Goal: Task Accomplishment & Management: Manage account settings

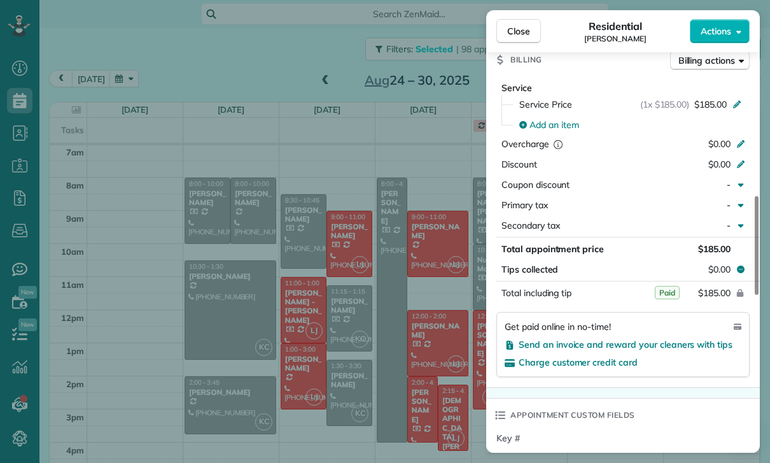
scroll to position [637, 0]
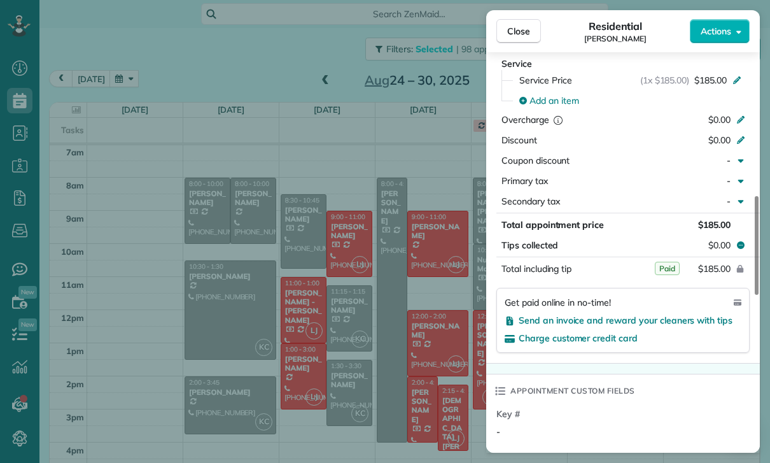
click at [446, 185] on div "Close Residential Kendra McCall Actions Status Yet to Confirm Kendra McCall · O…" at bounding box center [385, 231] width 770 height 463
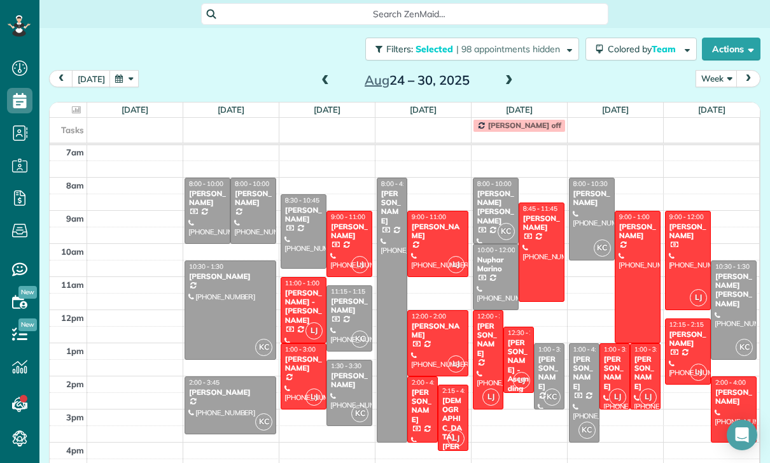
click at [486, 344] on div "Jay Minnick" at bounding box center [488, 339] width 23 height 37
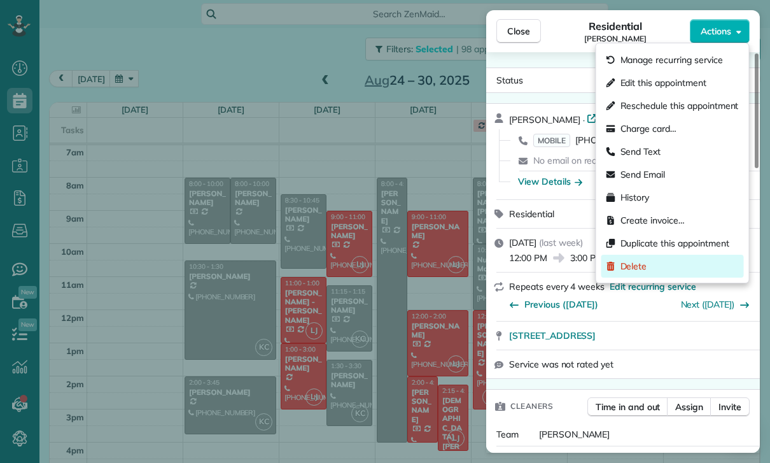
click at [633, 269] on span "Delete" at bounding box center [634, 266] width 27 height 13
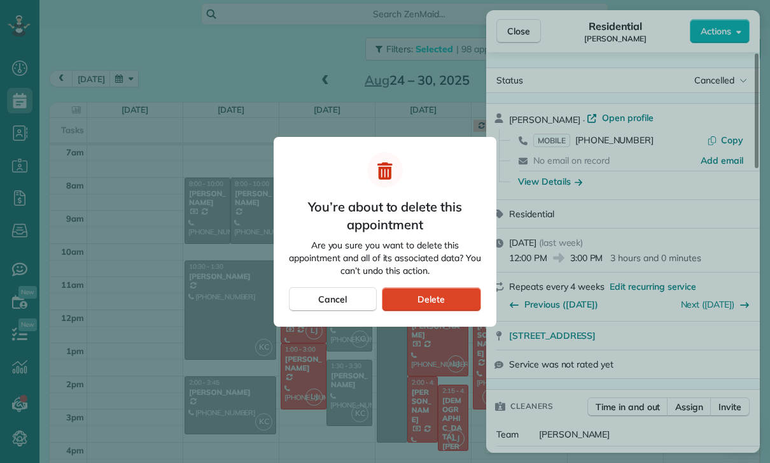
click at [449, 297] on div "Delete" at bounding box center [431, 299] width 99 height 24
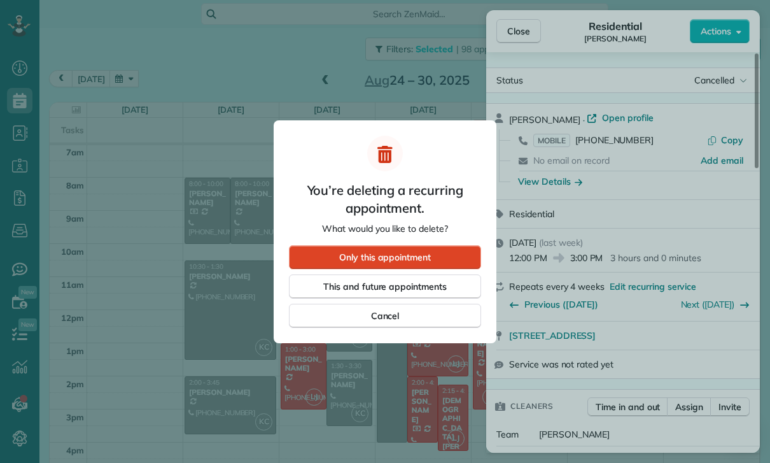
click at [412, 259] on span "Only this appointment" at bounding box center [385, 257] width 92 height 13
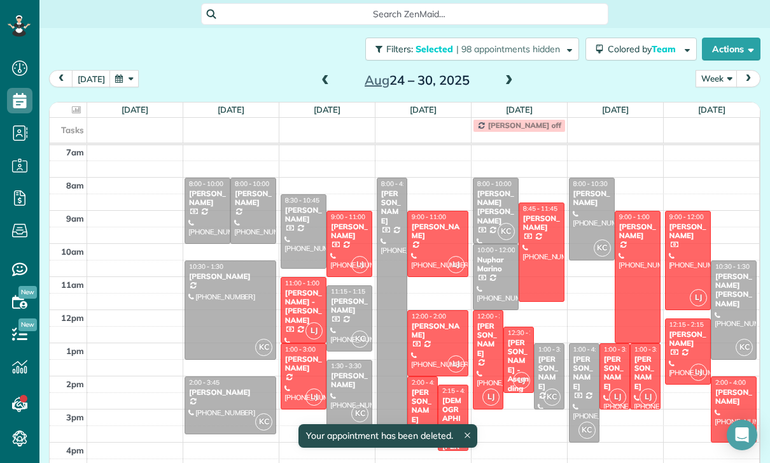
scroll to position [100, 0]
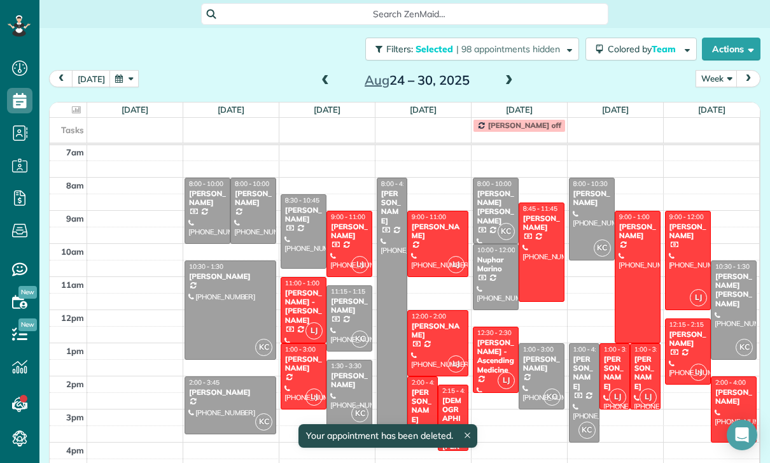
click at [499, 358] on div "Keshiia Rosenberg - Ascending Medicine" at bounding box center [496, 356] width 38 height 37
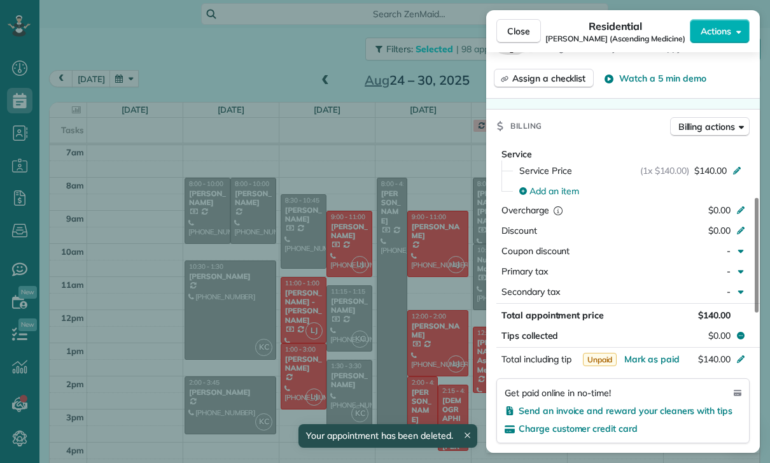
scroll to position [722, 0]
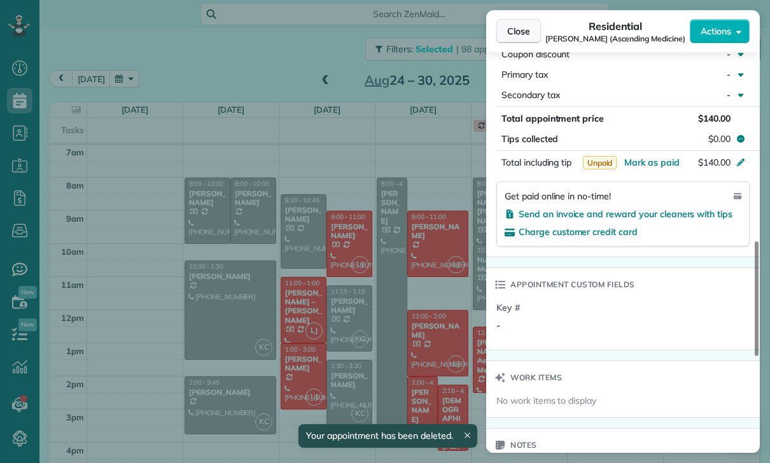
click at [521, 34] on span "Close" at bounding box center [518, 31] width 23 height 13
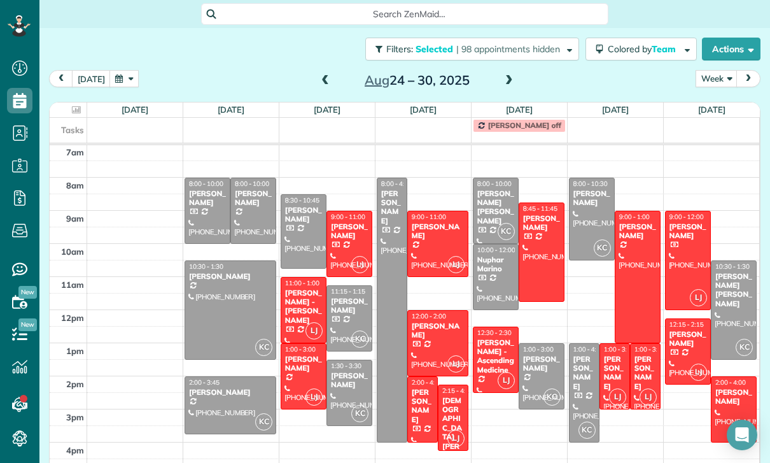
click at [645, 374] on div "Shenan Sarkovich" at bounding box center [645, 373] width 23 height 37
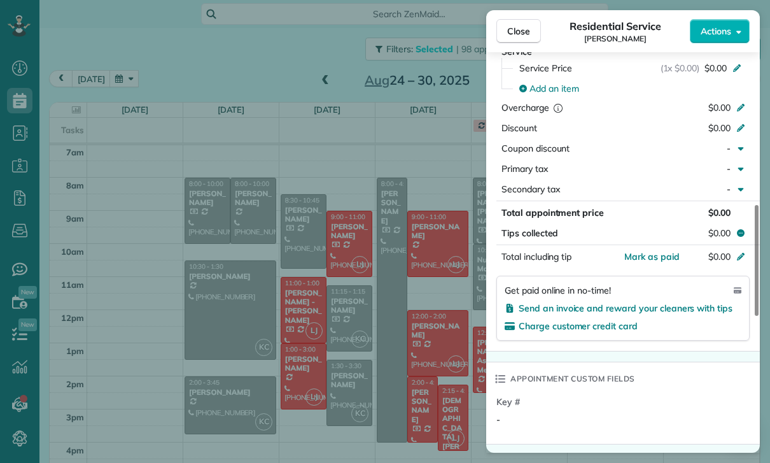
scroll to position [626, 0]
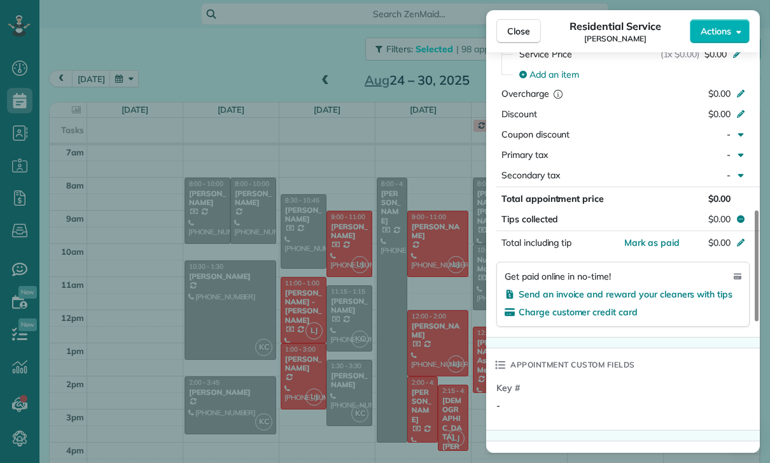
click at [422, 368] on div "Close Residential Service Shenan Sarkovich Actions Status Confirmed Shenan Sark…" at bounding box center [385, 231] width 770 height 463
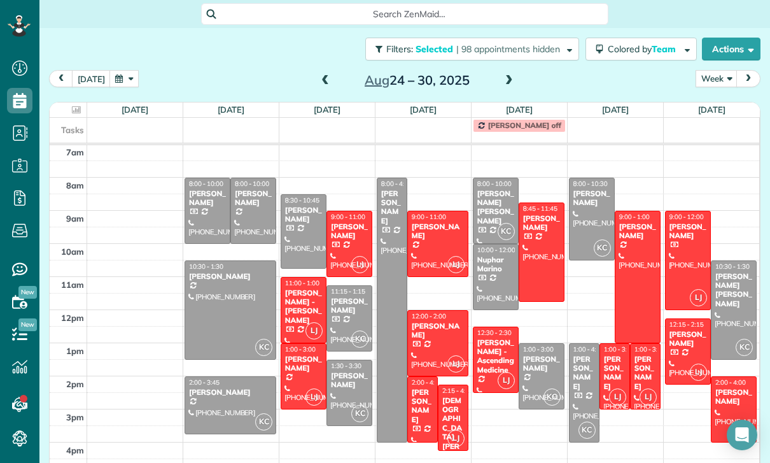
click at [608, 386] on div at bounding box center [614, 376] width 29 height 65
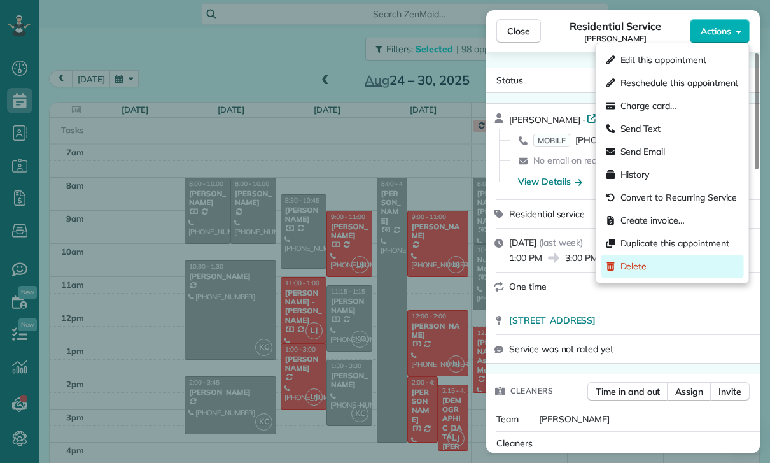
click at [657, 267] on div "Delete" at bounding box center [672, 266] width 143 height 23
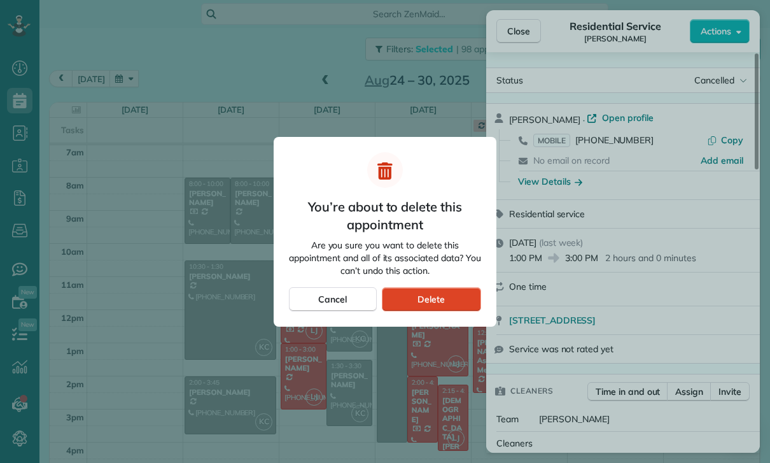
click at [458, 300] on div "Delete" at bounding box center [431, 299] width 99 height 24
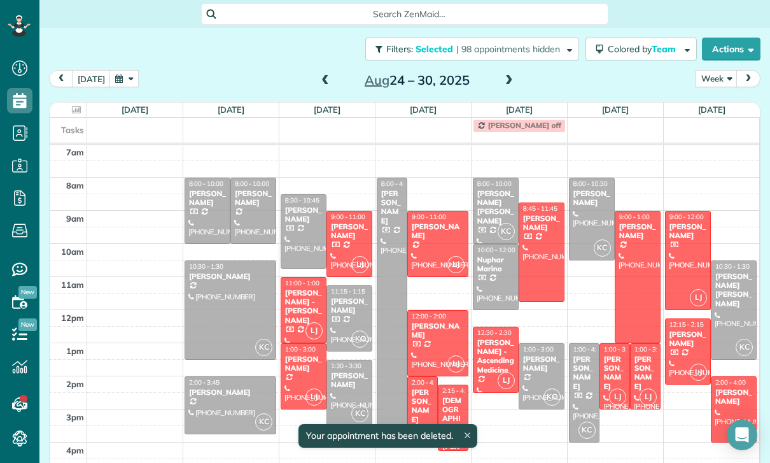
scroll to position [100, 0]
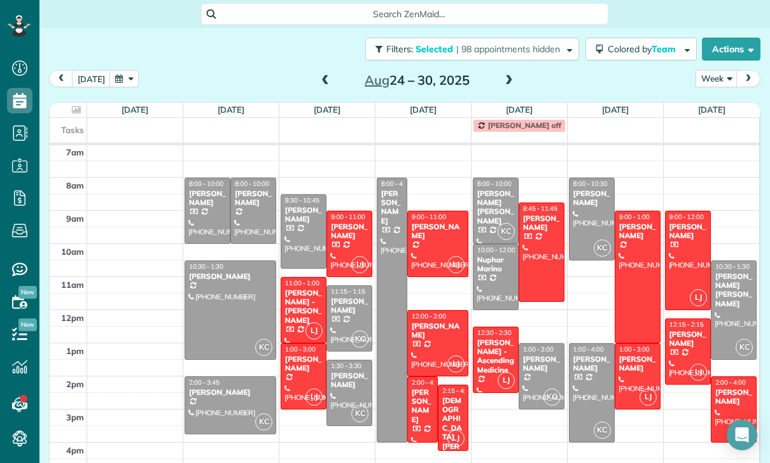
click at [492, 360] on div "Keshiia Rosenberg - Ascending Medicine" at bounding box center [496, 356] width 38 height 37
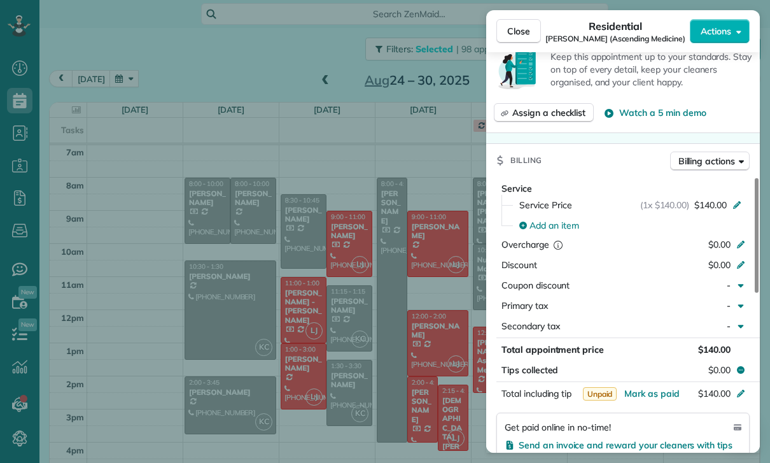
scroll to position [586, 0]
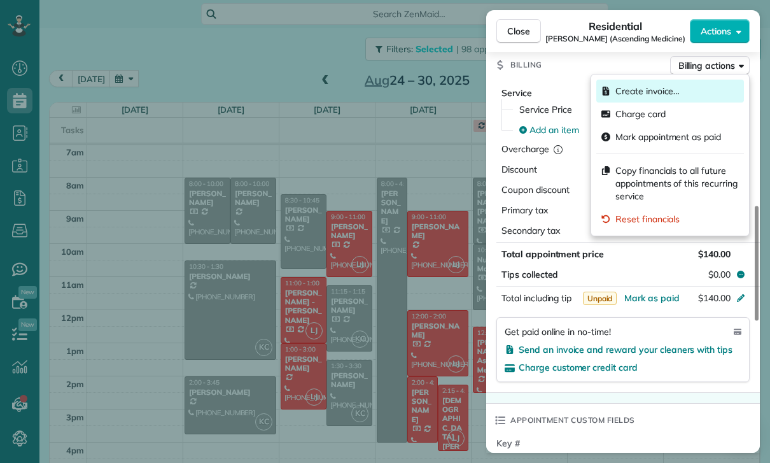
click at [661, 89] on span "Create invoice…" at bounding box center [647, 91] width 64 height 13
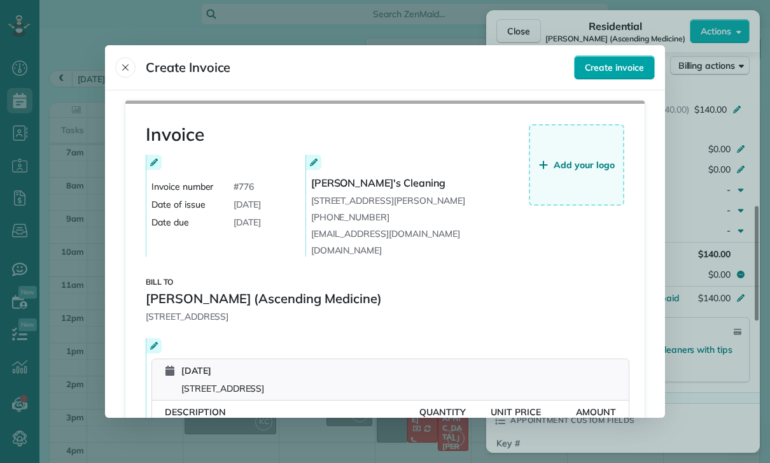
click at [621, 61] on span "Create invoice" at bounding box center [614, 67] width 59 height 13
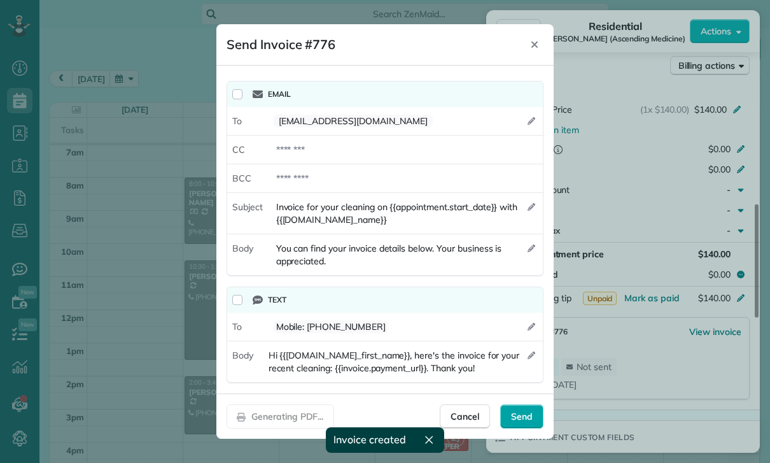
click at [531, 421] on span "Send" at bounding box center [522, 416] width 22 height 13
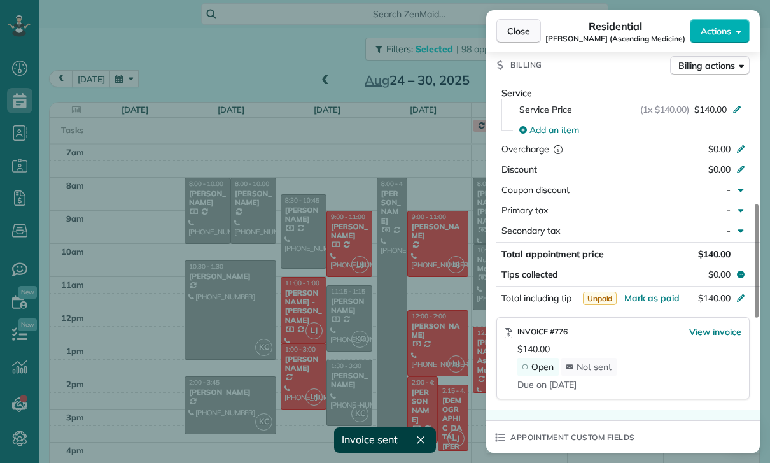
click at [526, 35] on span "Close" at bounding box center [518, 31] width 23 height 13
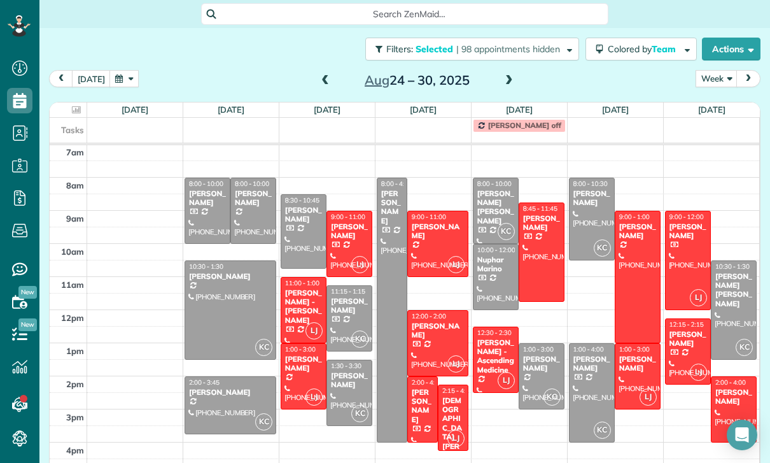
click at [680, 248] on div at bounding box center [688, 260] width 45 height 98
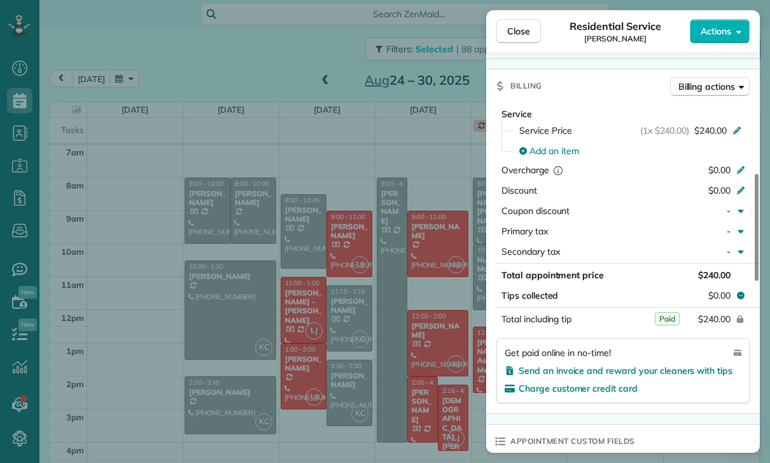
scroll to position [615, 0]
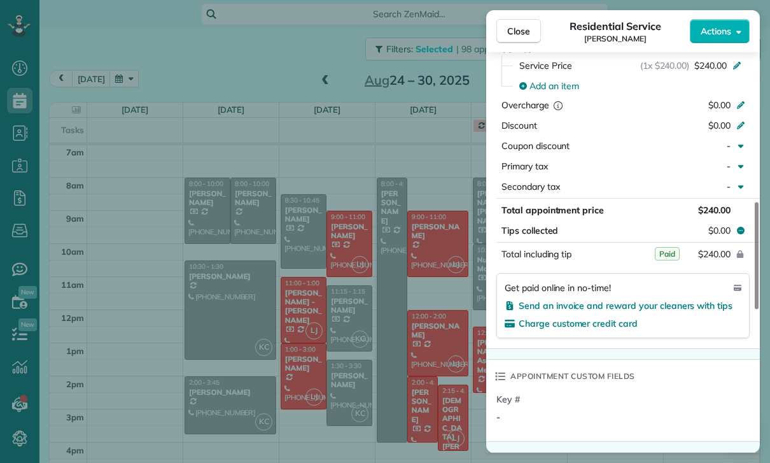
click at [414, 379] on div "Close Residential Service Hannah Rodgers Actions Status Confirmed Hannah Rodger…" at bounding box center [385, 231] width 770 height 463
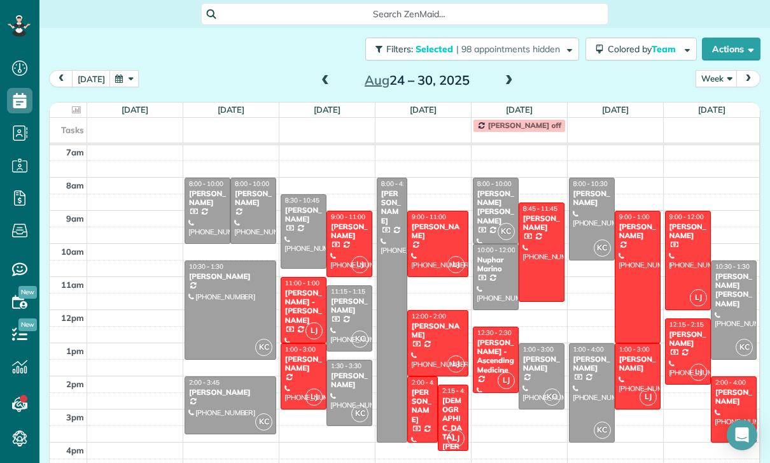
click at [691, 344] on div "Nara Gabuchian" at bounding box center [688, 339] width 38 height 18
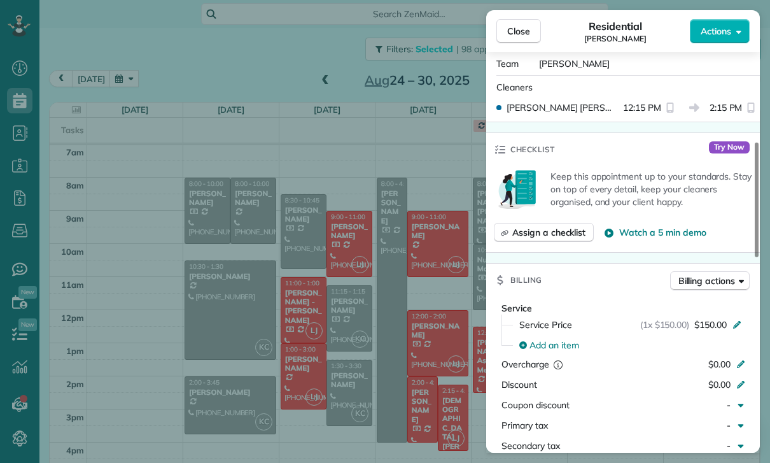
scroll to position [572, 0]
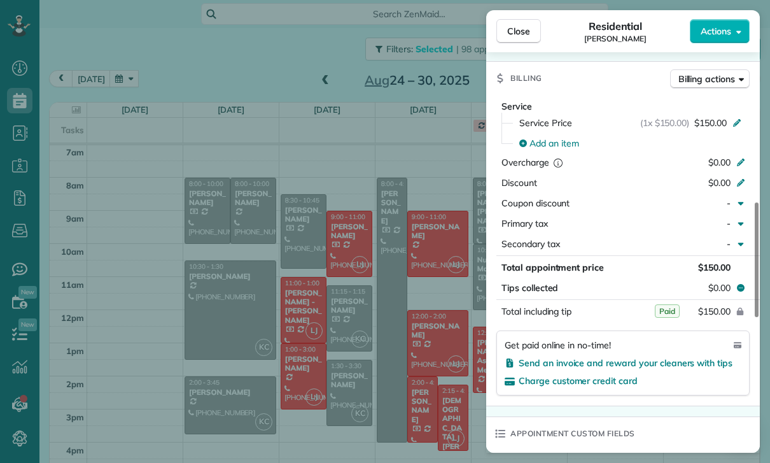
click at [437, 379] on div "Close Residential Nara Gabuchian Actions Status Confirmed Nara Gabuchian · Open…" at bounding box center [385, 231] width 770 height 463
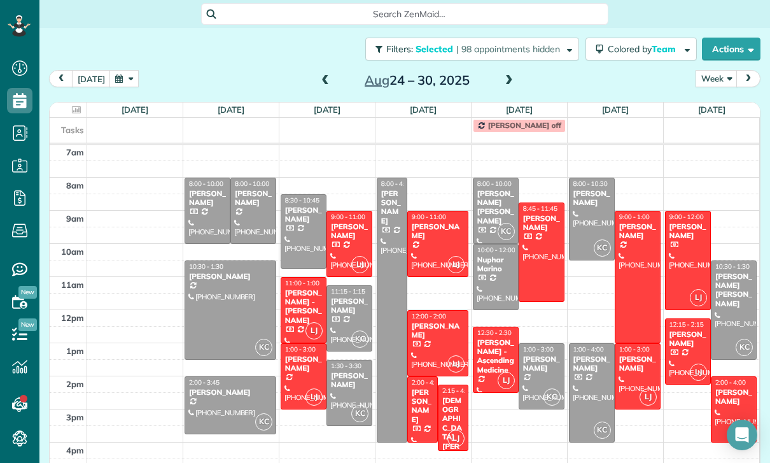
click at [730, 394] on div "Sasha Kapoor" at bounding box center [734, 397] width 38 height 18
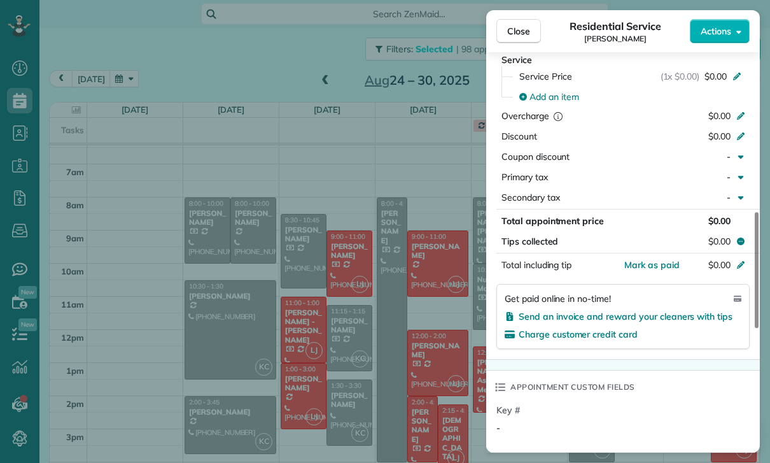
scroll to position [100, 0]
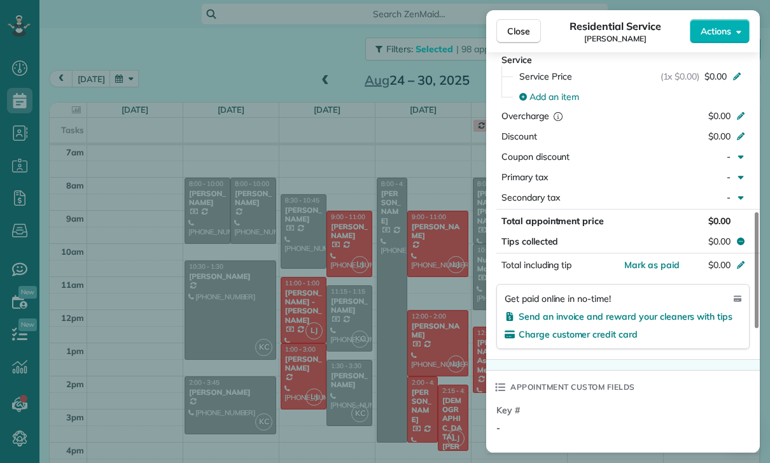
click at [314, 408] on div "Close Residential Service Sasha Kapoor Actions Status Confirmed Sasha Kapoor · …" at bounding box center [385, 231] width 770 height 463
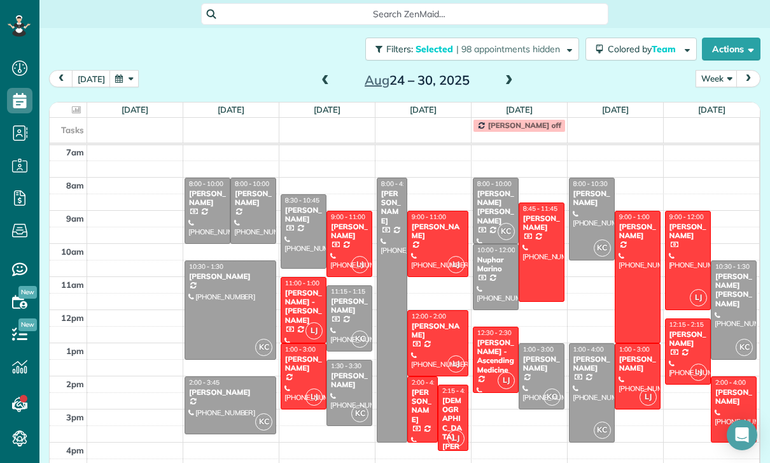
click at [197, 202] on div "Amanda Hall" at bounding box center [207, 198] width 38 height 18
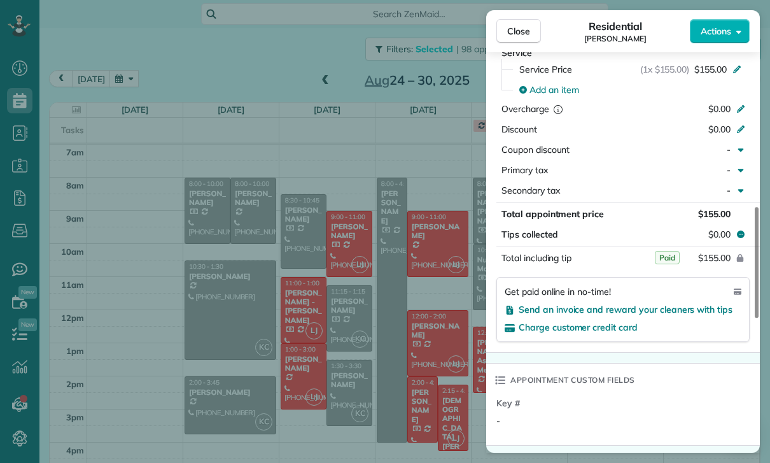
scroll to position [642, 0]
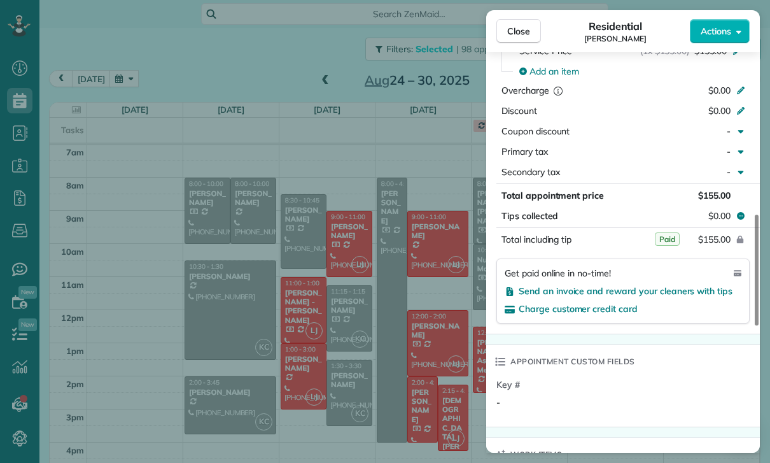
click at [364, 360] on div "Close Residential Amanda Hall Actions Status Confirmed Amanda Hall · Open profi…" at bounding box center [385, 231] width 770 height 463
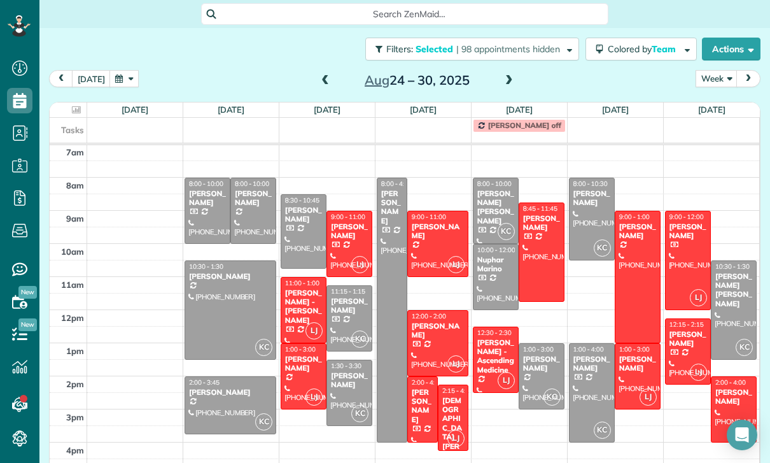
click at [219, 307] on div at bounding box center [230, 310] width 90 height 98
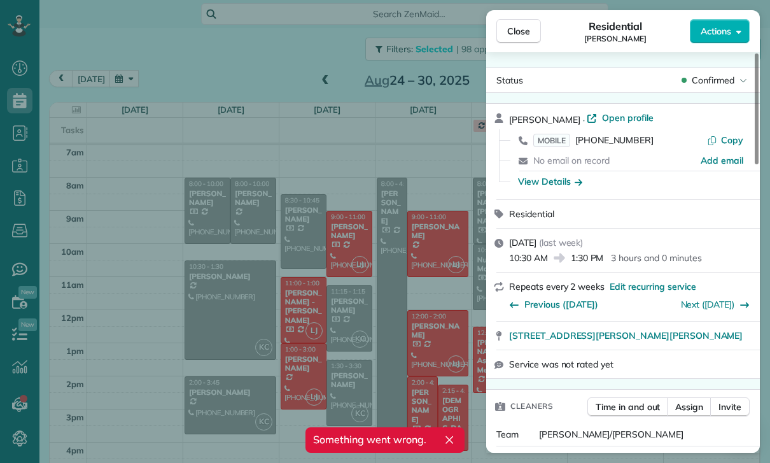
click at [421, 363] on div "Close Residential Melissa Yoshimura Actions Status Confirmed Melissa Yoshimura …" at bounding box center [385, 231] width 770 height 463
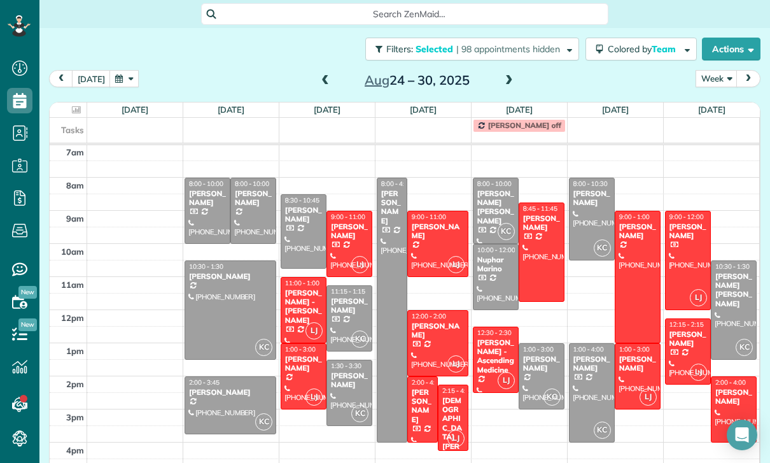
click at [215, 399] on div at bounding box center [230, 405] width 90 height 57
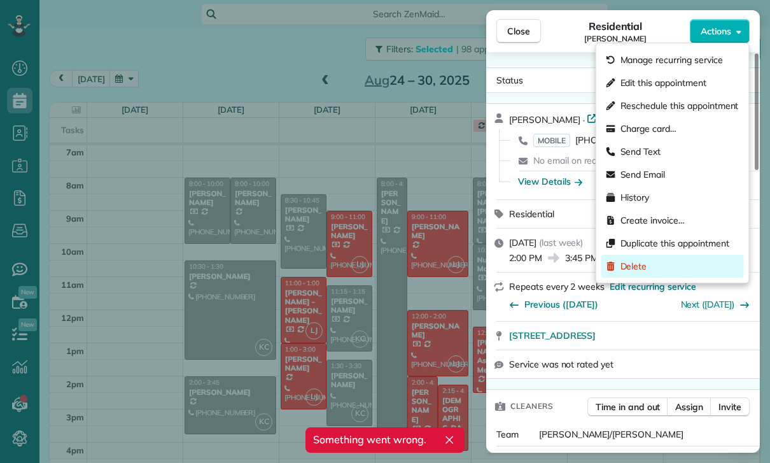
click at [645, 262] on span "Delete" at bounding box center [634, 266] width 27 height 13
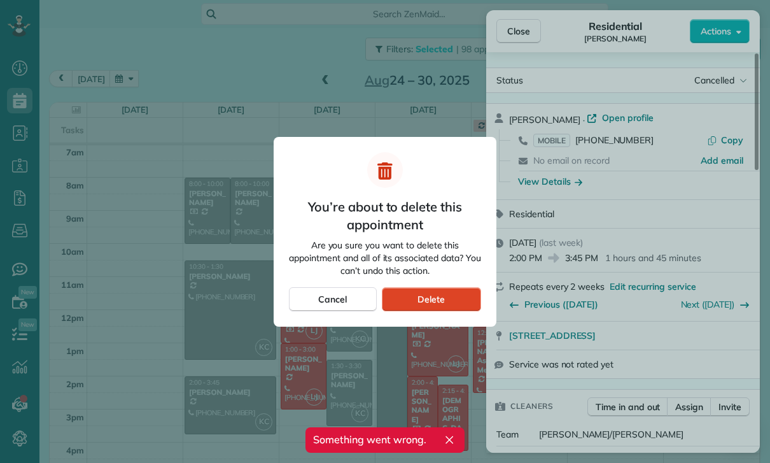
click at [440, 300] on span "Delete" at bounding box center [431, 299] width 27 height 13
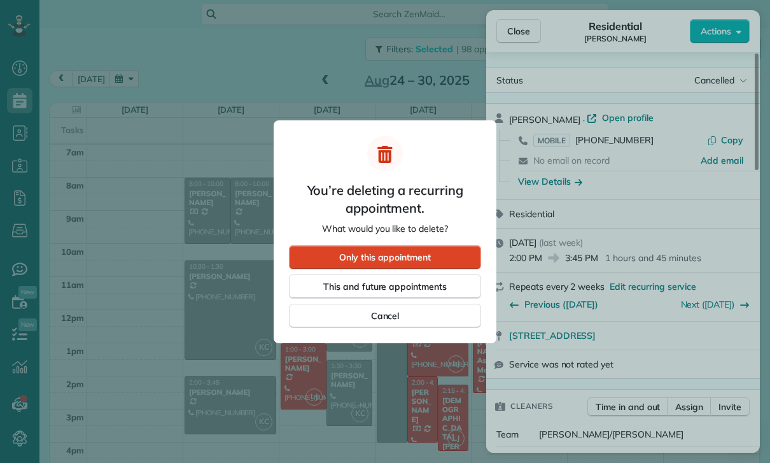
click at [433, 248] on div "Only this appointment" at bounding box center [385, 257] width 192 height 24
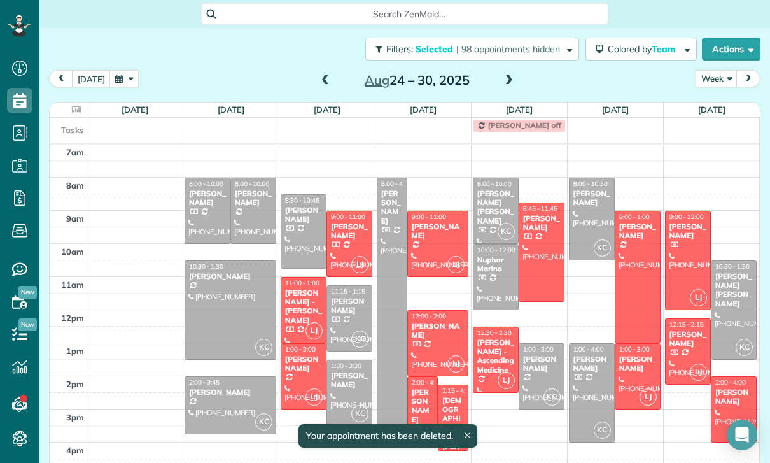
scroll to position [100, 0]
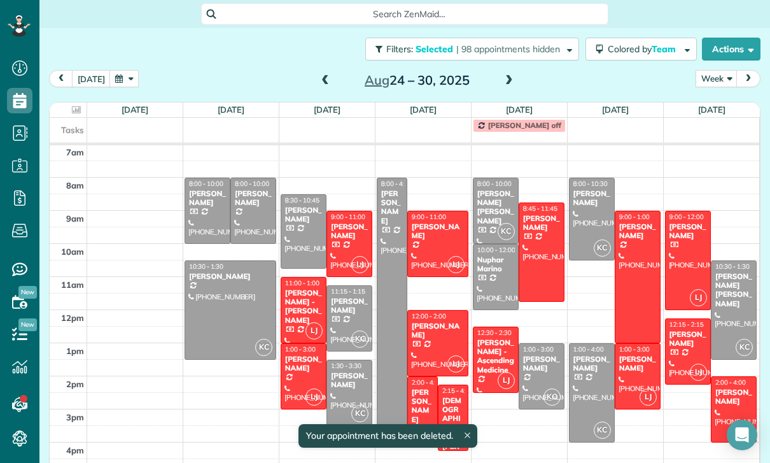
click at [256, 205] on div "Gina Zupsich" at bounding box center [253, 198] width 38 height 18
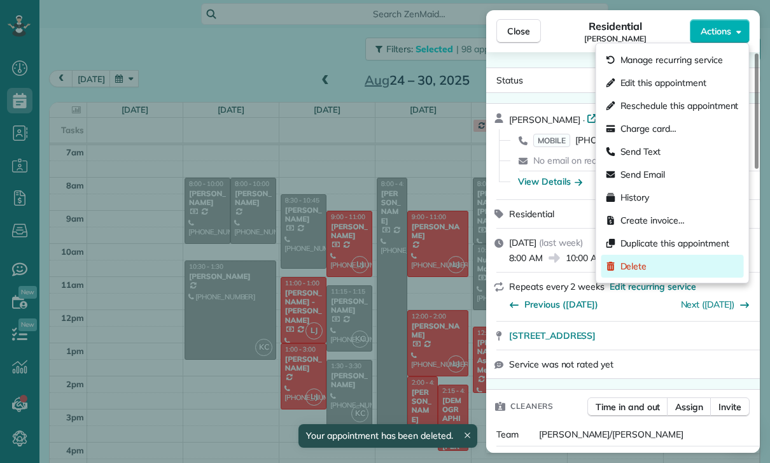
click at [646, 272] on div "Delete" at bounding box center [672, 266] width 143 height 23
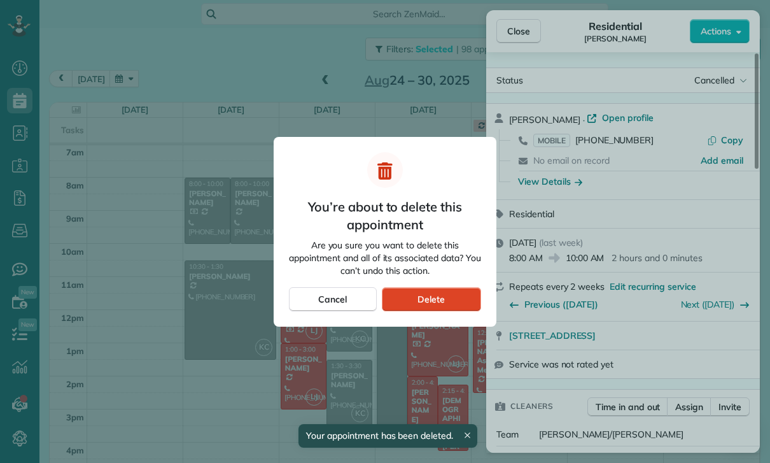
click at [445, 297] on div "Delete" at bounding box center [431, 299] width 99 height 24
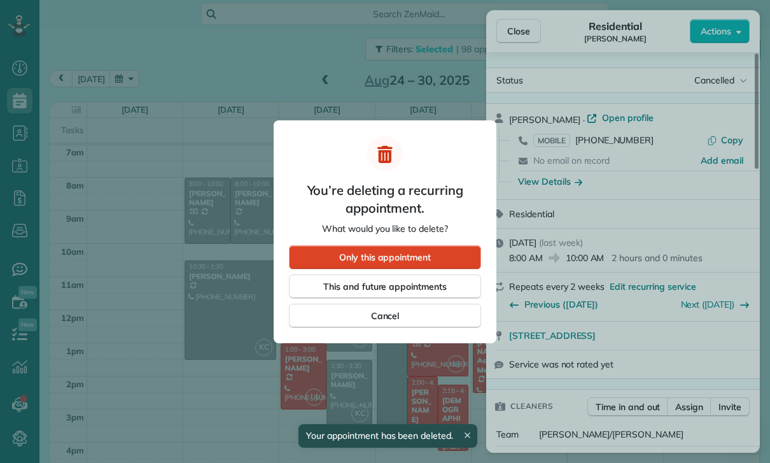
click at [423, 256] on span "Only this appointment" at bounding box center [385, 257] width 92 height 13
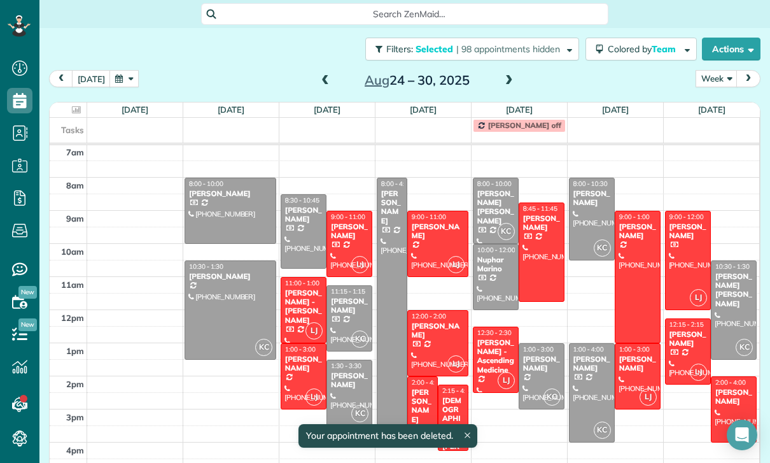
scroll to position [80, 0]
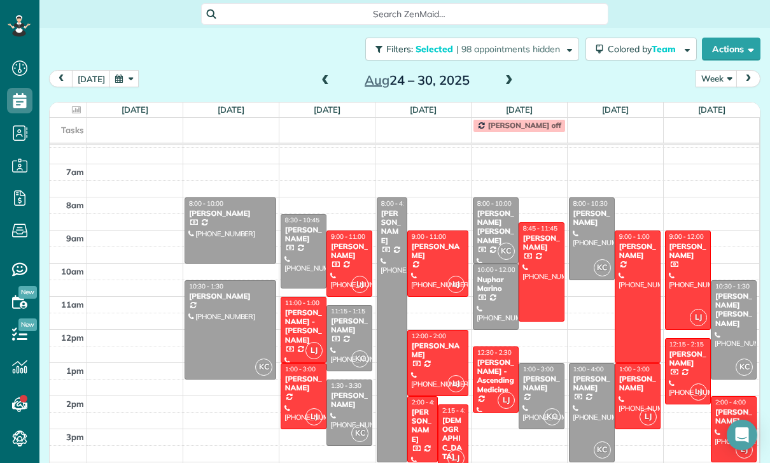
click at [294, 233] on div "Omi Crawford" at bounding box center [303, 234] width 38 height 18
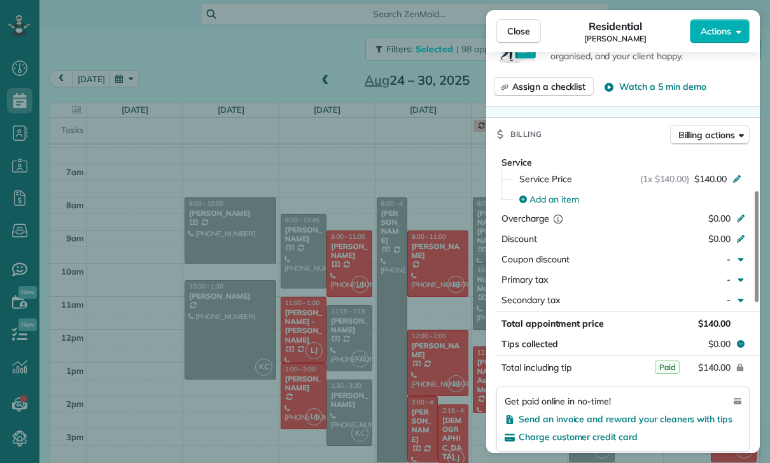
scroll to position [547, 0]
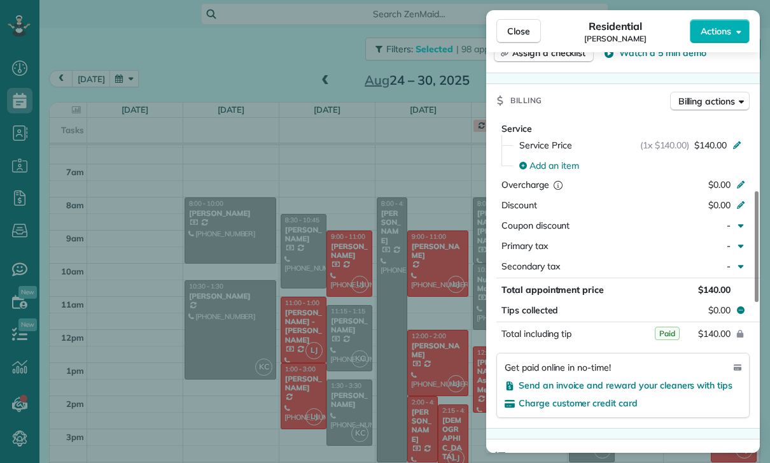
click at [396, 372] on div "Close Residential Omi Crawford Actions Status Confirmed Omi Crawford · Open pro…" at bounding box center [385, 231] width 770 height 463
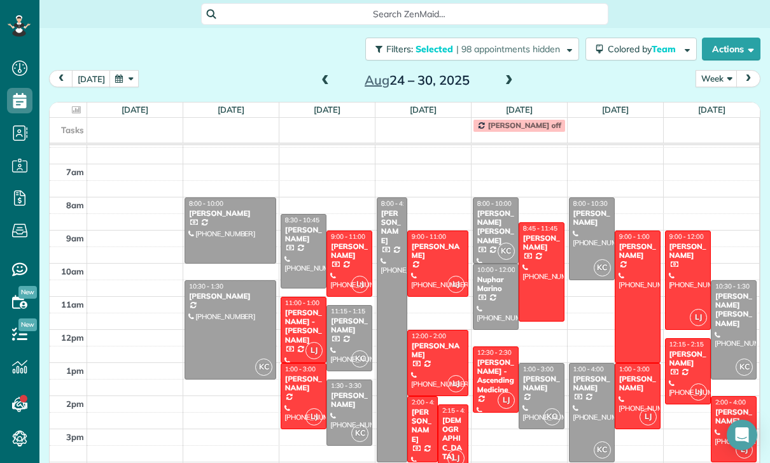
click at [352, 315] on span "11:15 - 1:15" at bounding box center [348, 311] width 34 height 8
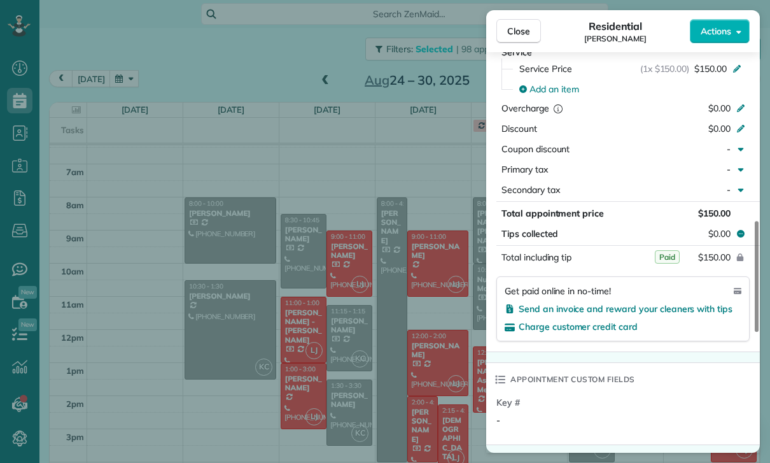
scroll to position [676, 0]
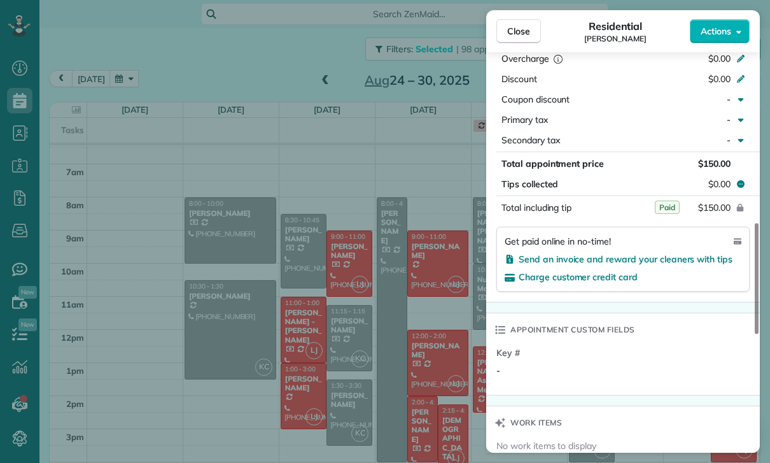
click at [409, 385] on div "Close Residential Jean Cooper Actions Status Confirmed Jean Cooper · Open profi…" at bounding box center [385, 231] width 770 height 463
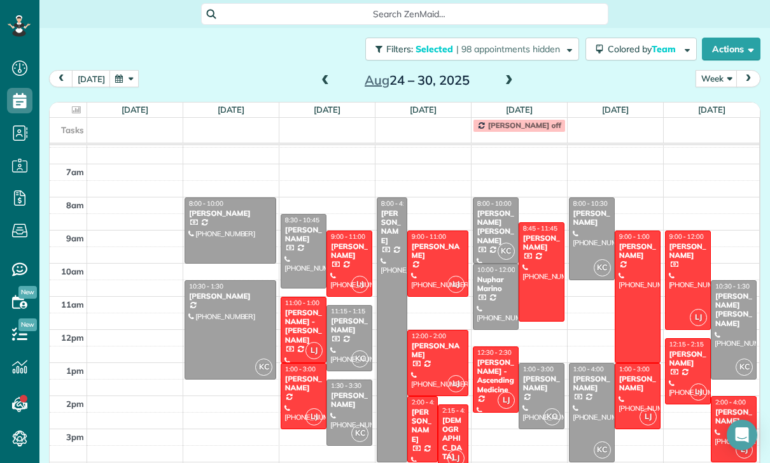
click at [346, 395] on div "Diane Gonzales" at bounding box center [349, 400] width 38 height 18
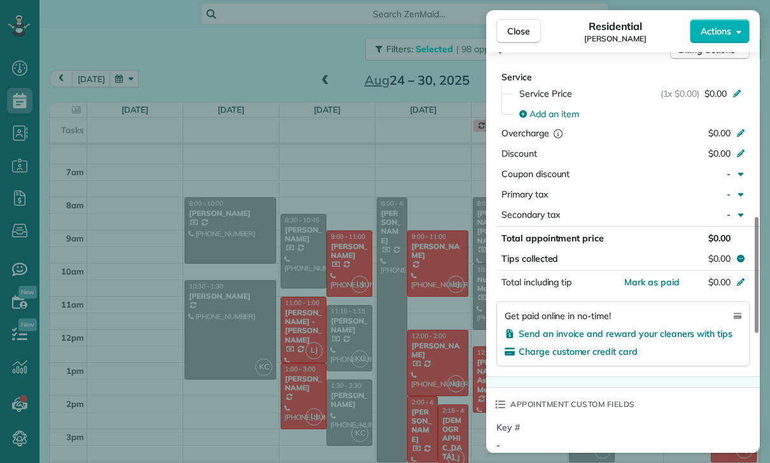
scroll to position [623, 0]
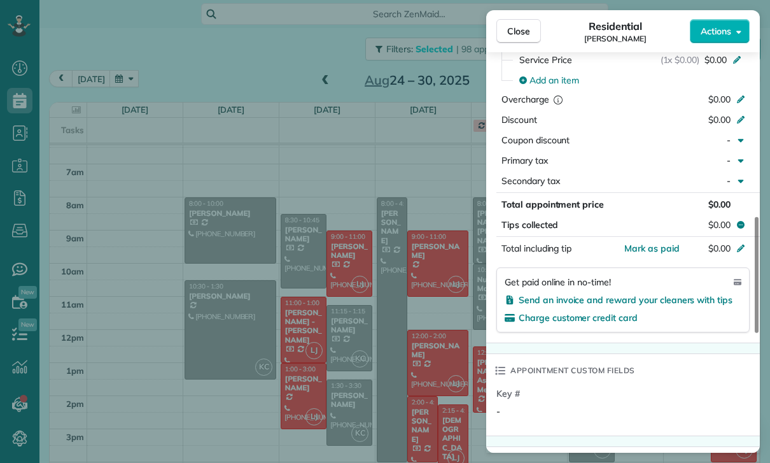
click at [416, 363] on div "Close Residential Diane Gonzales Actions Status Confirmed Diane Gonzales · Open…" at bounding box center [385, 231] width 770 height 463
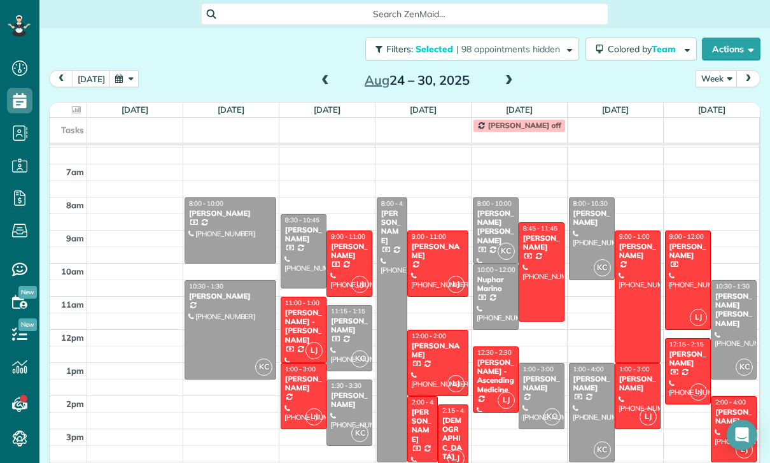
scroll to position [80, 0]
click at [395, 300] on div at bounding box center [391, 329] width 29 height 263
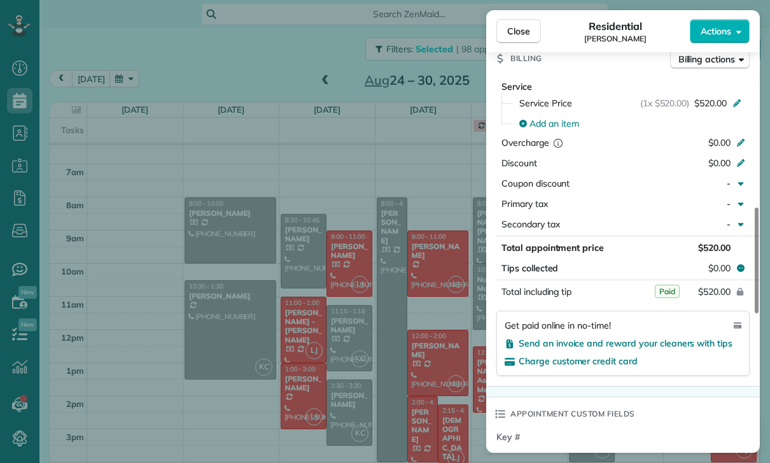
scroll to position [642, 0]
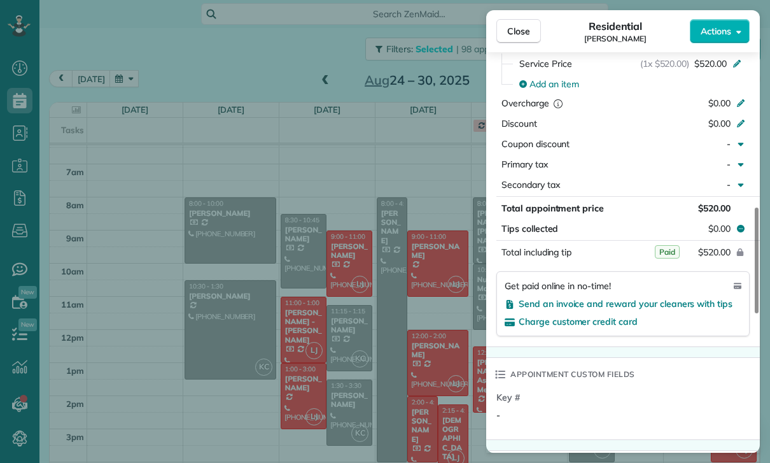
click at [424, 369] on div "Close Residential Yeami Kim Actions Status Yet to Confirm Yeami Kim · Open prof…" at bounding box center [385, 231] width 770 height 463
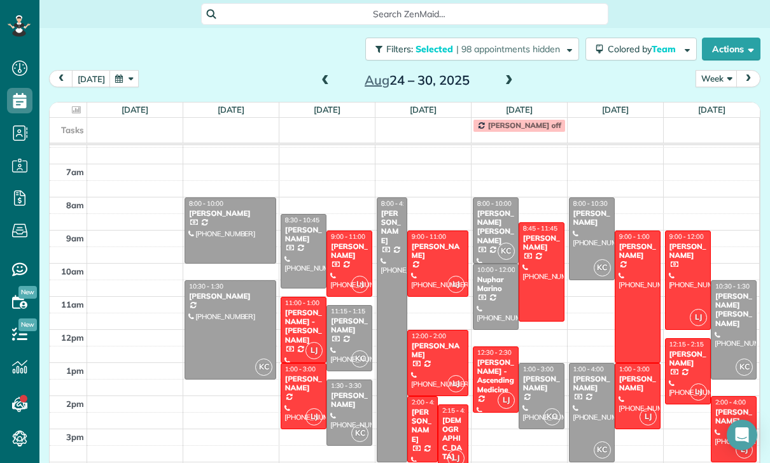
click at [489, 195] on td at bounding box center [423, 189] width 673 height 17
click at [492, 207] on span "8:00 - 10:00" at bounding box center [494, 203] width 34 height 8
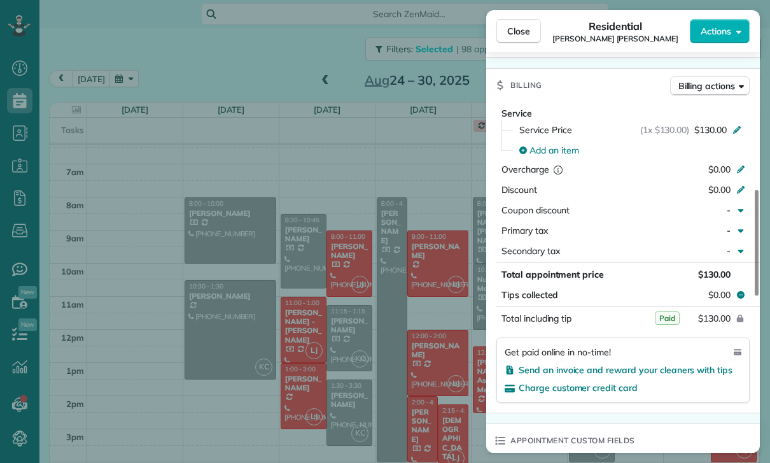
scroll to position [577, 0]
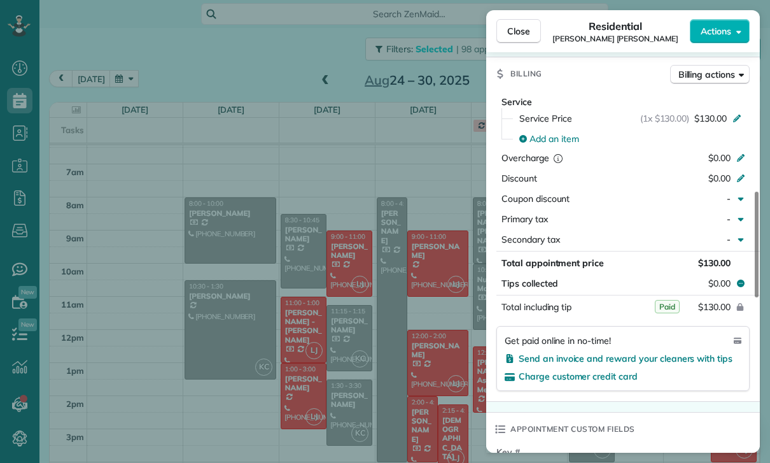
click at [398, 353] on div "Close Residential Rebecca Simon Smith Actions Status Yet to Confirm Rebecca Sim…" at bounding box center [385, 231] width 770 height 463
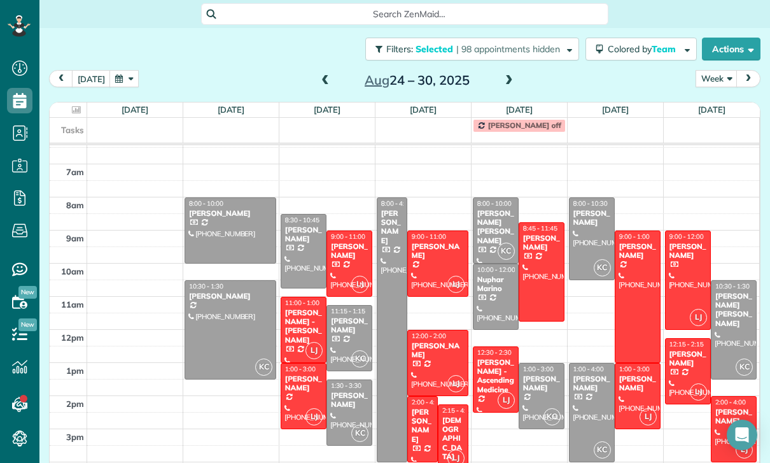
click at [498, 276] on div "Nuphar Marino" at bounding box center [496, 284] width 38 height 18
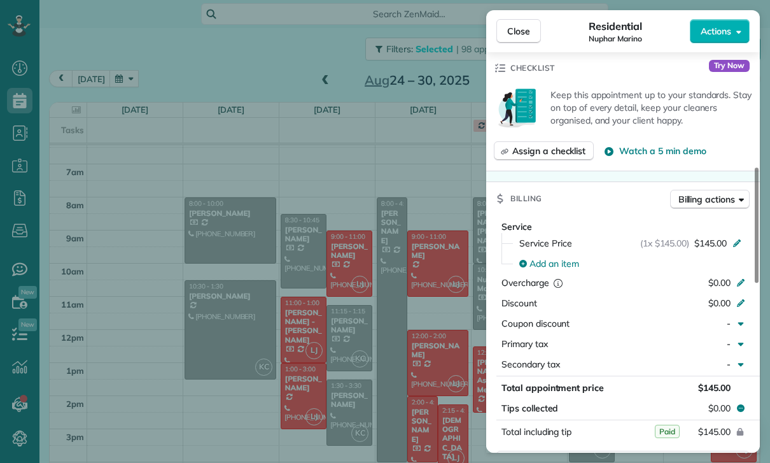
scroll to position [628, 0]
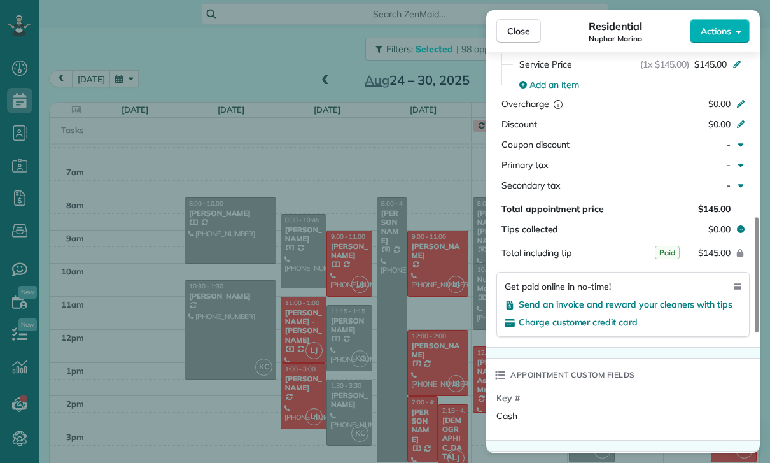
click at [381, 370] on div "Close Residential Nuphar Marino Actions Status Confirmed Nuphar Marino · Open p…" at bounding box center [385, 231] width 770 height 463
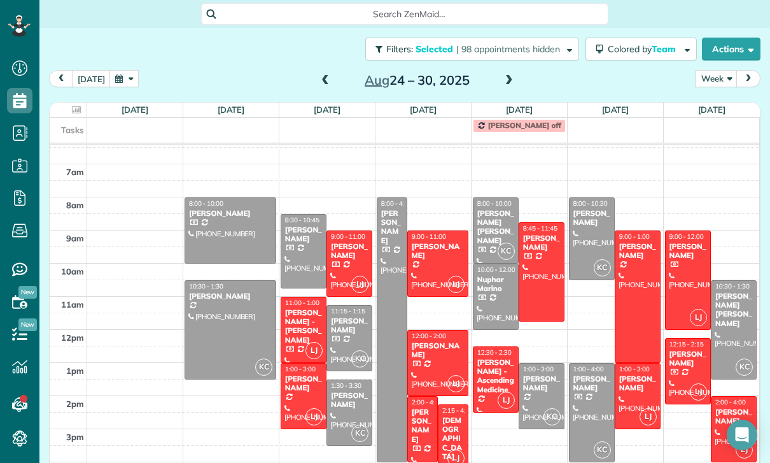
click at [538, 376] on div "Mark Ransom" at bounding box center [542, 383] width 38 height 18
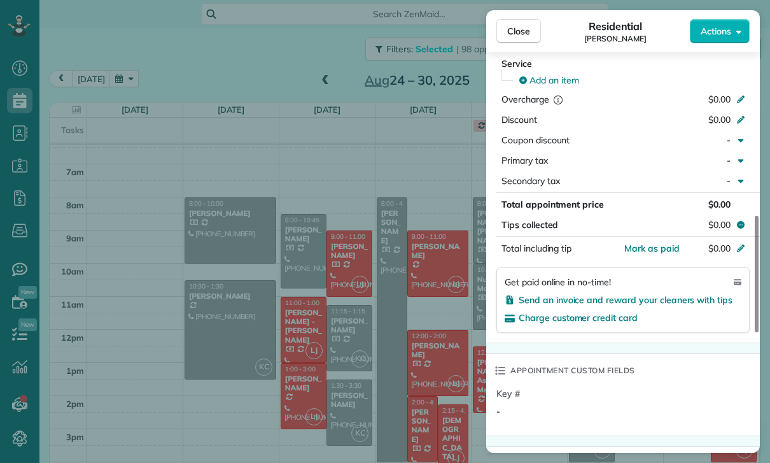
scroll to position [615, 0]
click at [412, 361] on div "Close Residential Mark Ransom Actions Status Confirmed Mark Ransom · Open profi…" at bounding box center [385, 231] width 770 height 463
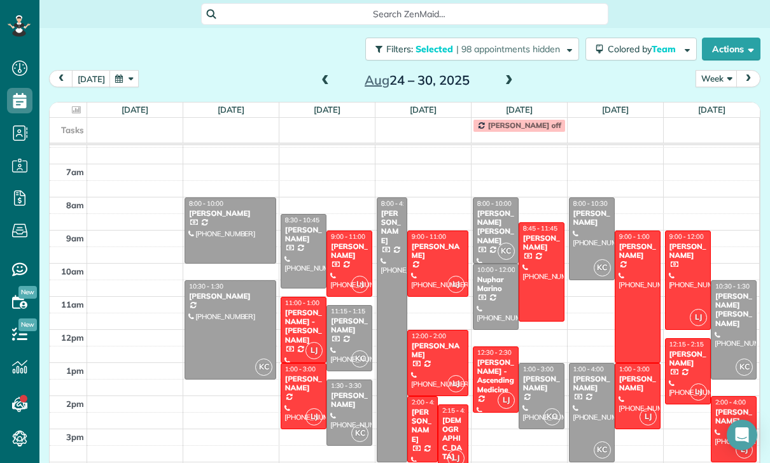
click at [593, 214] on div "Sally Hall" at bounding box center [592, 218] width 38 height 18
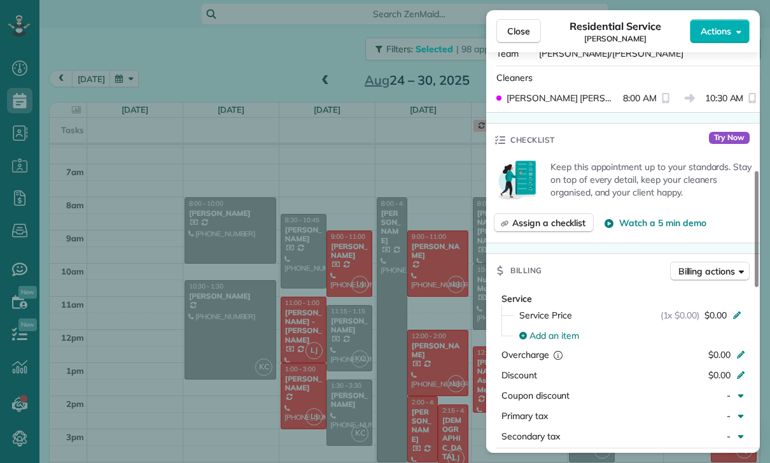
scroll to position [510, 0]
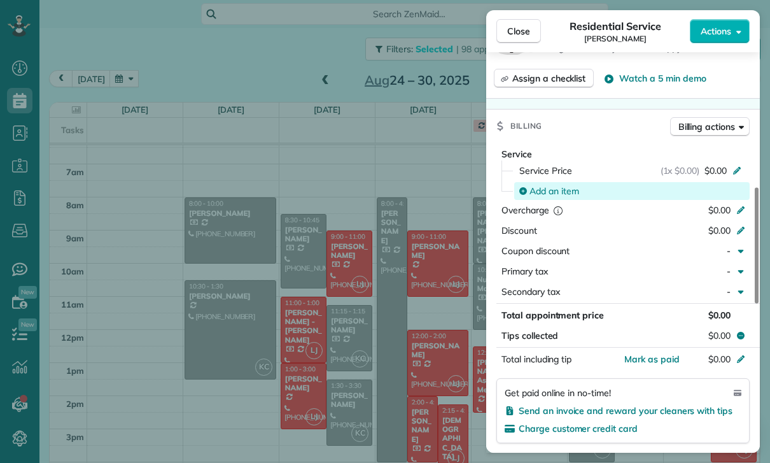
click at [561, 192] on span "Add an item" at bounding box center [555, 191] width 50 height 13
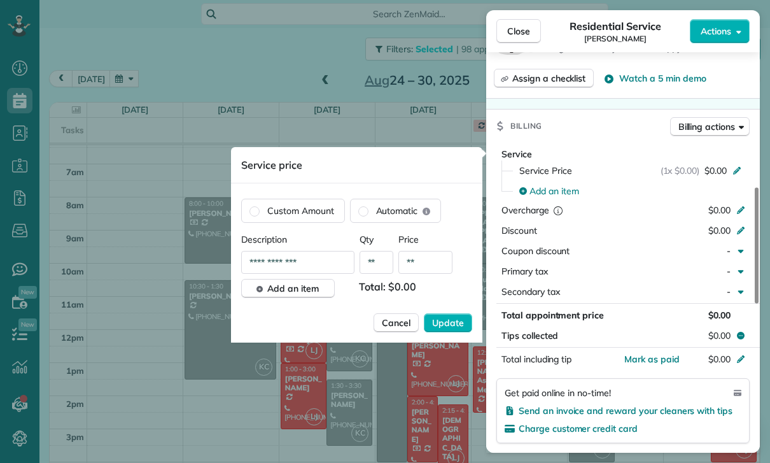
click at [442, 263] on input "**" at bounding box center [425, 262] width 54 height 23
type input "****"
click at [449, 325] on span "Update" at bounding box center [448, 322] width 32 height 13
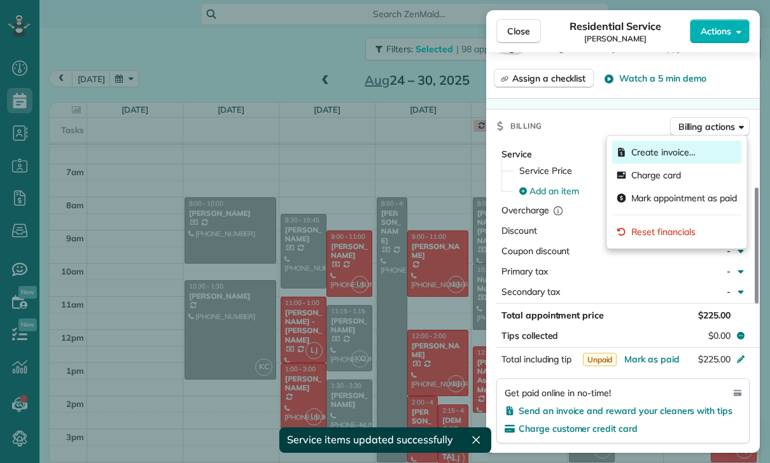
click at [659, 150] on span "Create invoice…" at bounding box center [663, 152] width 64 height 13
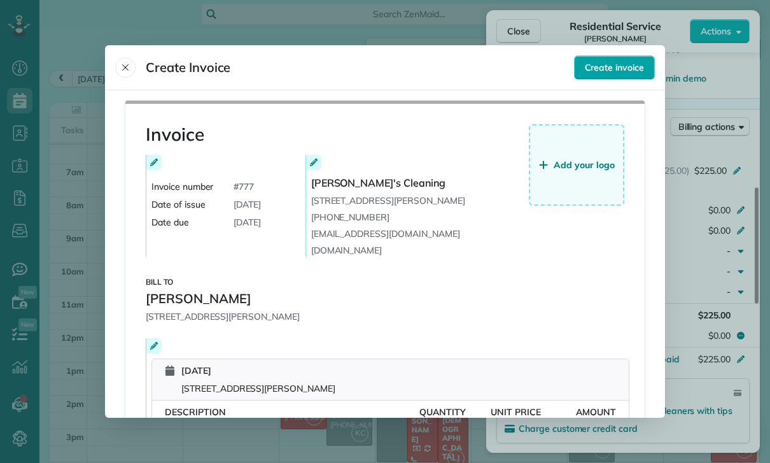
click at [622, 61] on span "Create invoice" at bounding box center [614, 67] width 59 height 13
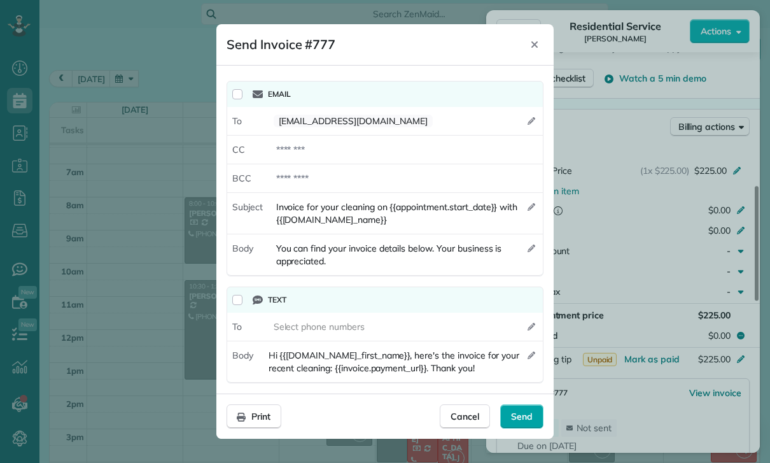
click at [538, 419] on div "Send" at bounding box center [521, 416] width 43 height 24
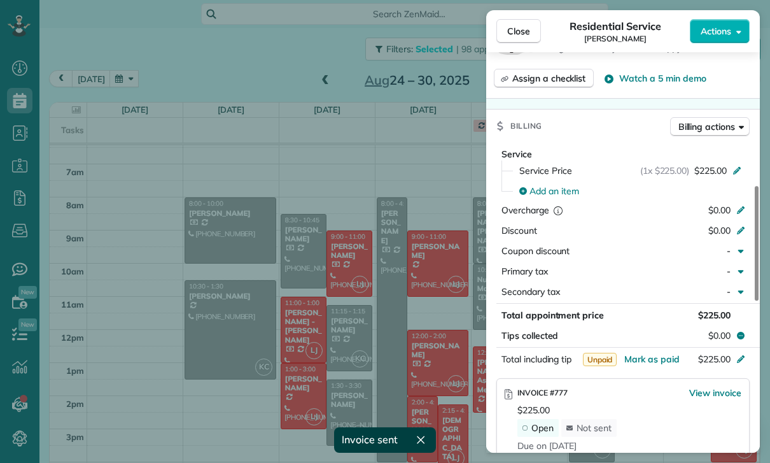
click at [399, 392] on div "Close Residential Service Sally Hall Actions Status Confirmed Sally Hall · Open…" at bounding box center [385, 231] width 770 height 463
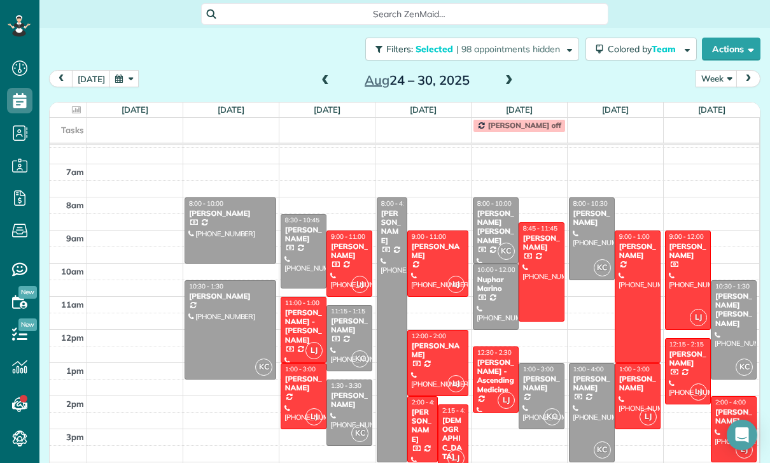
click at [589, 383] on div "Heather Boren" at bounding box center [592, 383] width 38 height 18
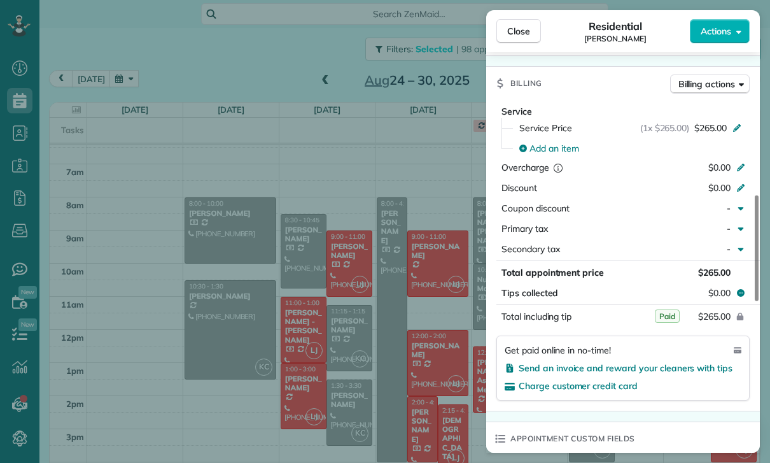
scroll to position [591, 0]
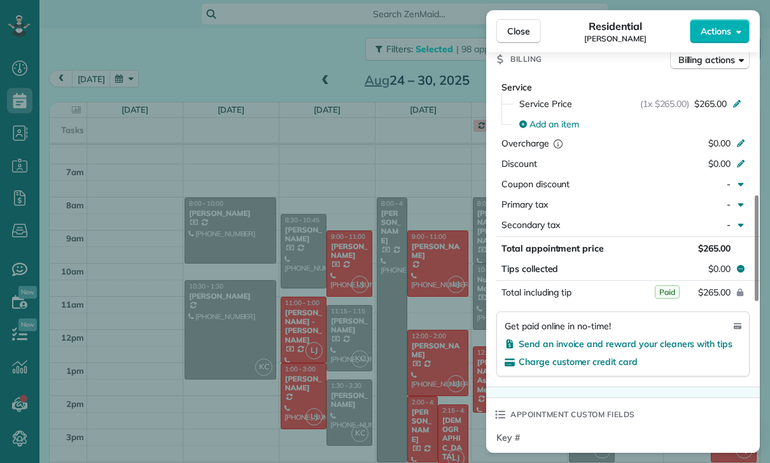
click at [416, 390] on div "Close Residential Heather Boren Actions Status Yet to Confirm Heather Boren · O…" at bounding box center [385, 231] width 770 height 463
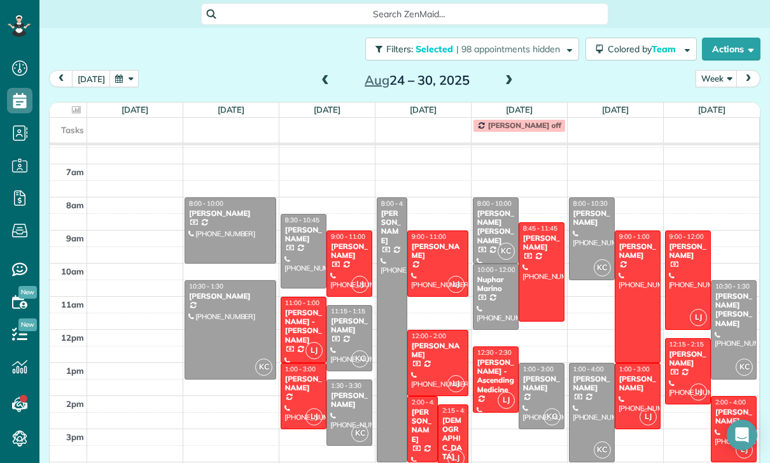
click at [734, 314] on div "Travis Widerholm Gerlach" at bounding box center [734, 309] width 38 height 37
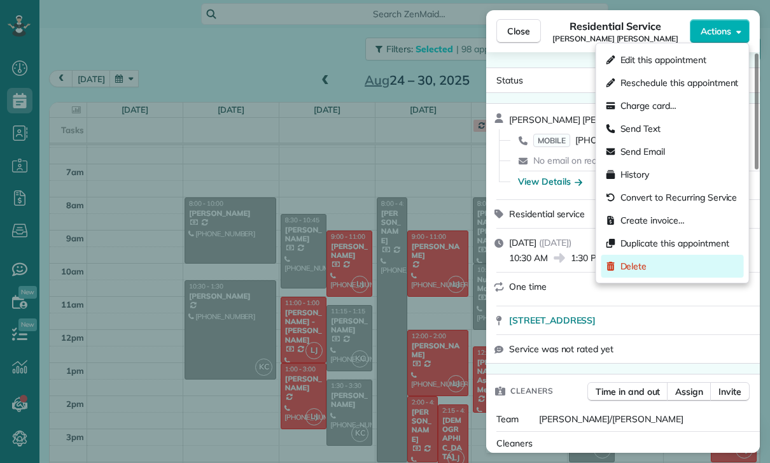
click at [647, 271] on span "Delete" at bounding box center [634, 266] width 27 height 13
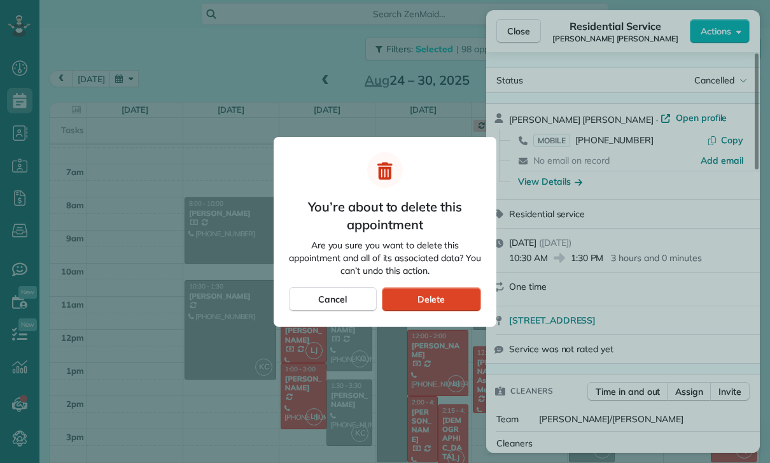
click at [447, 295] on div "Delete" at bounding box center [431, 299] width 99 height 24
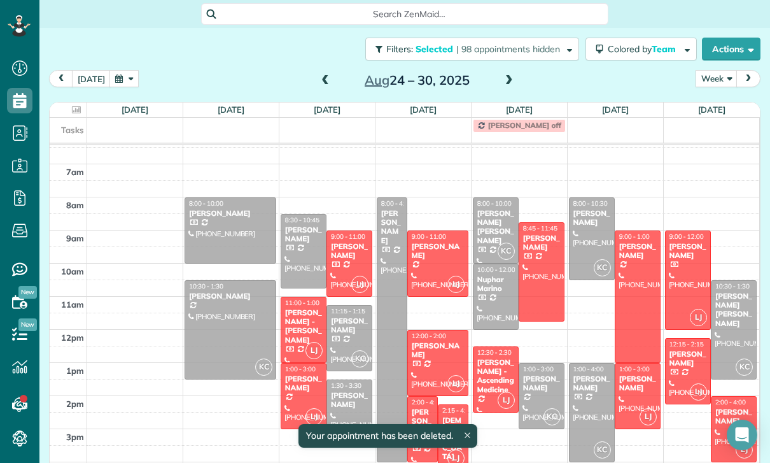
scroll to position [80, 0]
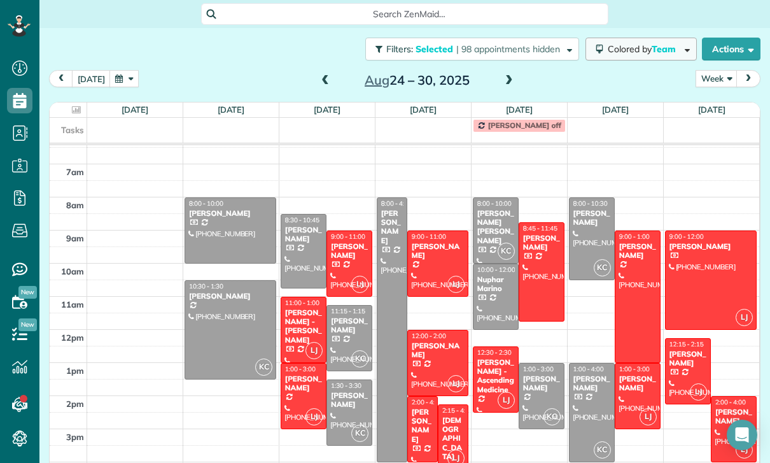
click at [613, 52] on span "Colored by Team" at bounding box center [644, 48] width 73 height 11
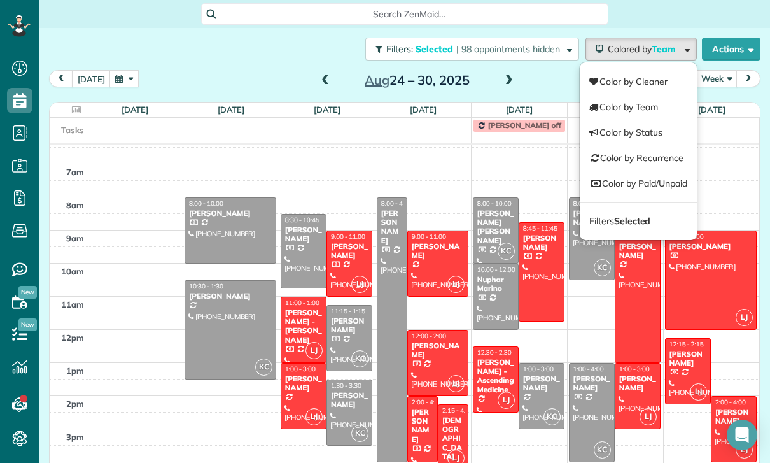
click at [425, 362] on div at bounding box center [438, 362] width 60 height 65
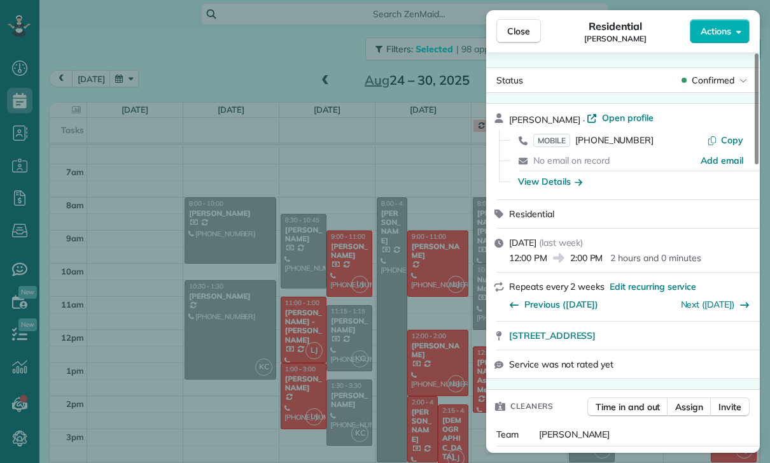
click at [362, 80] on div "Close Residential Jenny Cagampan Actions Status Confirmed Jenny Cagampan · Open…" at bounding box center [385, 231] width 770 height 463
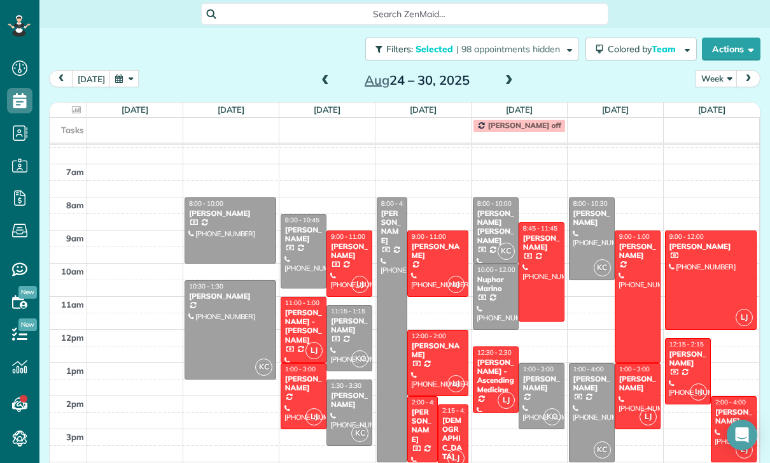
click at [318, 76] on span at bounding box center [325, 80] width 14 height 11
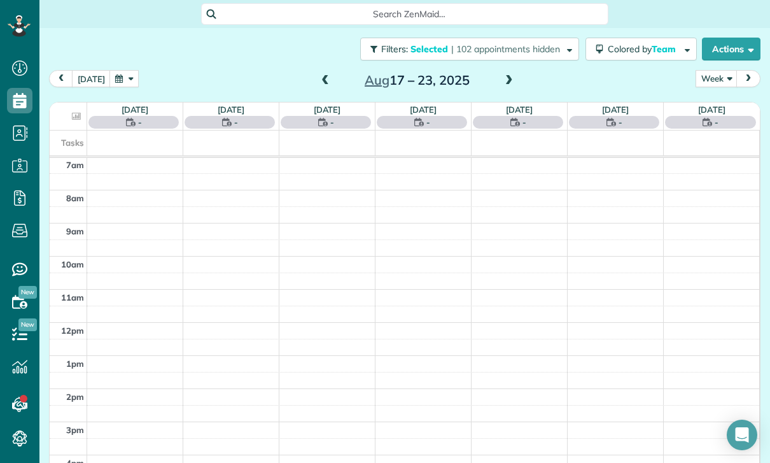
scroll to position [100, 0]
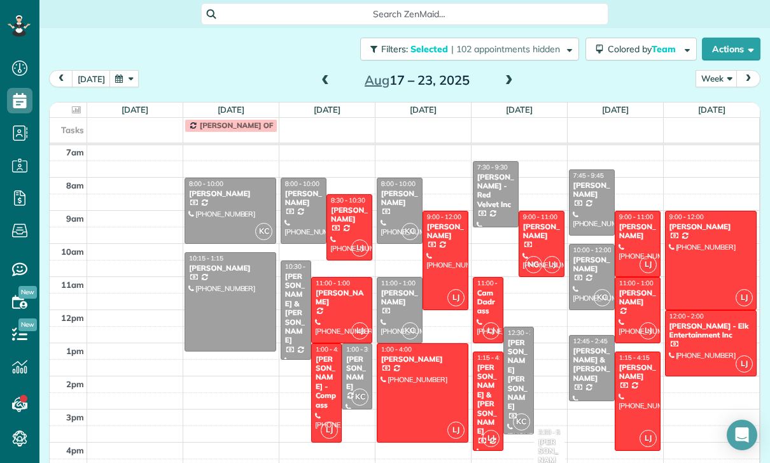
click at [344, 300] on div "Ethan Mendelson" at bounding box center [341, 297] width 53 height 18
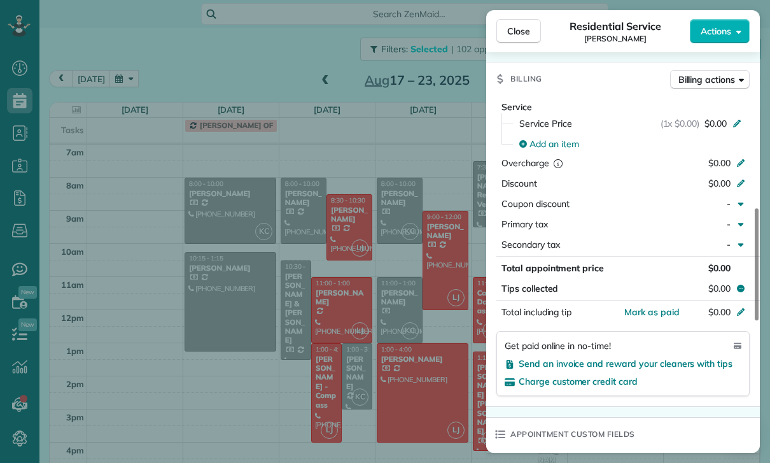
scroll to position [609, 0]
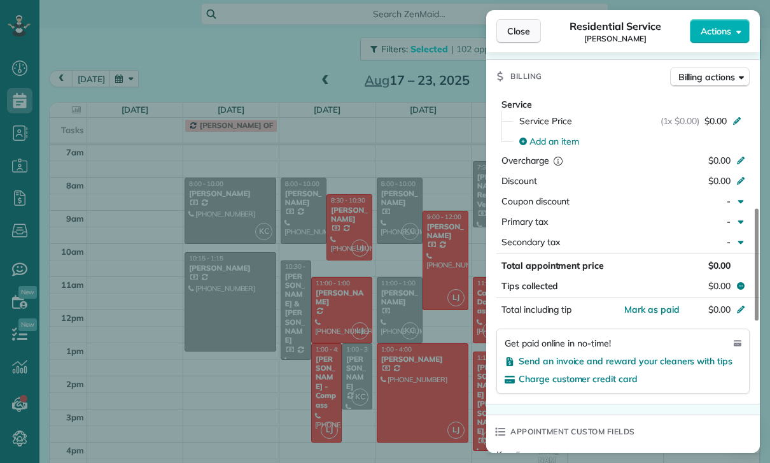
click at [519, 30] on span "Close" at bounding box center [518, 31] width 23 height 13
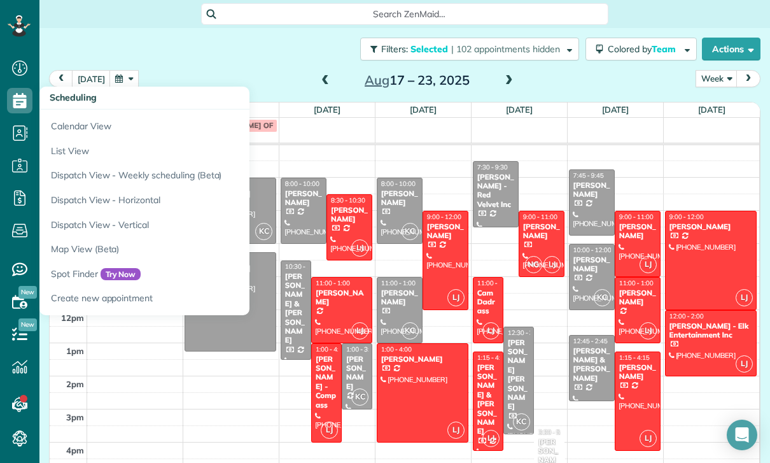
click at [336, 302] on div "Ethan Mendelson" at bounding box center [341, 297] width 53 height 18
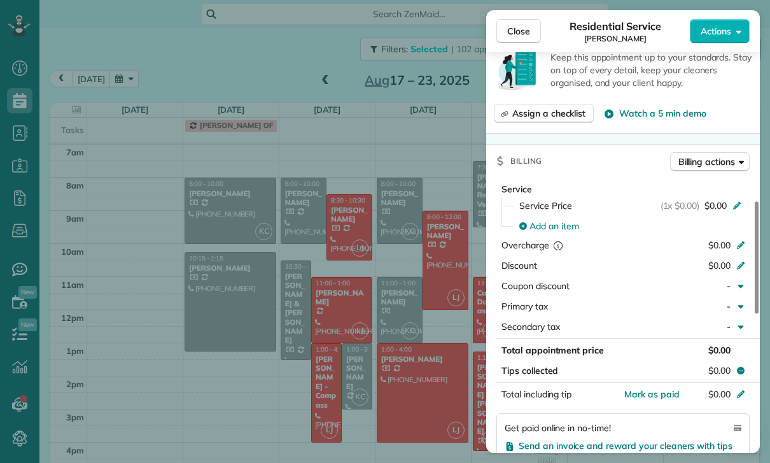
scroll to position [582, 0]
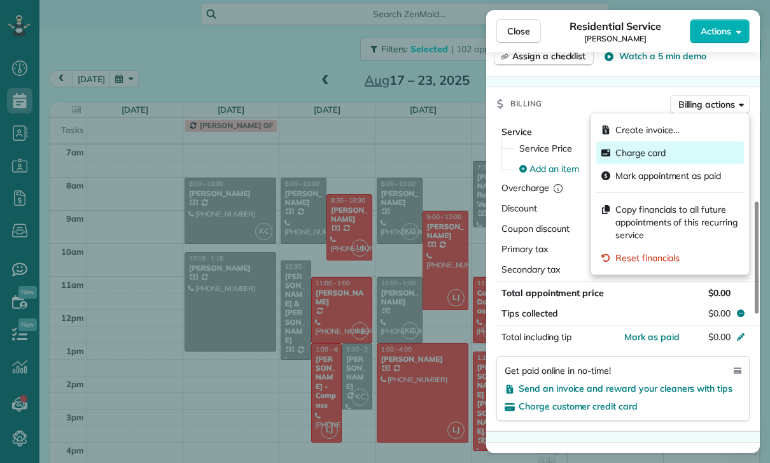
click at [665, 151] on span "Charge card" at bounding box center [640, 152] width 50 height 13
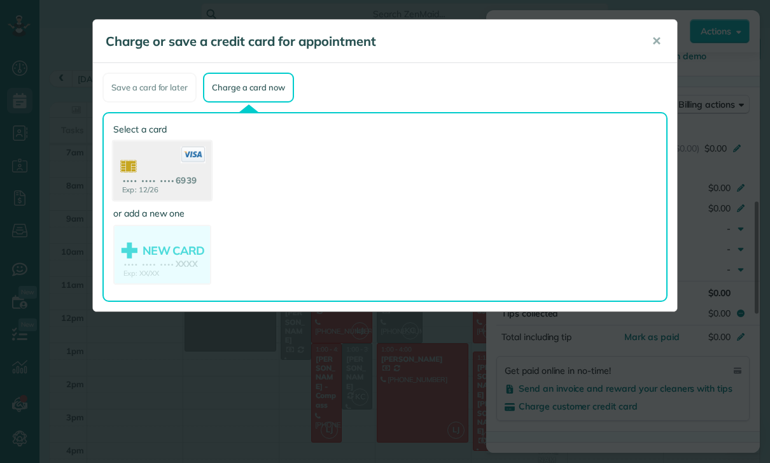
click at [171, 172] on use at bounding box center [162, 172] width 98 height 62
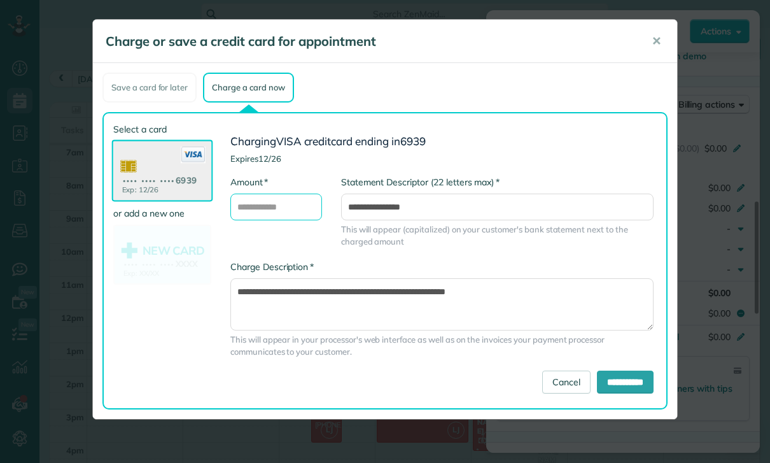
click at [283, 204] on input "* Amount" at bounding box center [276, 206] width 92 height 27
type input "***"
click at [608, 386] on input "**********" at bounding box center [625, 381] width 57 height 23
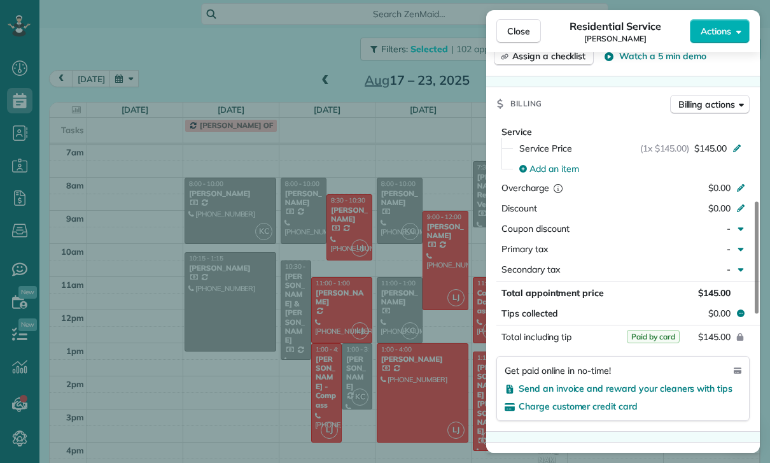
click at [386, 358] on div "Close Residential Service Ethan Mendelson Actions Status Confirmed Ethan Mendel…" at bounding box center [385, 231] width 770 height 463
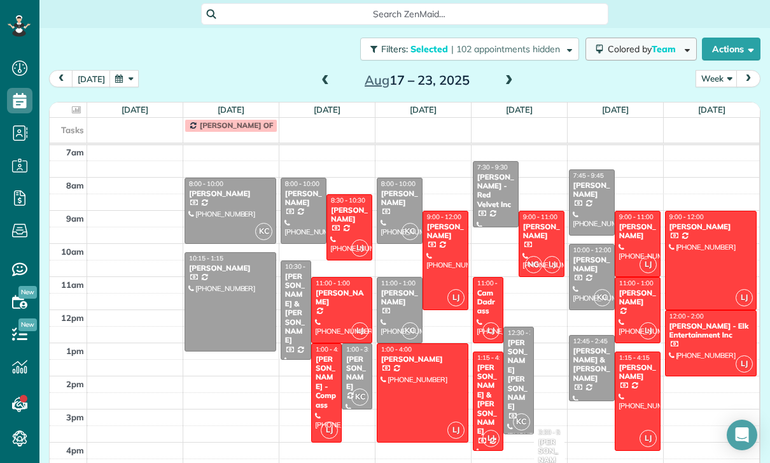
click at [636, 55] on button "Colored by Team" at bounding box center [641, 49] width 111 height 23
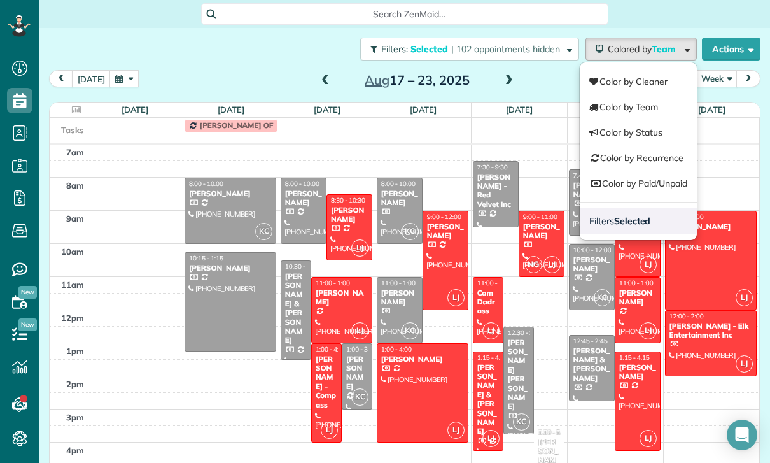
click at [647, 216] on strong "Selected" at bounding box center [632, 220] width 37 height 11
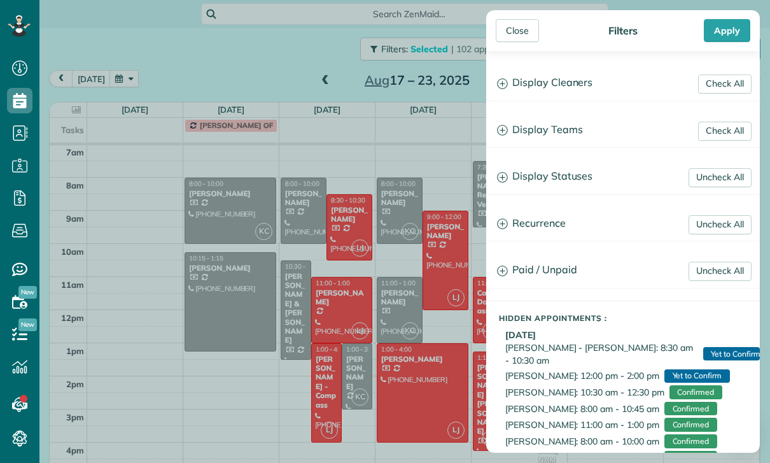
click at [574, 133] on h3 "Display Teams" at bounding box center [623, 130] width 272 height 32
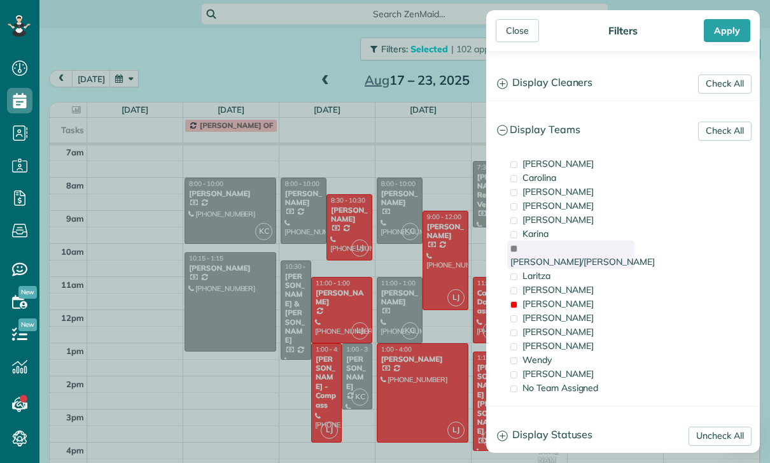
click at [570, 256] on span "Karla/Karina" at bounding box center [582, 261] width 144 height 11
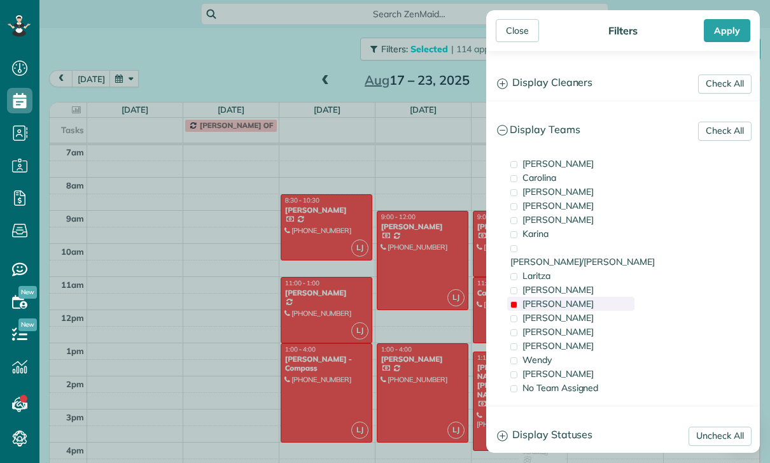
click at [554, 297] on div "Luisa" at bounding box center [570, 304] width 127 height 14
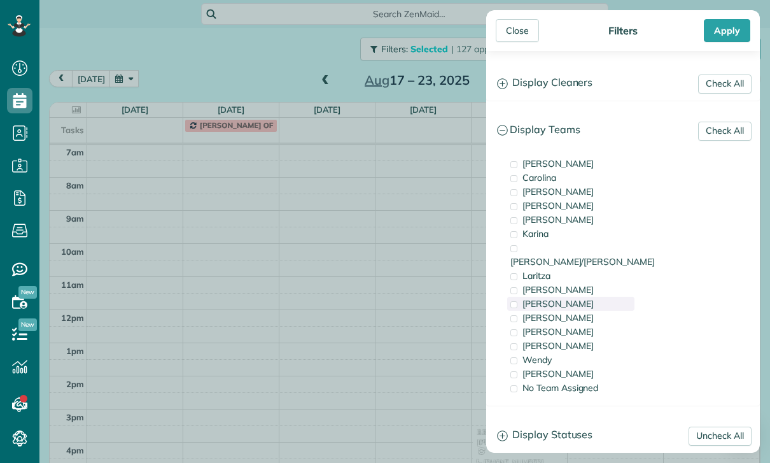
scroll to position [100, 0]
click at [579, 284] on span "Leslie Miranda" at bounding box center [558, 289] width 71 height 11
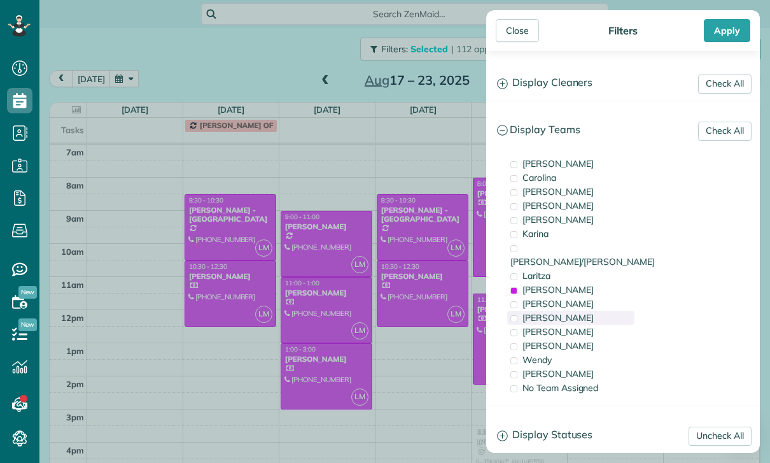
click at [558, 311] on div "Maria" at bounding box center [570, 318] width 127 height 14
click at [549, 183] on span "Carolina" at bounding box center [540, 177] width 34 height 11
click at [731, 26] on div "Apply" at bounding box center [727, 30] width 46 height 23
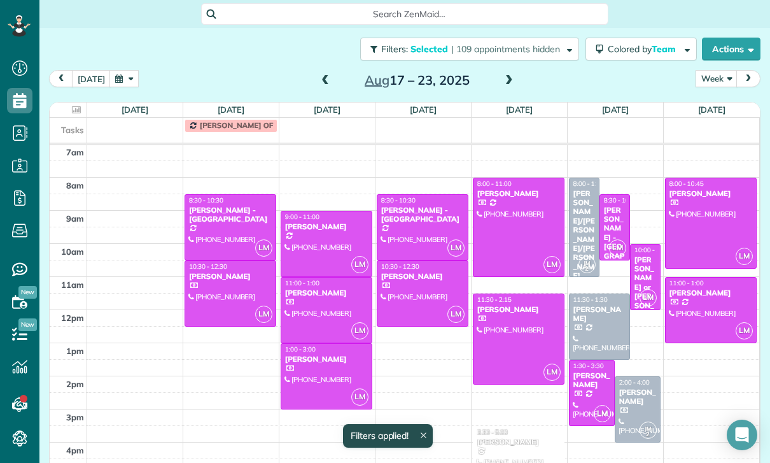
click at [717, 74] on button "Week" at bounding box center [717, 78] width 42 height 17
click at [233, 76] on div "today Week Day Week Month Aug 17 – 23, 2025" at bounding box center [405, 82] width 712 height 24
click at [127, 78] on button "button" at bounding box center [123, 78] width 29 height 17
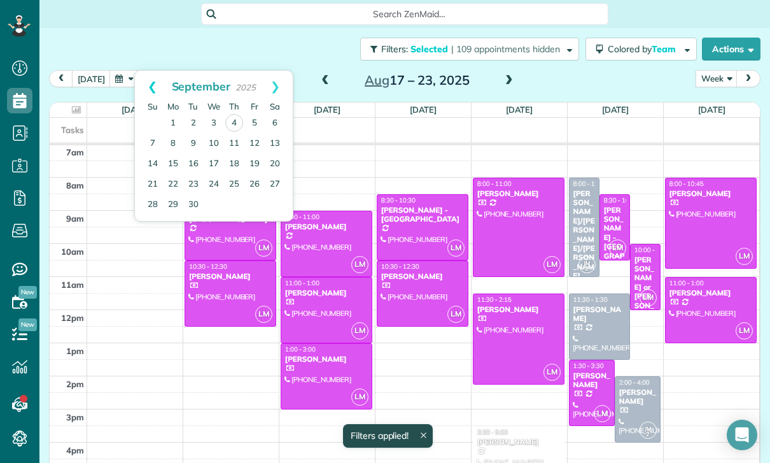
click at [148, 83] on link "Prev" at bounding box center [152, 87] width 35 height 32
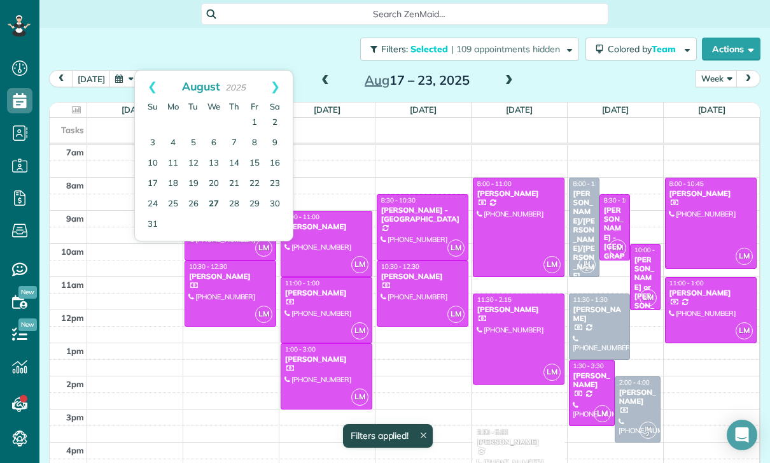
click at [209, 201] on link "27" at bounding box center [214, 204] width 20 height 20
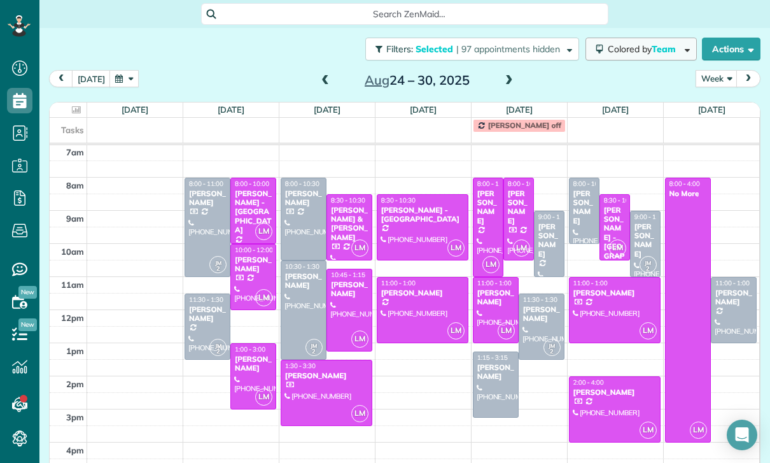
click at [640, 51] on span "Colored by Team" at bounding box center [644, 48] width 73 height 11
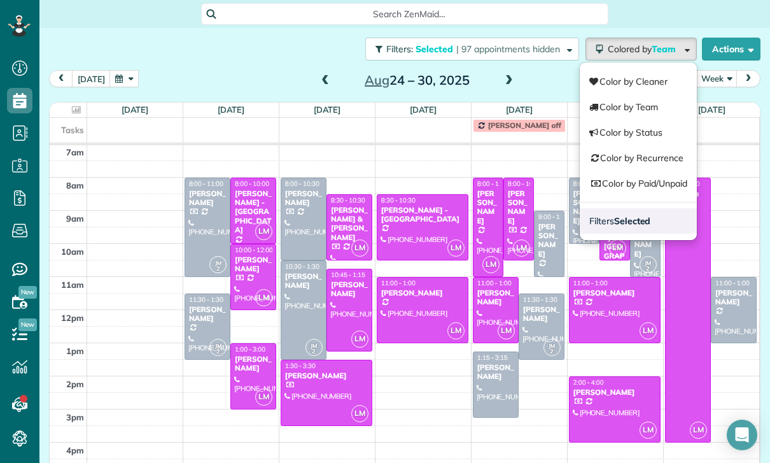
click at [636, 221] on strong "Selected" at bounding box center [632, 220] width 37 height 11
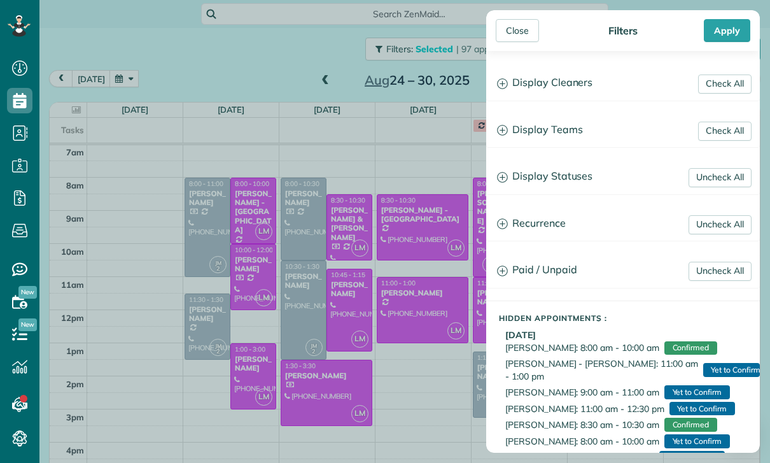
click at [554, 134] on h3 "Display Teams" at bounding box center [623, 130] width 272 height 32
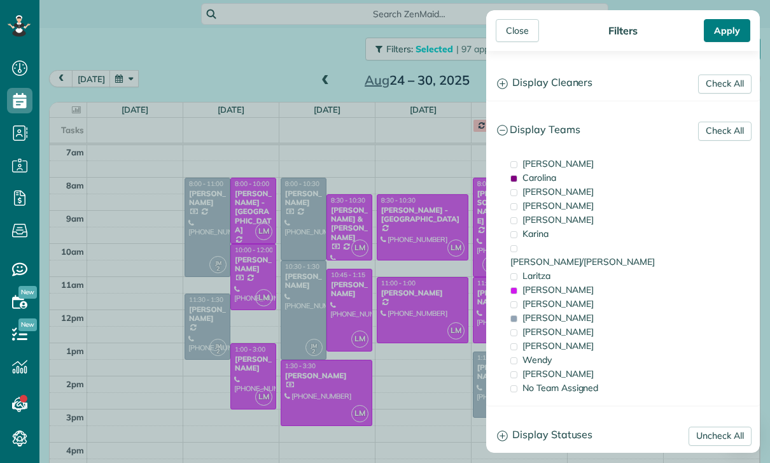
click at [731, 27] on div "Apply" at bounding box center [727, 30] width 46 height 23
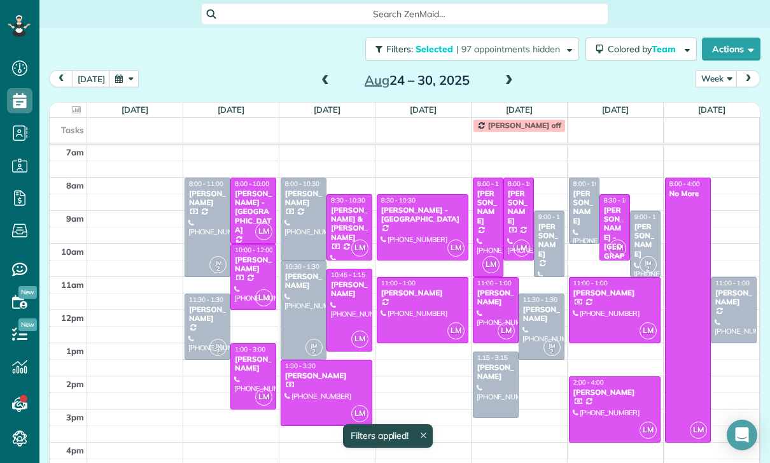
click at [256, 279] on div at bounding box center [253, 276] width 45 height 65
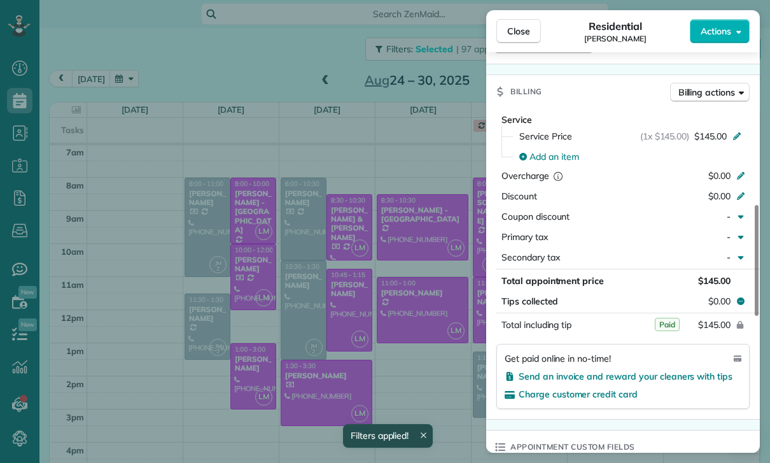
scroll to position [640, 0]
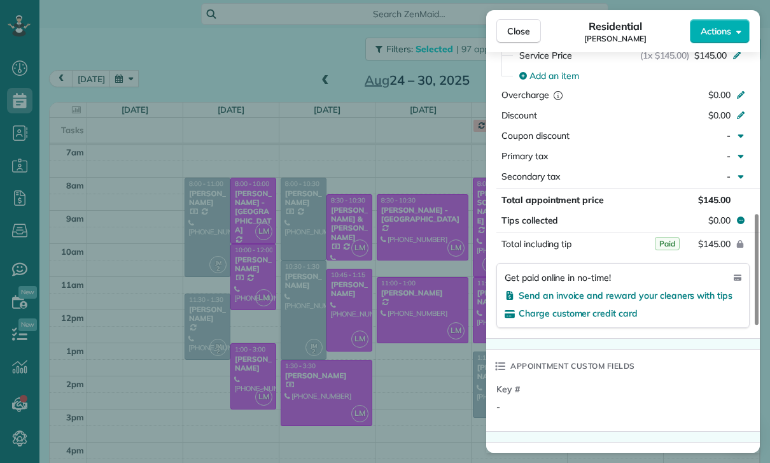
click at [288, 360] on div "Close Residential Carlee Malemute Actions Status Confirmed Carlee Malemute · Op…" at bounding box center [385, 231] width 770 height 463
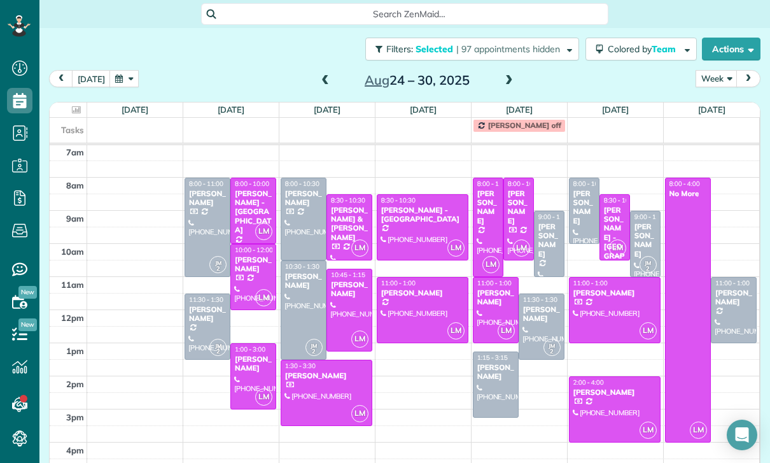
click at [247, 370] on div "Jordan Worona" at bounding box center [253, 364] width 38 height 18
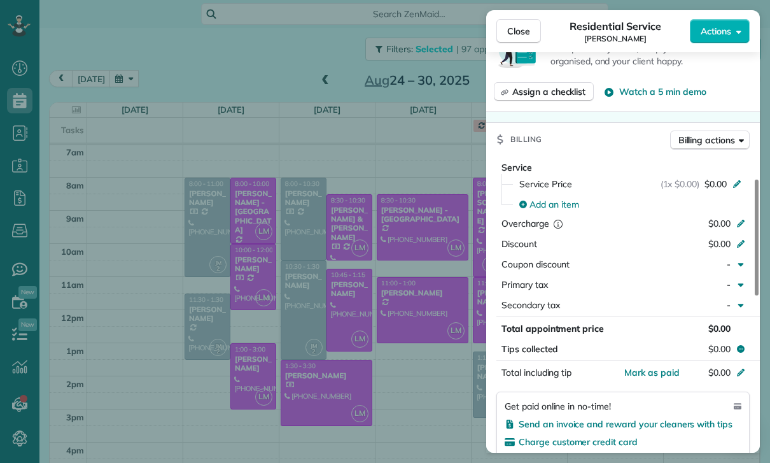
scroll to position [560, 0]
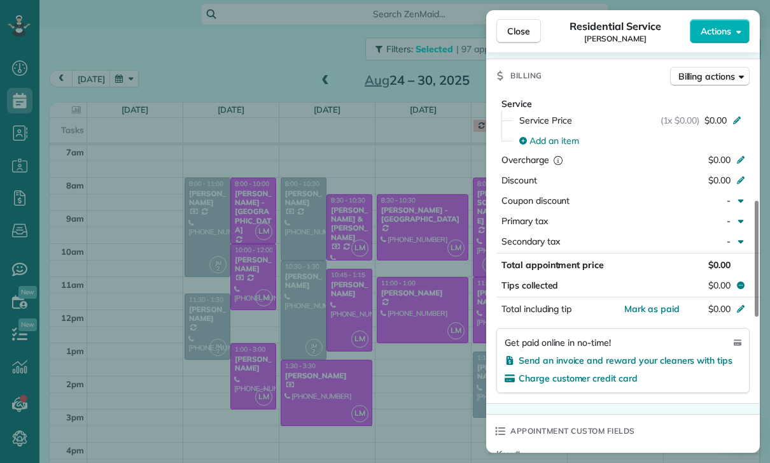
click at [346, 225] on div "Close Residential Service Jordan Worona Actions Status Confirmed Jordan Worona …" at bounding box center [385, 231] width 770 height 463
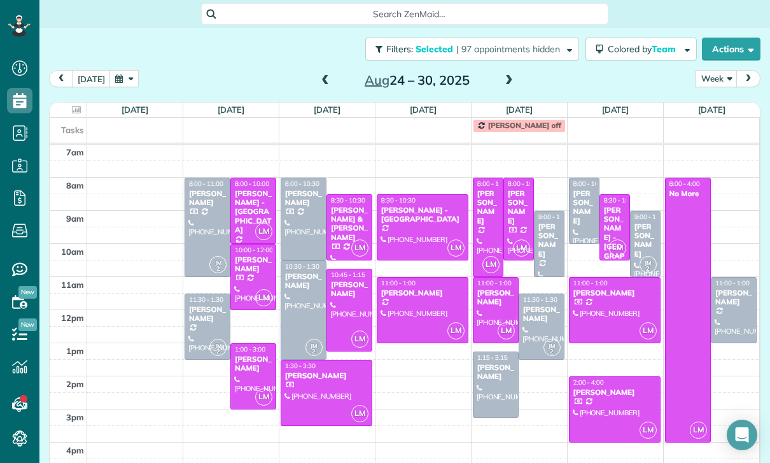
click at [341, 230] on div "Micheal & noelle Norris" at bounding box center [349, 224] width 38 height 37
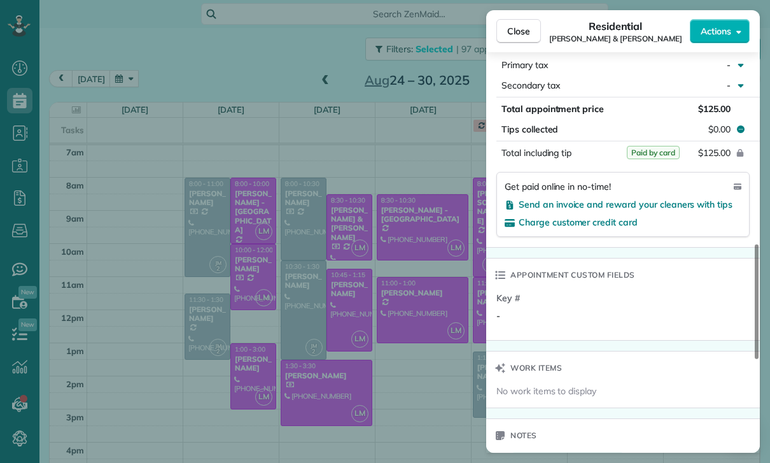
scroll to position [729, 0]
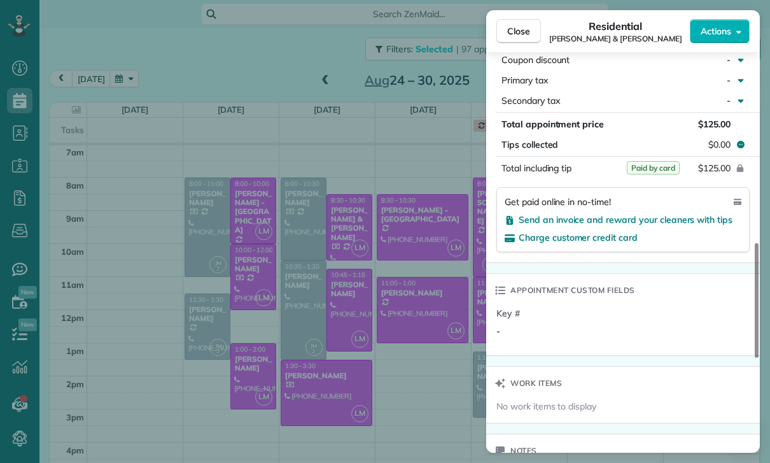
click at [341, 300] on div "Close Residential Micheal & noelle Norris Actions Status Confirmed Micheal & no…" at bounding box center [385, 231] width 770 height 463
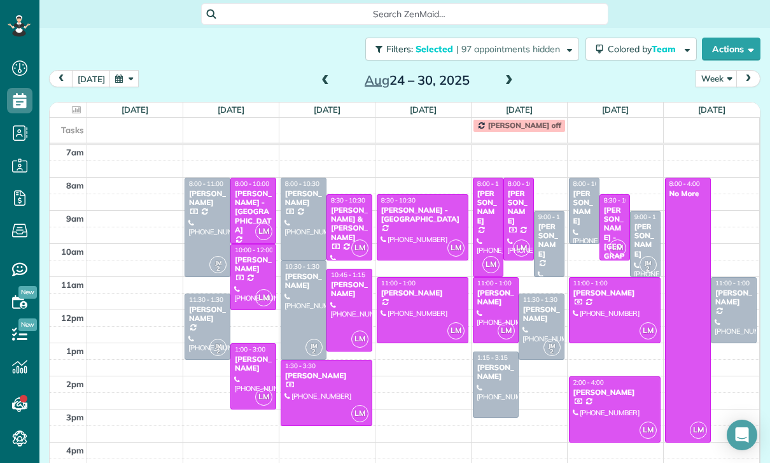
click at [344, 306] on div at bounding box center [349, 309] width 45 height 81
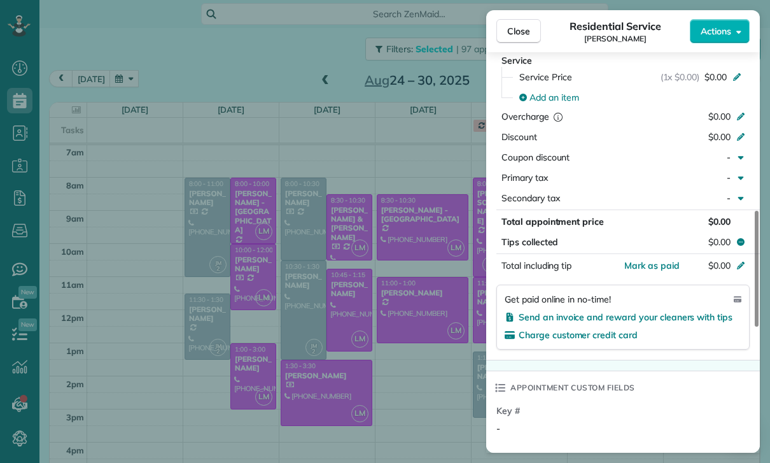
scroll to position [628, 0]
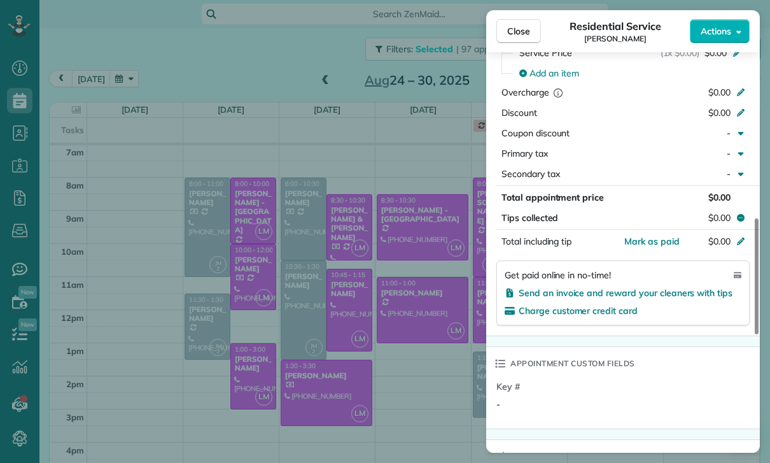
click at [395, 390] on div "Close Residential Service Brian Tan Actions Status Confirmed Brian Tan · Open p…" at bounding box center [385, 231] width 770 height 463
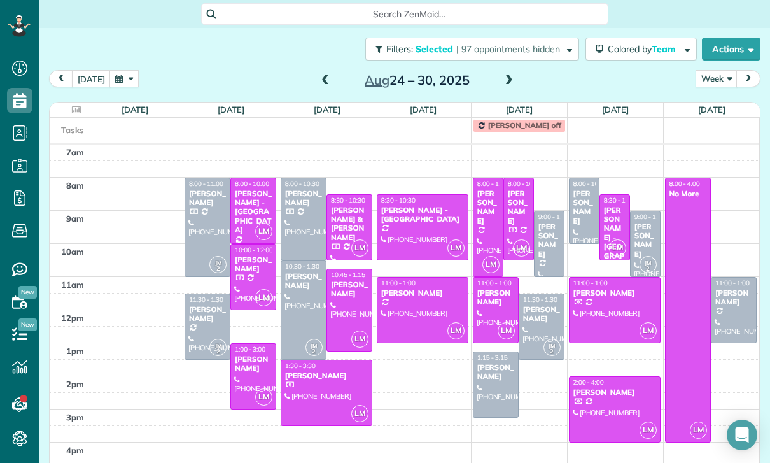
click at [315, 384] on div at bounding box center [326, 392] width 90 height 65
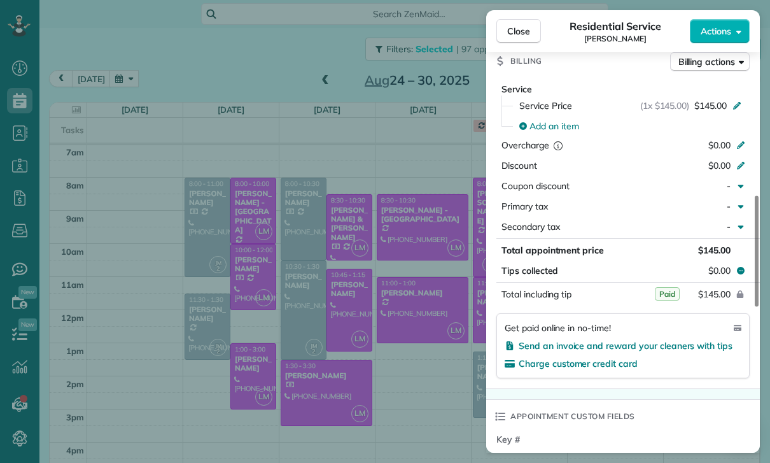
scroll to position [596, 0]
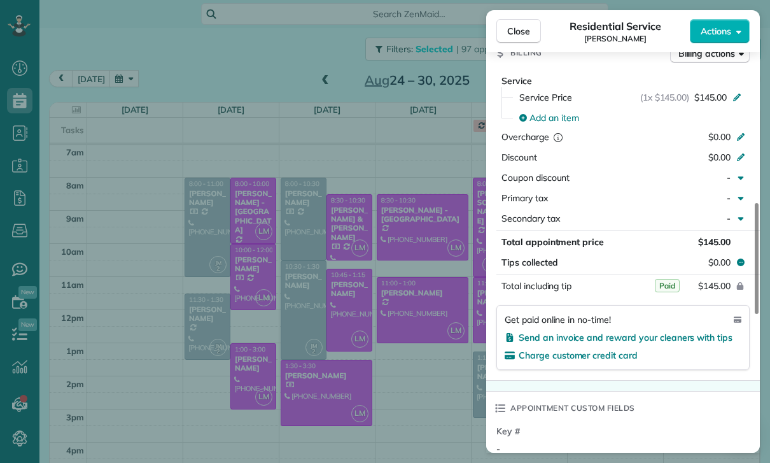
click at [407, 218] on div "Close Residential Service Asher Yousif Actions Status Confirmed Asher Yousif · …" at bounding box center [385, 231] width 770 height 463
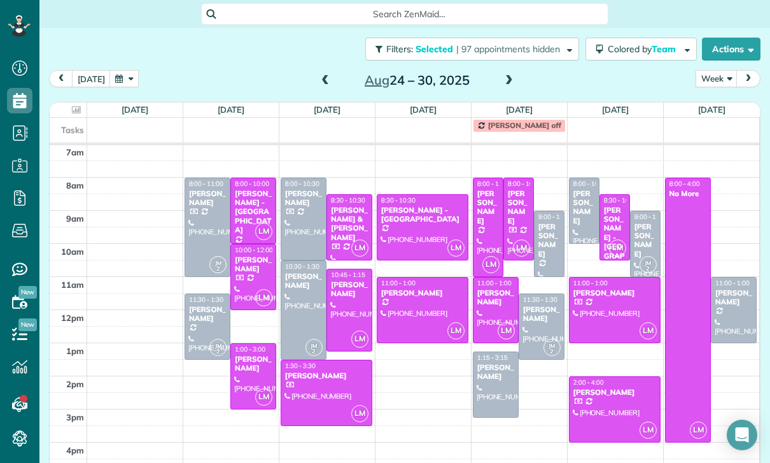
click at [417, 306] on div at bounding box center [422, 309] width 90 height 65
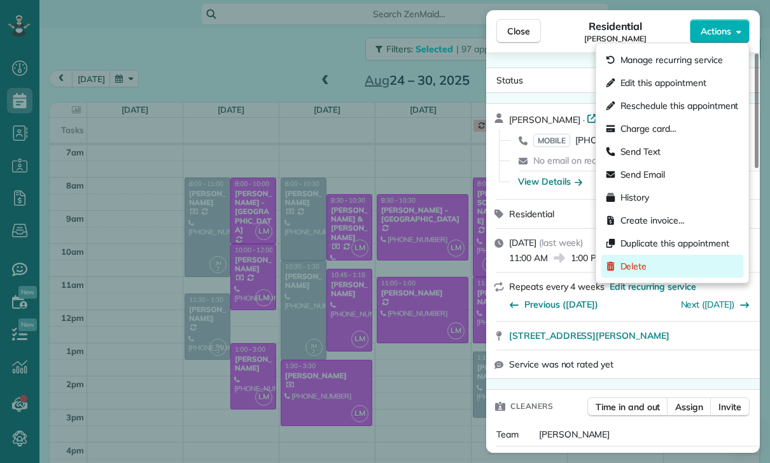
click at [645, 263] on span "Delete" at bounding box center [634, 266] width 27 height 13
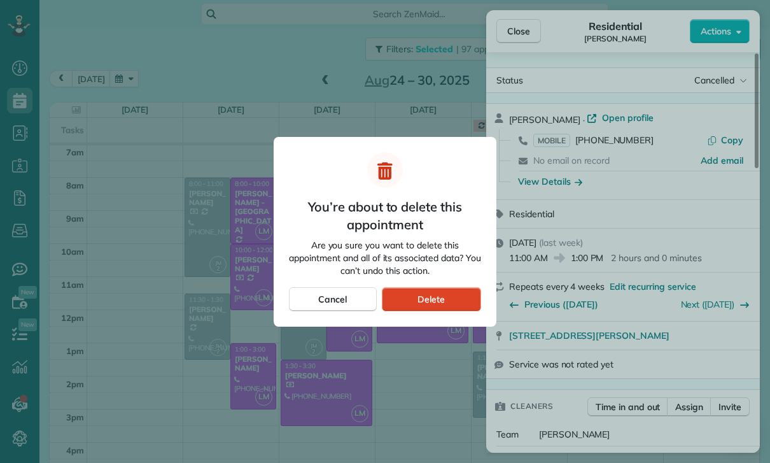
click at [451, 297] on div "Delete" at bounding box center [431, 299] width 99 height 24
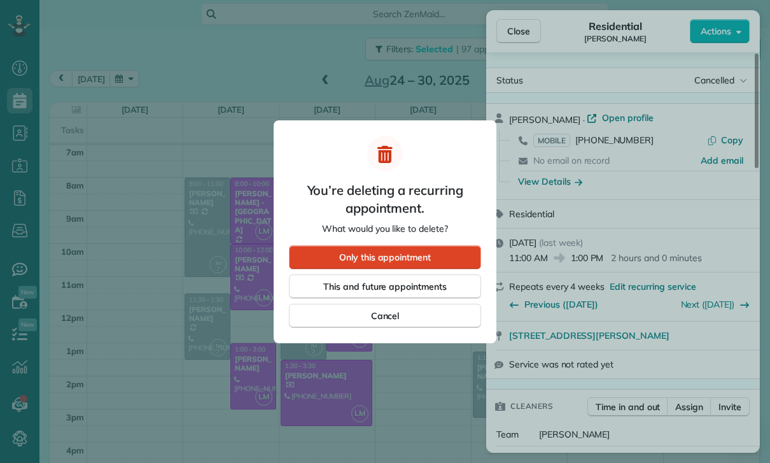
click at [446, 248] on div "Only this appointment" at bounding box center [385, 257] width 192 height 24
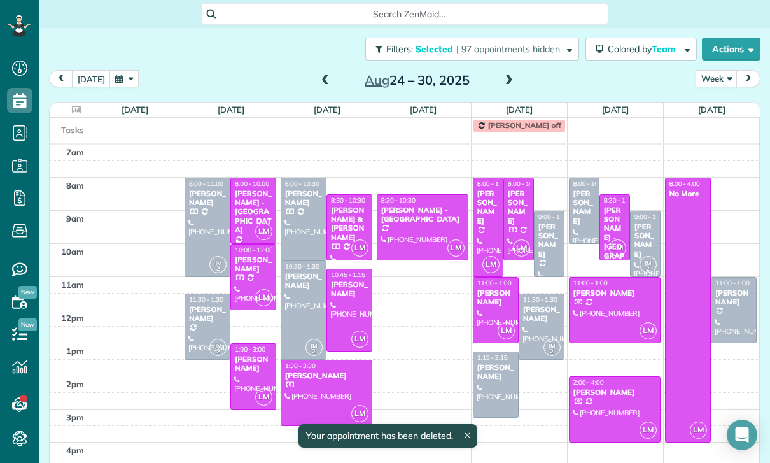
scroll to position [100, 0]
click at [486, 230] on div at bounding box center [488, 227] width 29 height 98
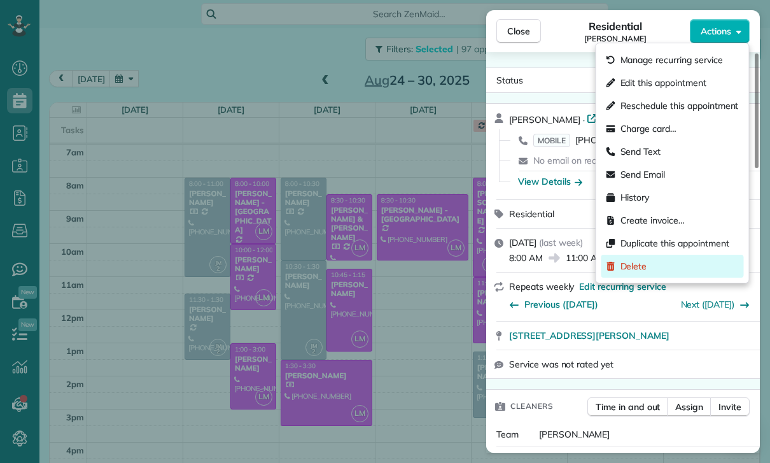
click at [638, 275] on div "Delete" at bounding box center [672, 266] width 143 height 23
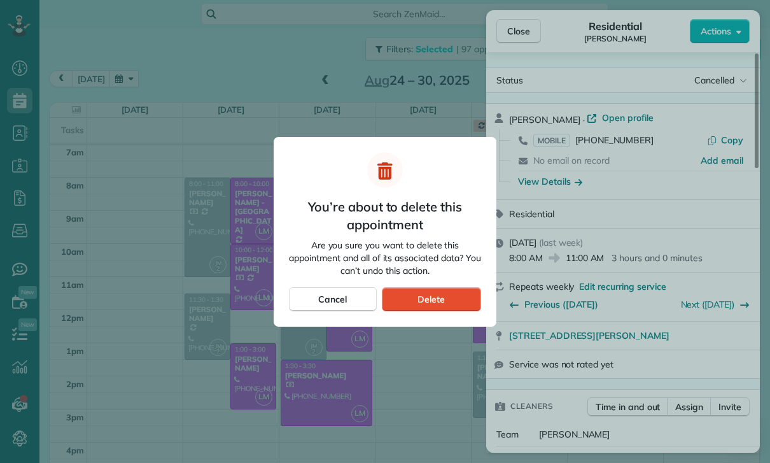
click at [694, 280] on div at bounding box center [385, 231] width 770 height 463
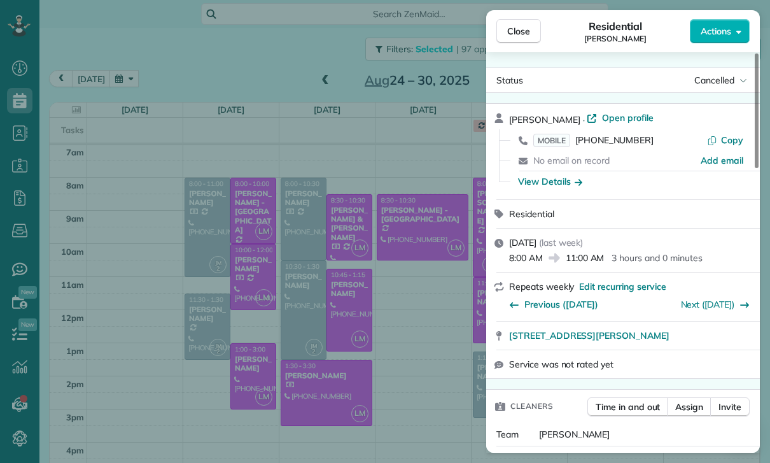
click at [678, 323] on div "3546 Loadstone Drive Sherman oaks CA 91403" at bounding box center [623, 335] width 274 height 28
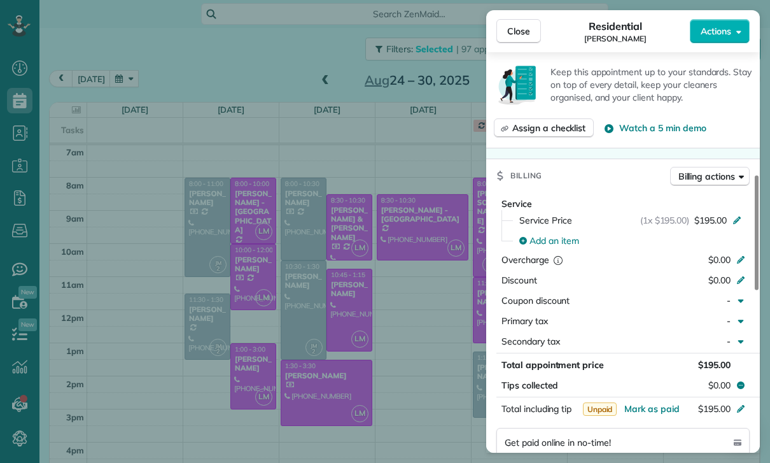
scroll to position [514, 0]
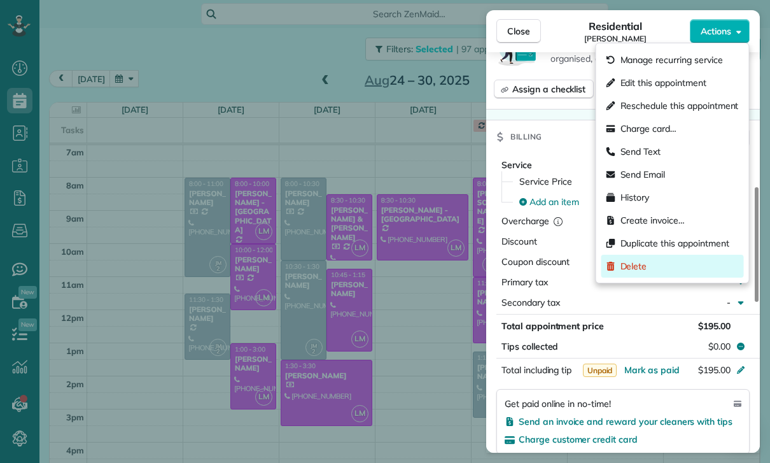
click at [647, 266] on div "Delete" at bounding box center [672, 266] width 143 height 23
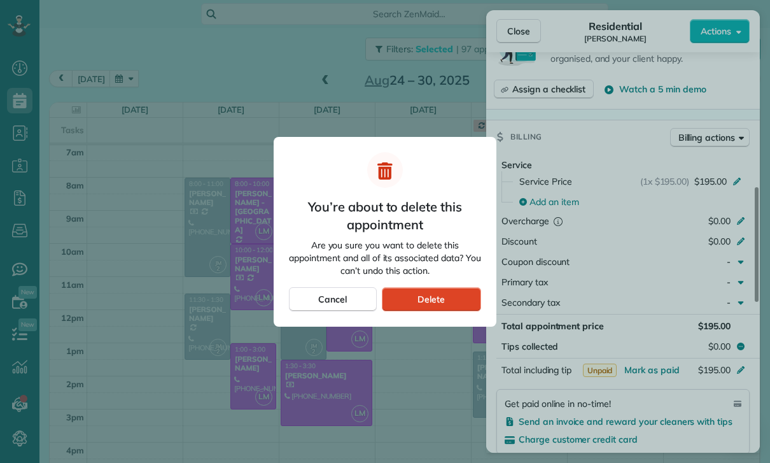
click at [456, 302] on div "Delete" at bounding box center [431, 299] width 99 height 24
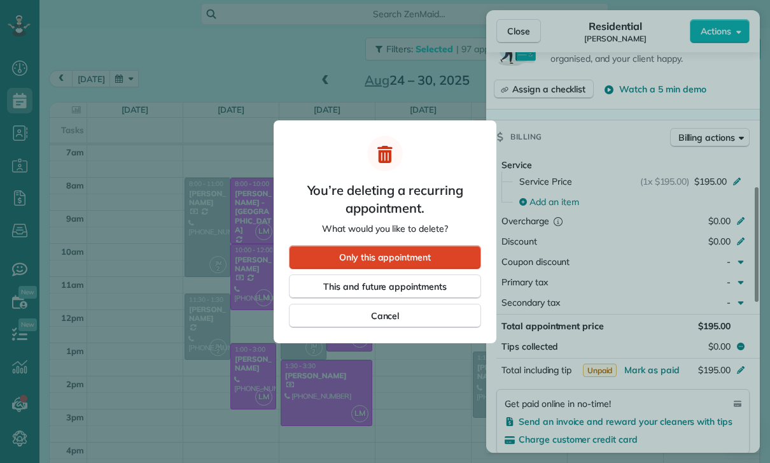
click at [429, 258] on span "Only this appointment" at bounding box center [385, 257] width 92 height 13
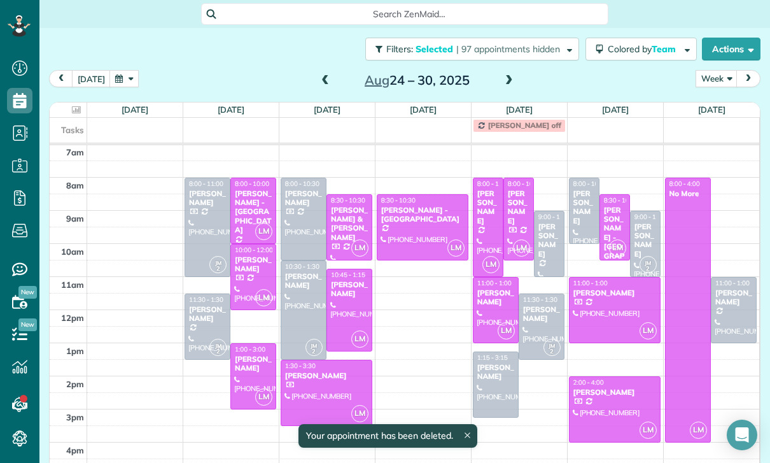
scroll to position [100, 0]
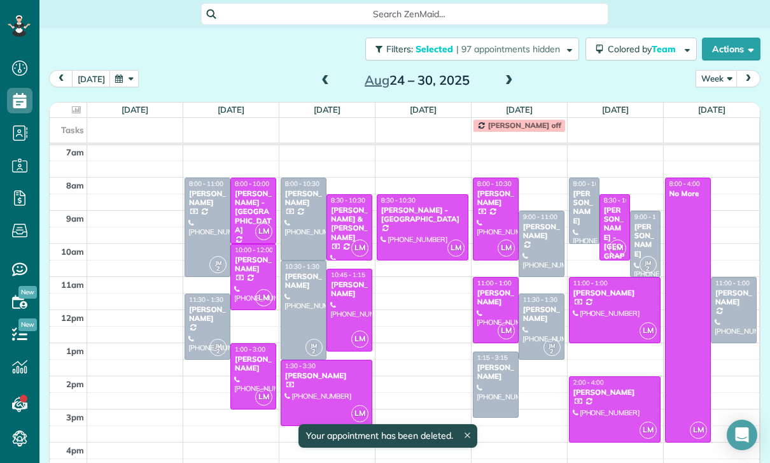
click at [488, 207] on div "Tina Tellado" at bounding box center [496, 198] width 38 height 18
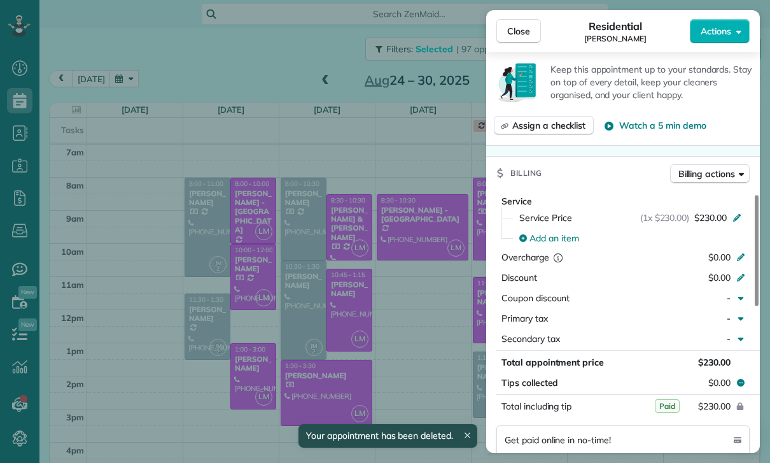
scroll to position [643, 0]
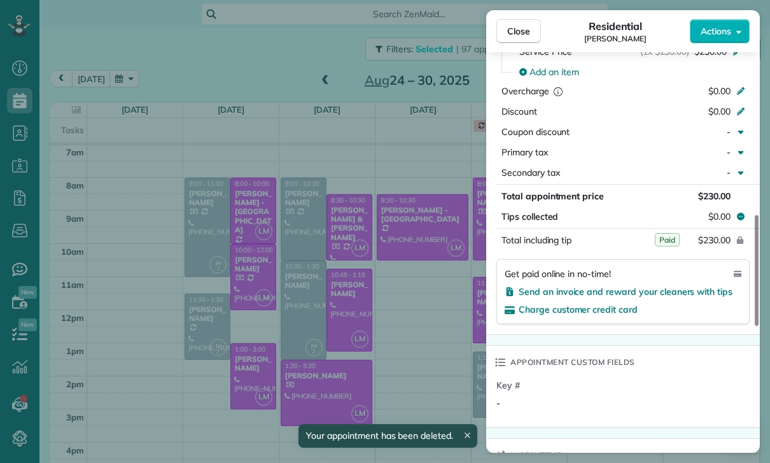
click at [442, 349] on div "Close Residential Tina Tellado Actions Status Confirmed Tina Tellado · Open pro…" at bounding box center [385, 231] width 770 height 463
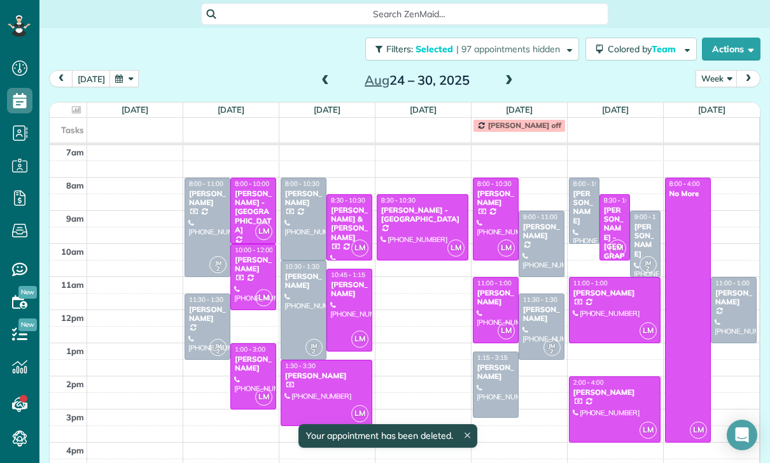
click at [495, 311] on div at bounding box center [496, 309] width 45 height 65
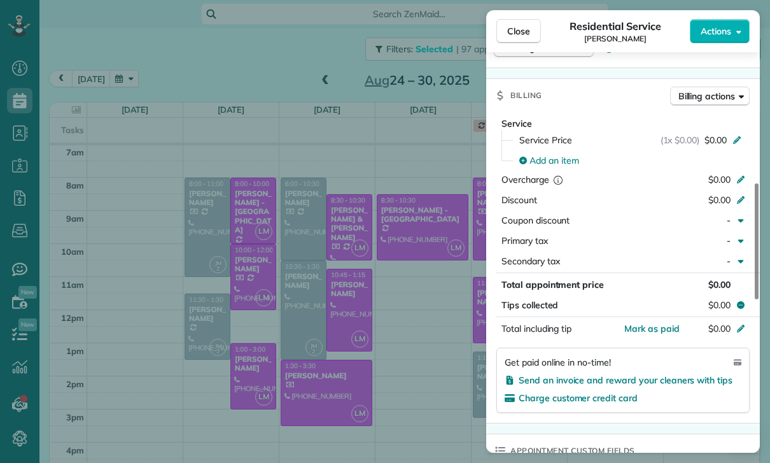
scroll to position [589, 0]
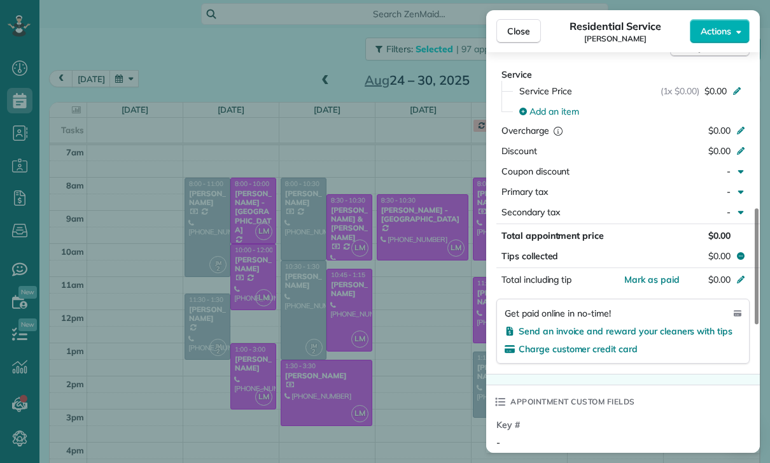
click at [416, 356] on div "Close Residential Service Ana Kesaryan Actions Status Confirmed Ana Kesaryan · …" at bounding box center [385, 231] width 770 height 463
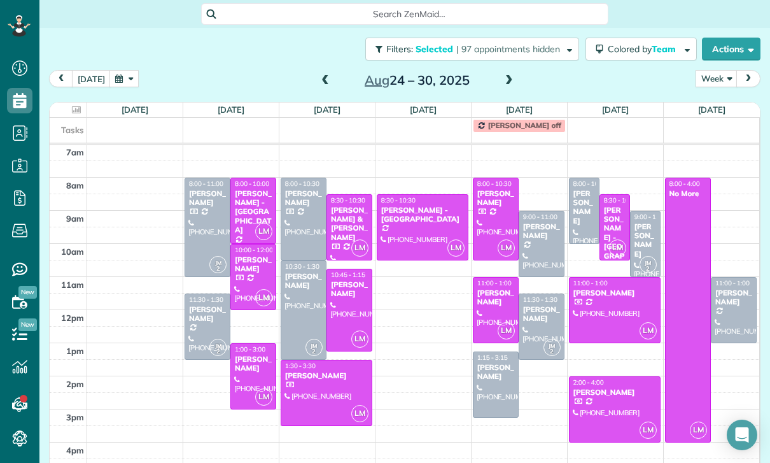
scroll to position [100, 0]
click at [607, 297] on div "James Henney" at bounding box center [615, 292] width 84 height 9
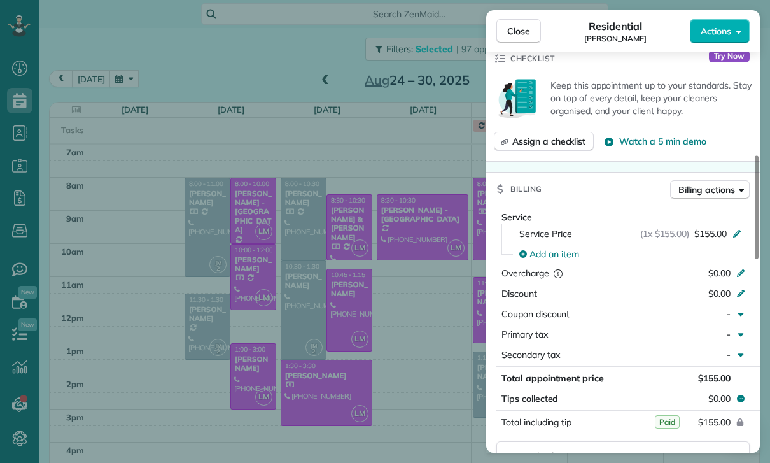
scroll to position [629, 0]
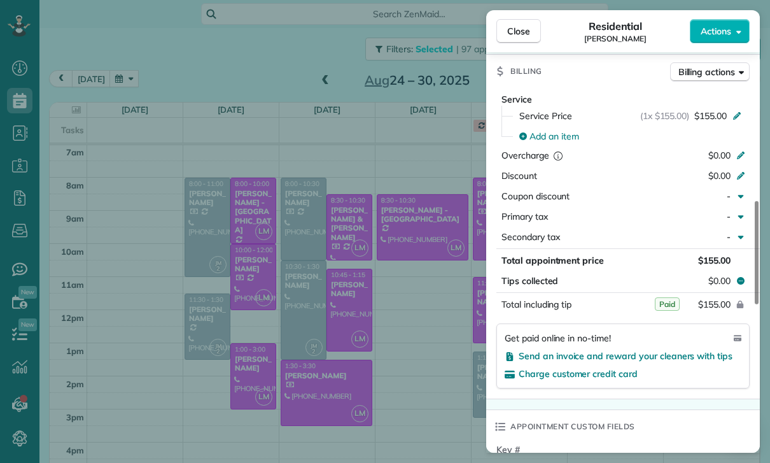
click at [430, 377] on div "Close Residential James Henney Actions Status Yet to Confirm James Henney · Ope…" at bounding box center [385, 231] width 770 height 463
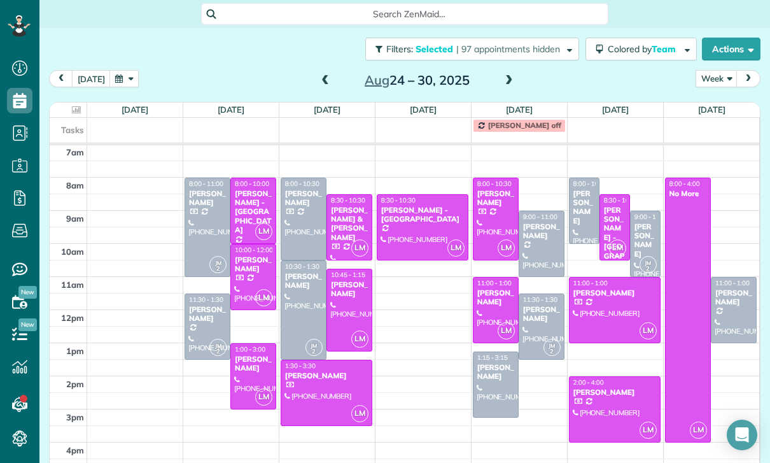
click at [624, 409] on div at bounding box center [615, 409] width 90 height 65
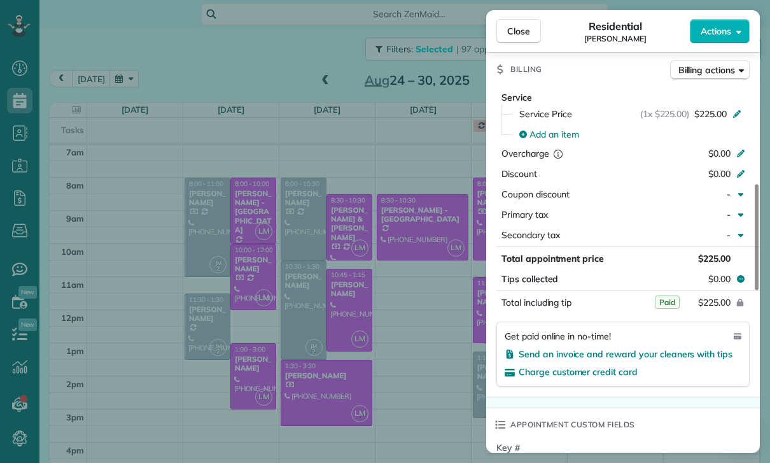
scroll to position [638, 0]
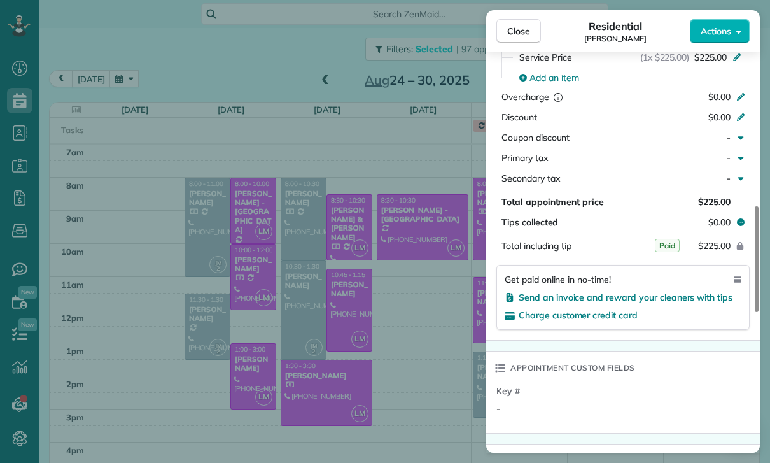
click at [425, 368] on div "Close Residential Cristina Ciminelli Actions Status Yet to Confirm Cristina Cim…" at bounding box center [385, 231] width 770 height 463
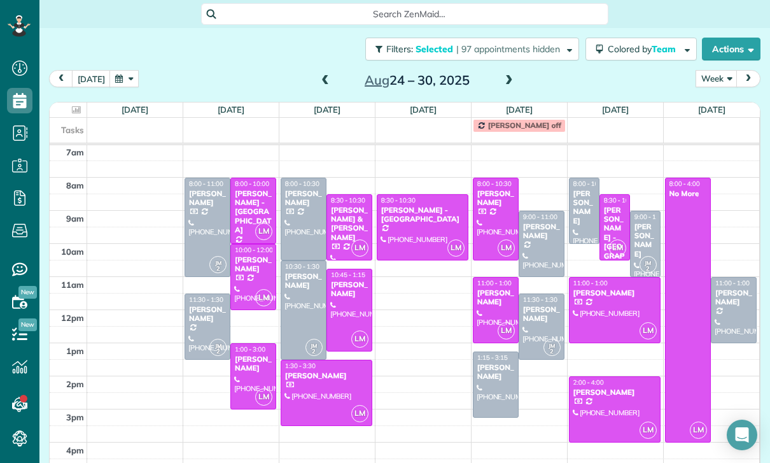
click at [201, 215] on div at bounding box center [207, 227] width 45 height 98
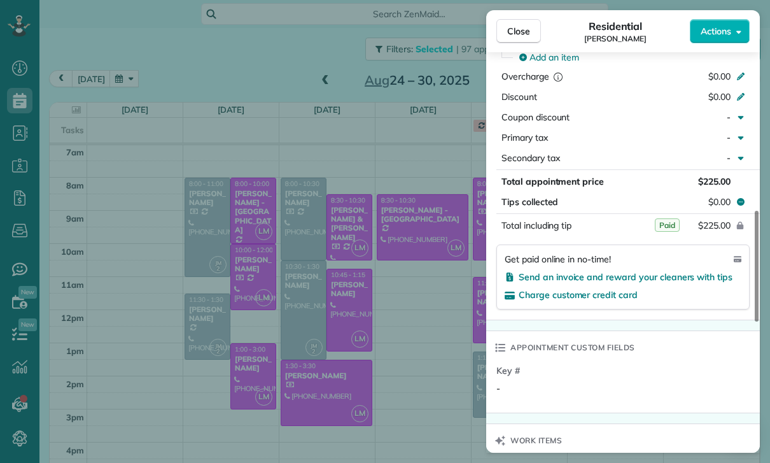
scroll to position [685, 0]
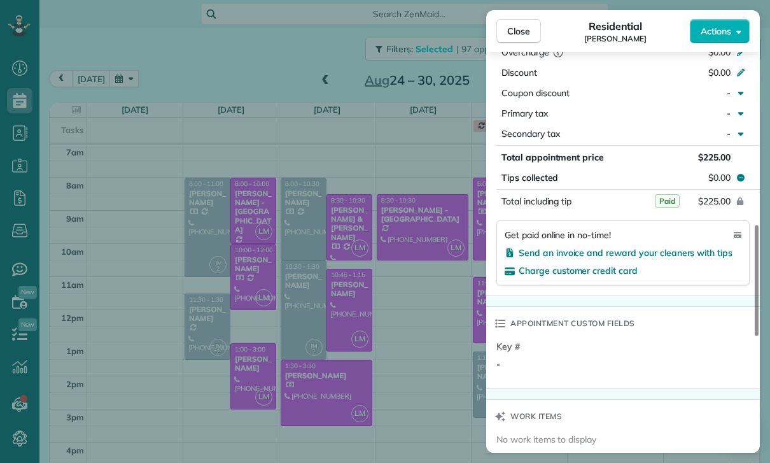
click at [439, 357] on div "Close Residential Klaudia Moran Actions Status Confirmed Klaudia Moran · Open p…" at bounding box center [385, 231] width 770 height 463
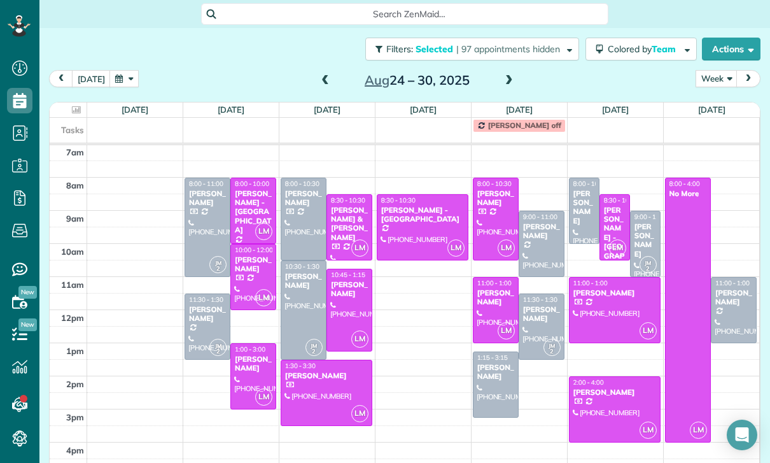
click at [207, 327] on div at bounding box center [207, 326] width 45 height 65
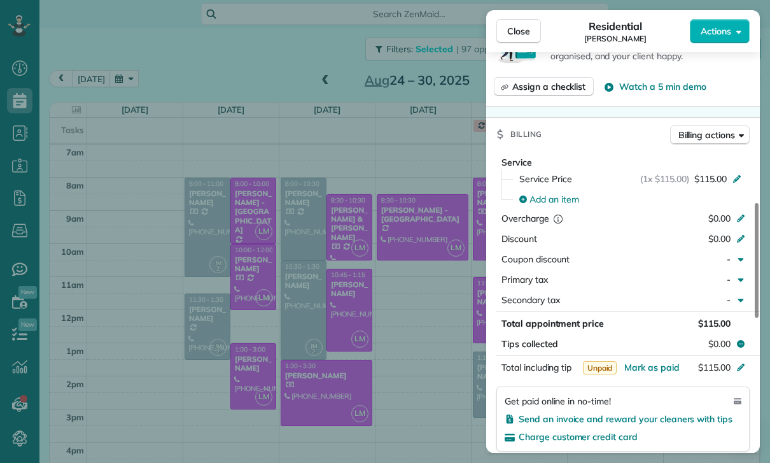
scroll to position [636, 0]
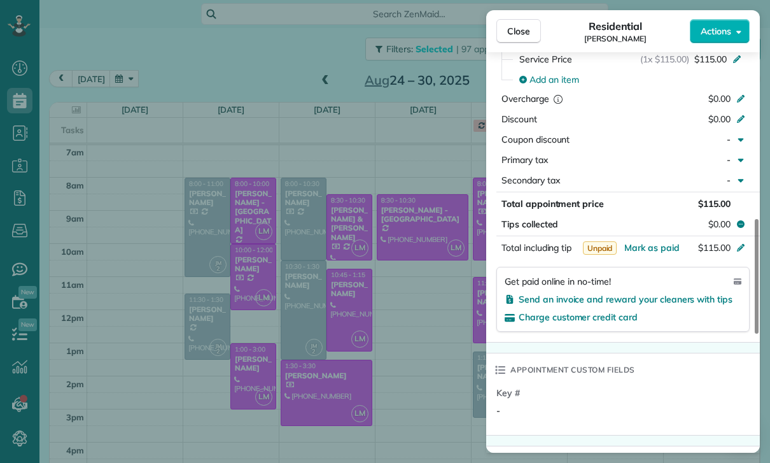
click at [434, 376] on div "Close Residential Benjamin Brody Actions Status Confirmed Benjamin Brody · Open…" at bounding box center [385, 231] width 770 height 463
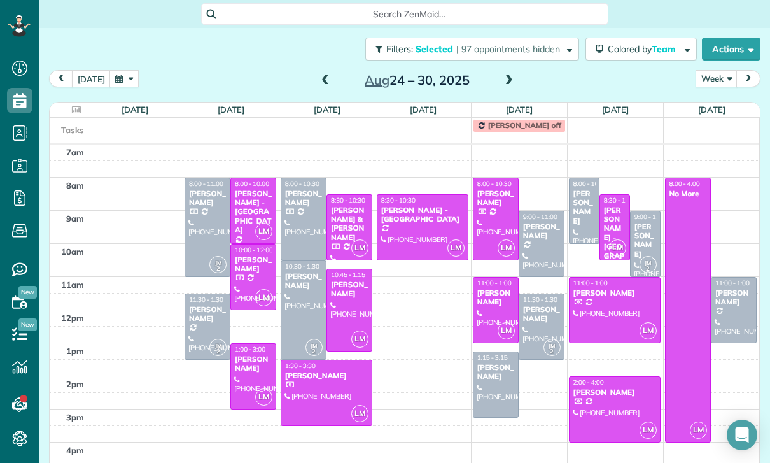
click at [300, 215] on div at bounding box center [303, 218] width 45 height 81
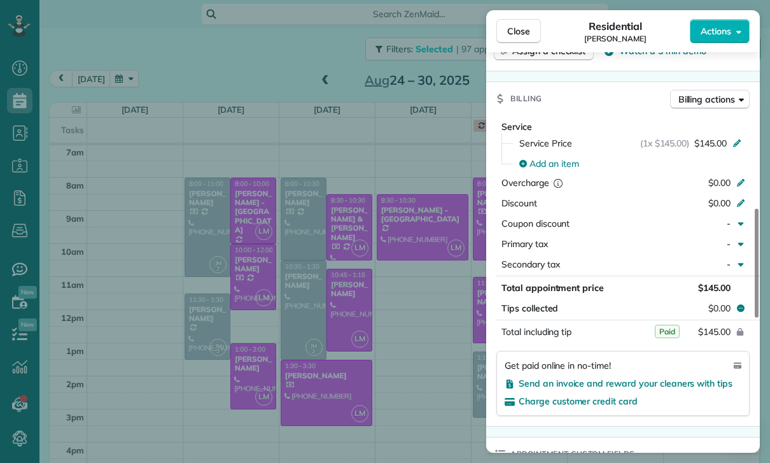
scroll to position [631, 0]
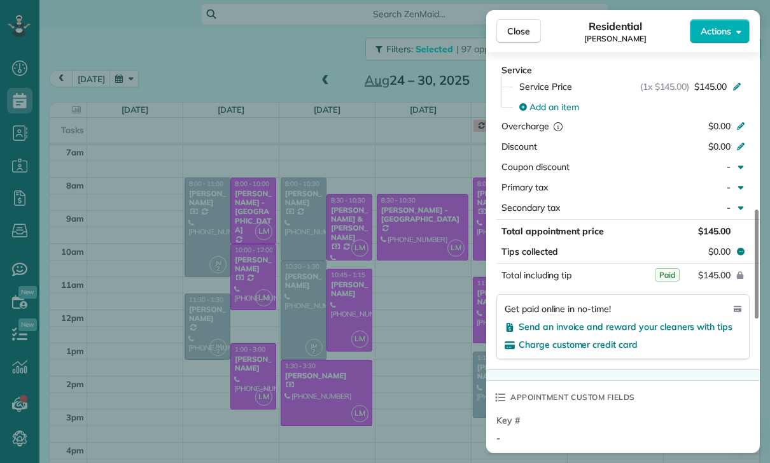
click at [424, 381] on div "Close Residential Megan Comisky Actions Status Confirmed Megan Comisky · Open p…" at bounding box center [385, 231] width 770 height 463
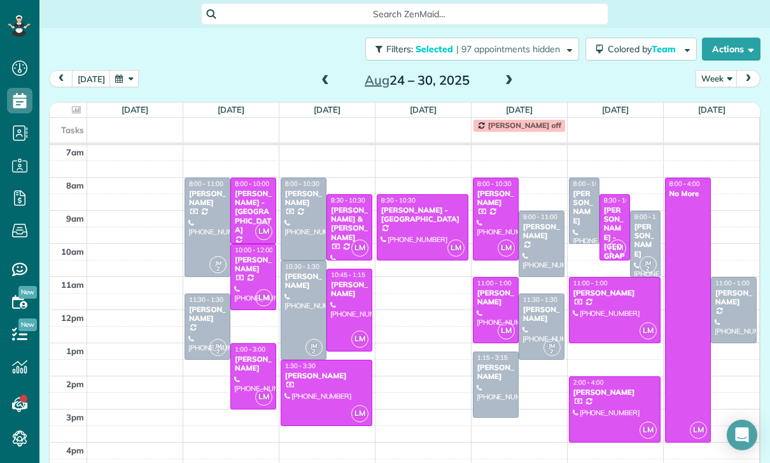
click at [300, 308] on div at bounding box center [303, 310] width 45 height 98
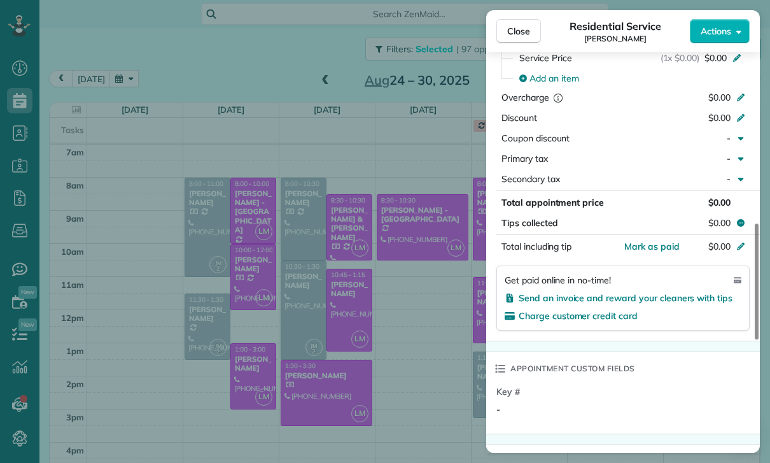
scroll to position [647, 0]
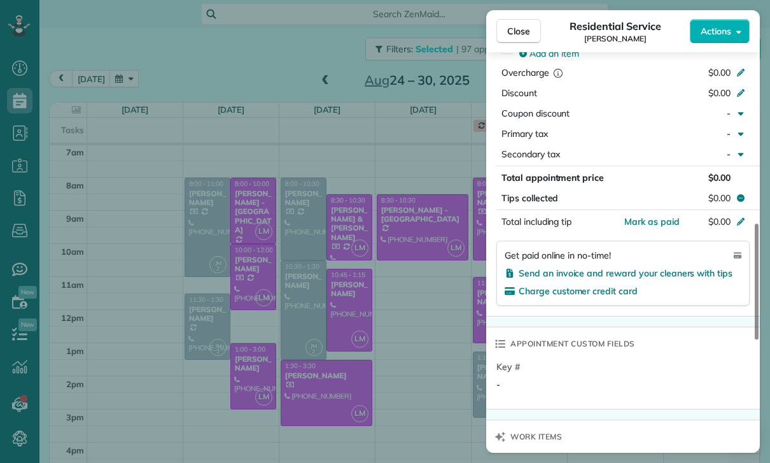
click at [414, 379] on div "Close Residential Service Corey Turner Actions Status Confirmed Corey Turner · …" at bounding box center [385, 231] width 770 height 463
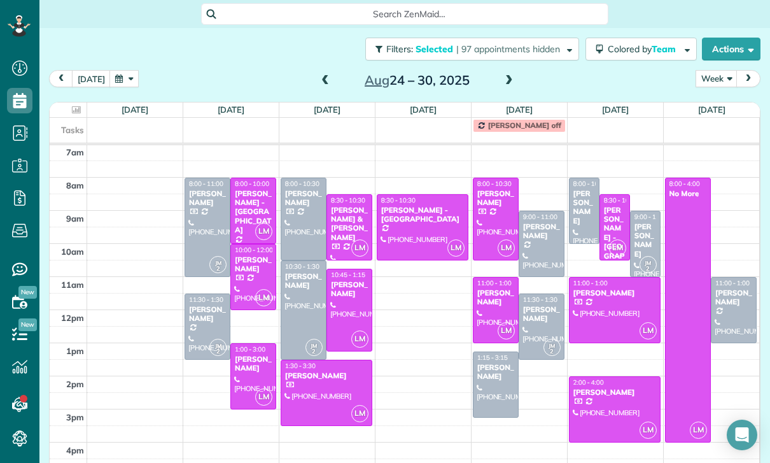
click at [535, 237] on div "[PERSON_NAME]" at bounding box center [542, 231] width 38 height 18
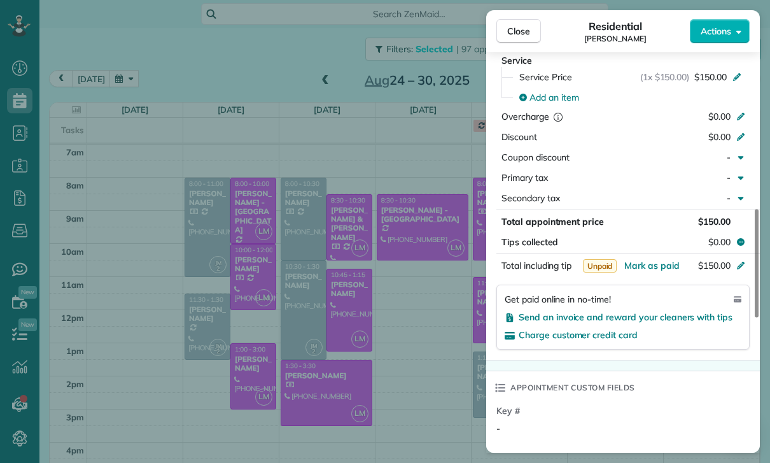
scroll to position [633, 0]
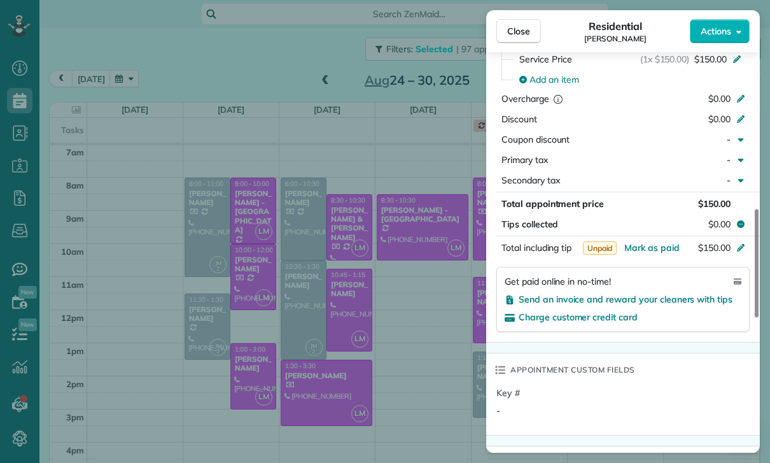
click at [438, 365] on div "Close Residential Darren Bridges Actions Status Yet to Confirm Darren Bridges ·…" at bounding box center [385, 231] width 770 height 463
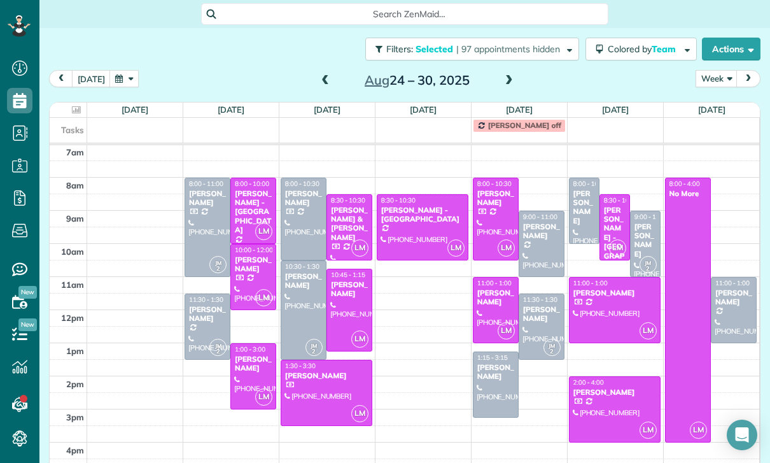
click at [531, 325] on div at bounding box center [541, 326] width 45 height 65
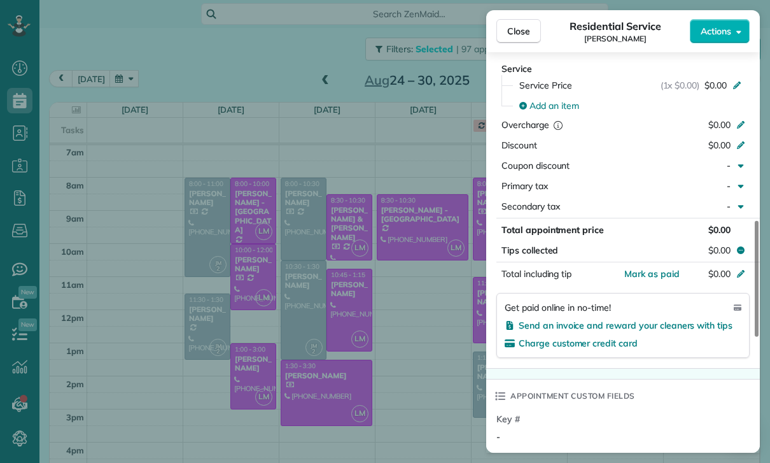
scroll to position [636, 0]
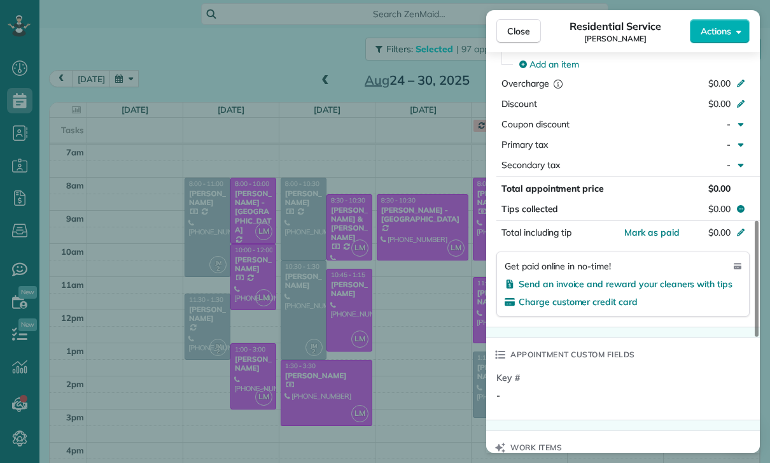
click at [439, 353] on div "Close Residential Service Sherry Temple Actions Status Confirmed Sherry Temple …" at bounding box center [385, 231] width 770 height 463
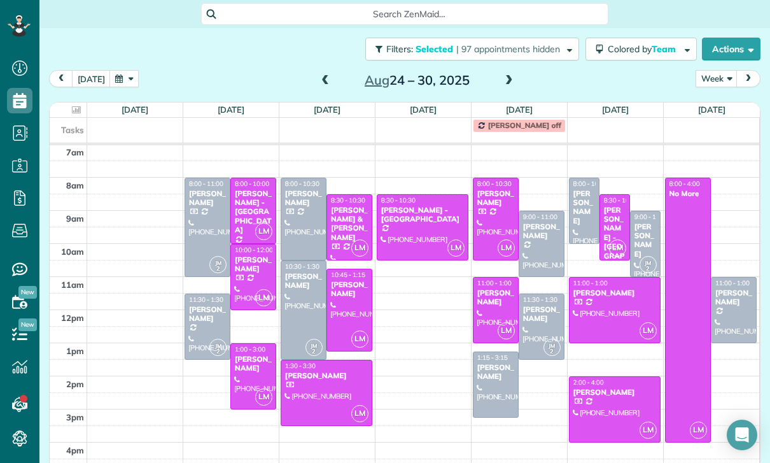
click at [491, 381] on div "George Azpilcueta" at bounding box center [496, 372] width 38 height 18
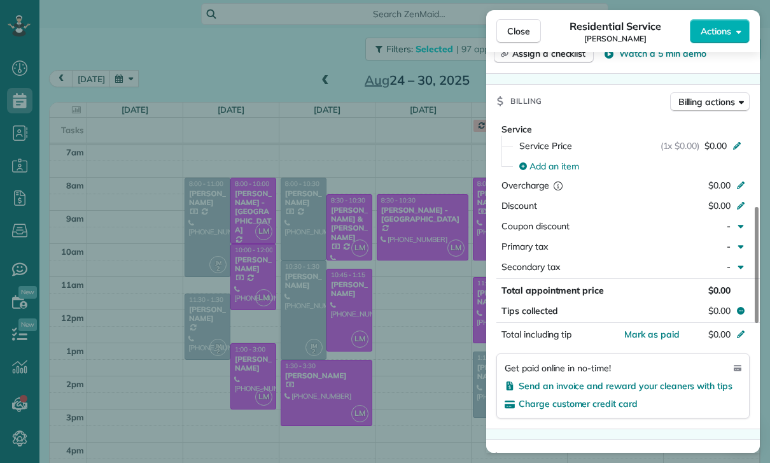
scroll to position [596, 0]
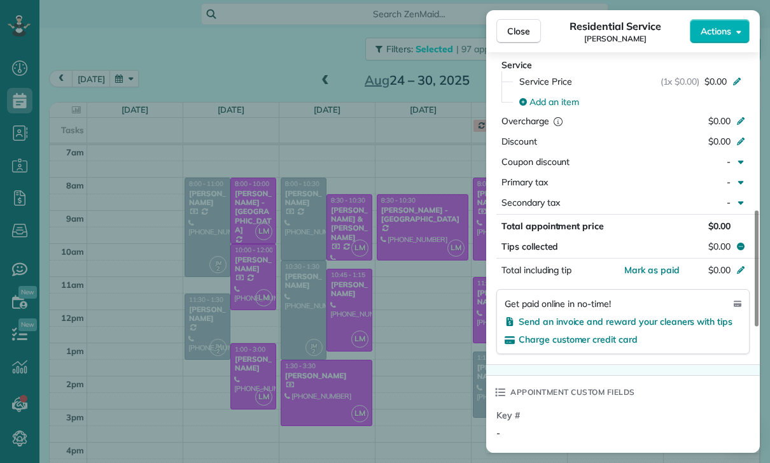
click at [453, 367] on div "Close Residential Service George Azpilcueta Actions Status Confirmed George Azp…" at bounding box center [385, 231] width 770 height 463
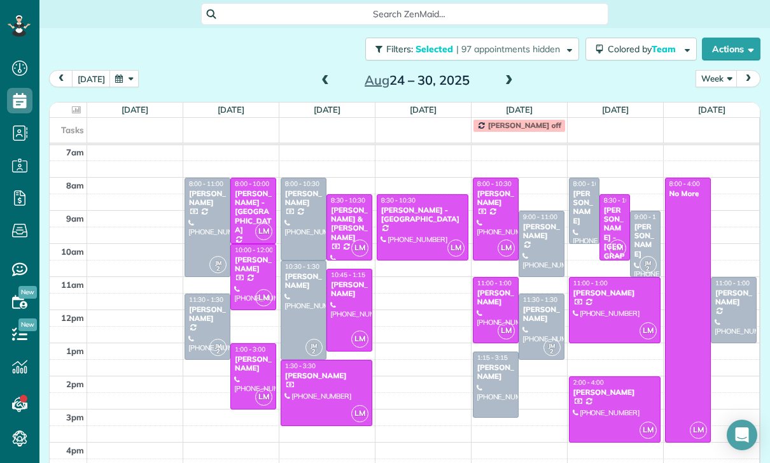
click at [638, 241] on div "Ana Johnson" at bounding box center [645, 240] width 23 height 37
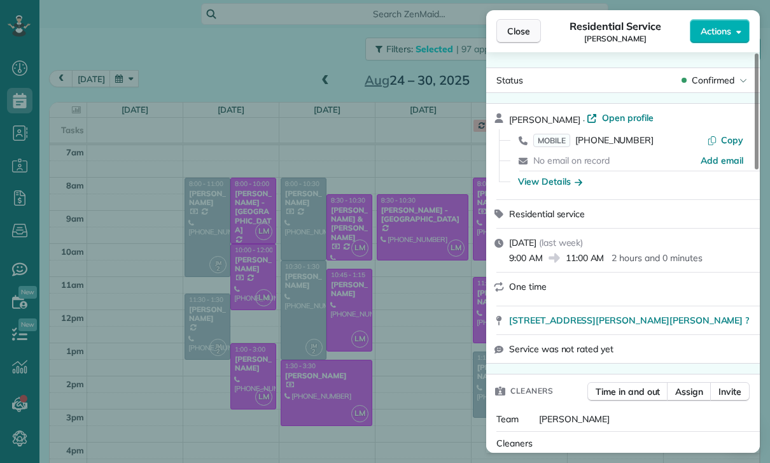
click at [523, 34] on span "Close" at bounding box center [518, 31] width 23 height 13
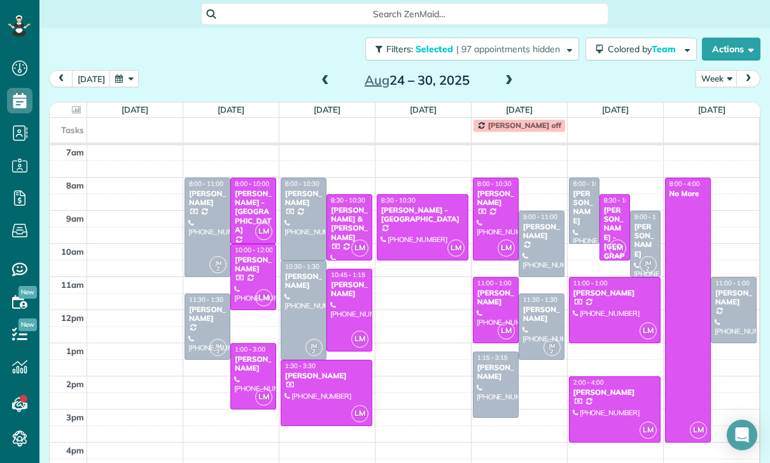
click at [582, 197] on div "Robyn Fisher" at bounding box center [584, 207] width 23 height 37
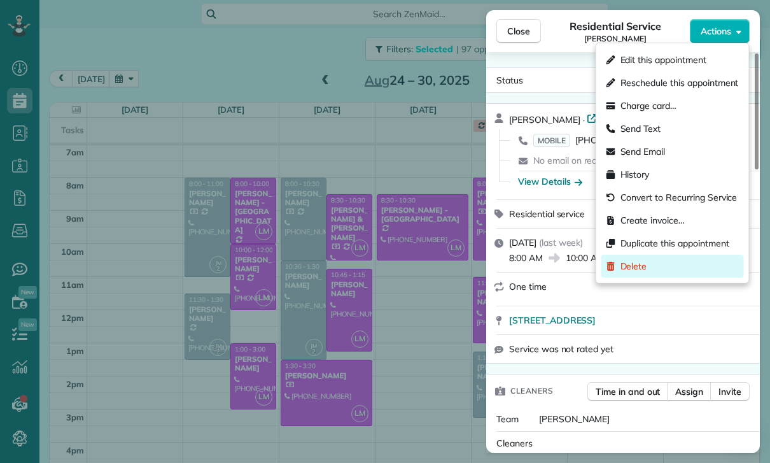
click at [627, 265] on span "Delete" at bounding box center [634, 266] width 27 height 13
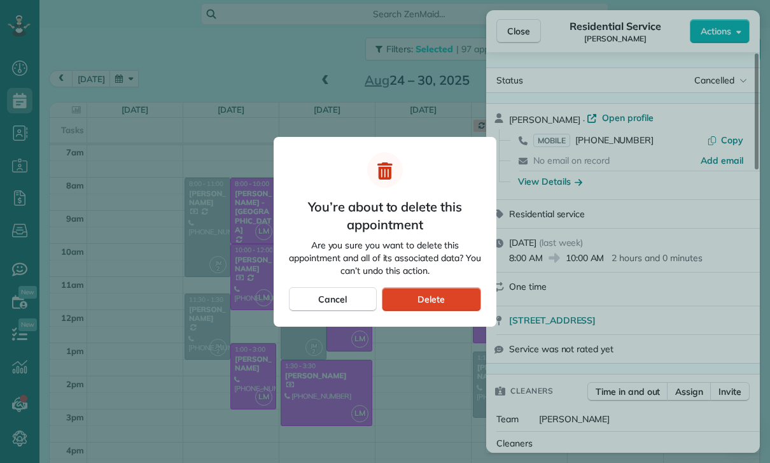
click at [459, 303] on div "Delete" at bounding box center [431, 299] width 99 height 24
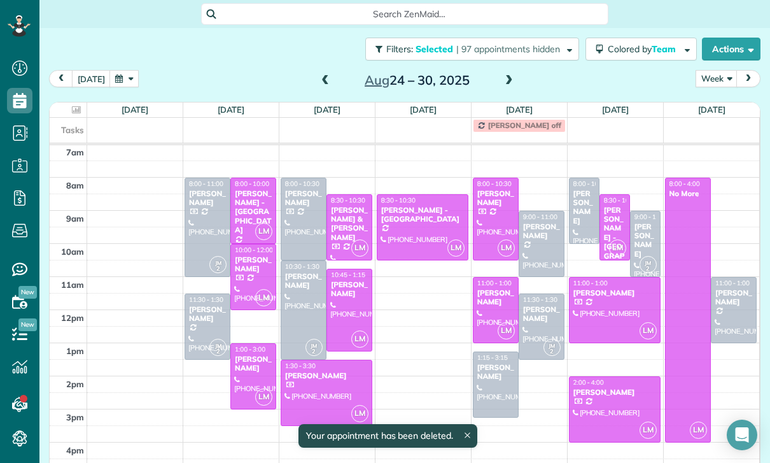
scroll to position [100, 0]
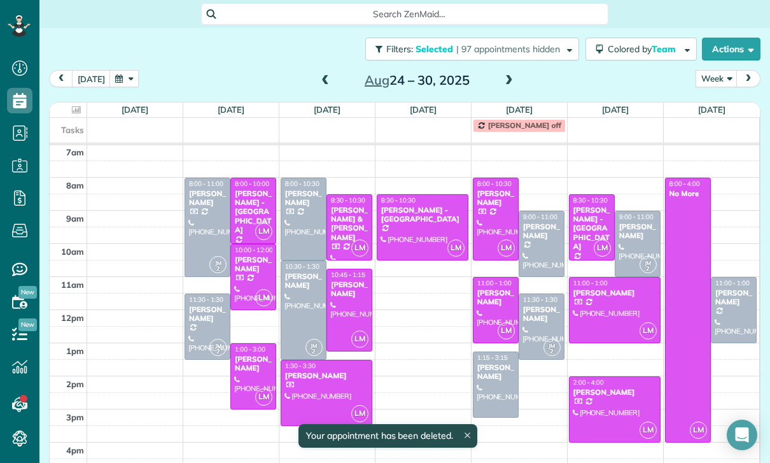
click at [736, 306] on div "Sara Jafari" at bounding box center [734, 297] width 38 height 18
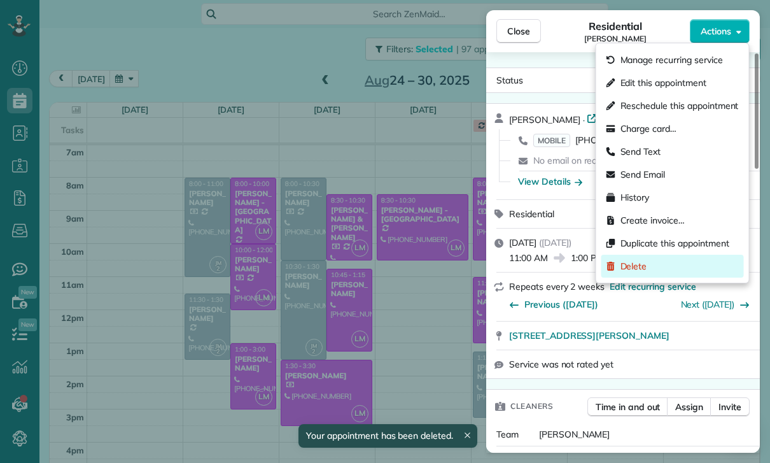
click at [662, 268] on div "Delete" at bounding box center [672, 266] width 143 height 23
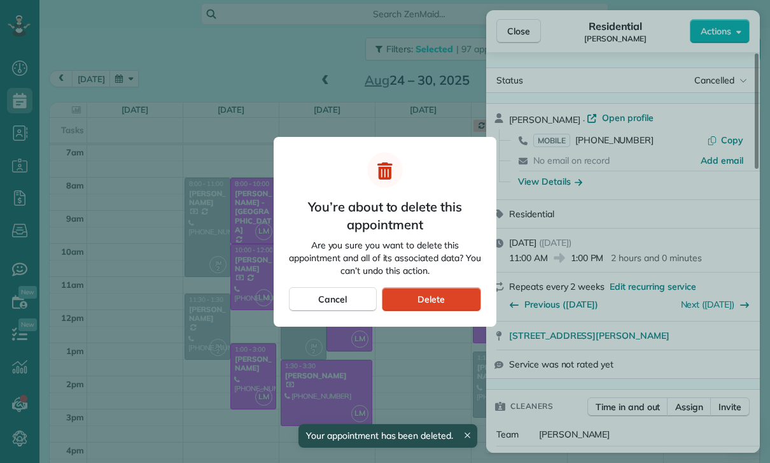
click at [438, 301] on span "Delete" at bounding box center [431, 299] width 27 height 13
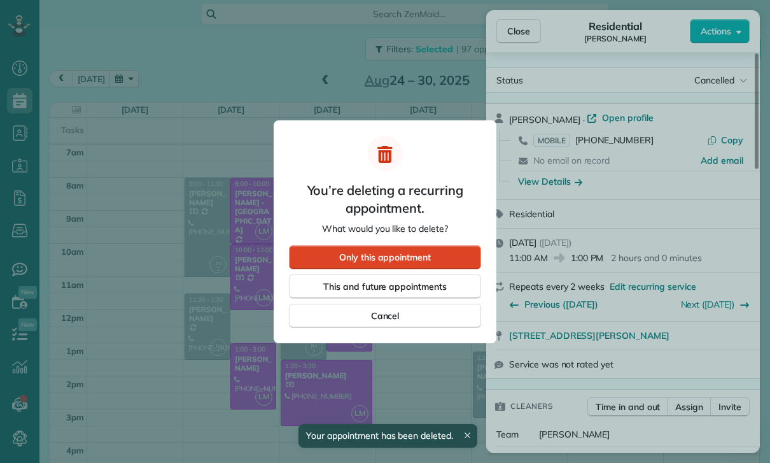
click at [427, 253] on span "Only this appointment" at bounding box center [385, 257] width 92 height 13
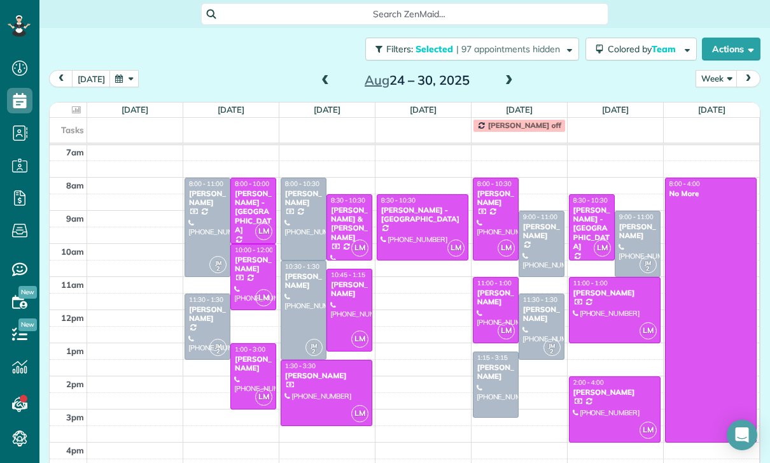
scroll to position [100, 0]
click at [639, 245] on div at bounding box center [637, 243] width 45 height 65
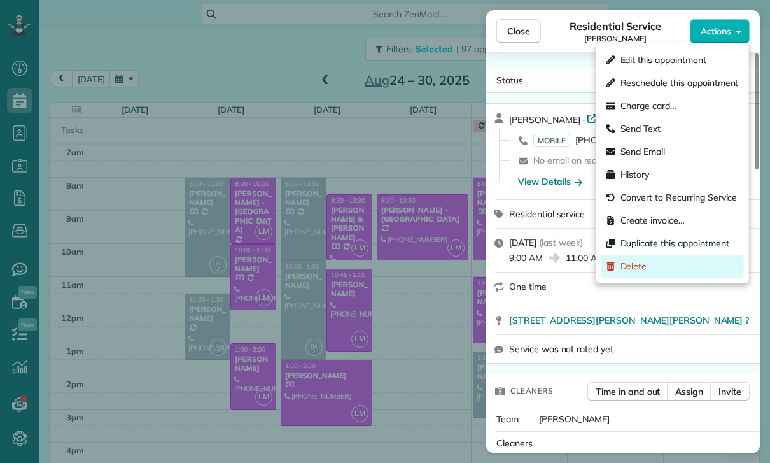
click at [643, 277] on div "Delete" at bounding box center [672, 266] width 143 height 23
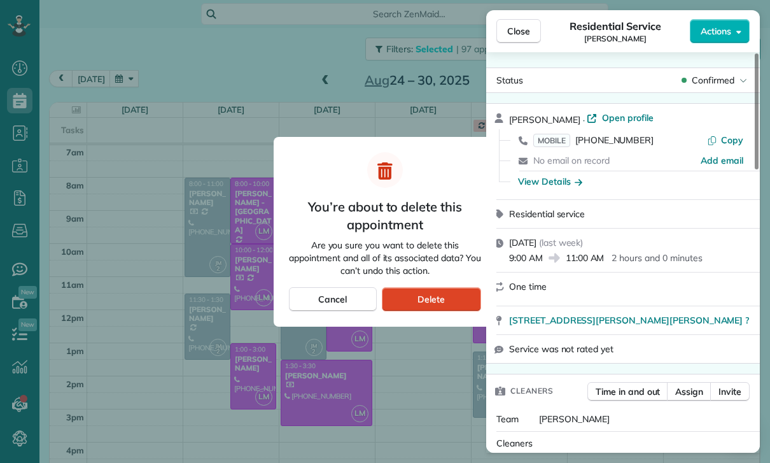
click at [468, 301] on div "Delete" at bounding box center [431, 299] width 99 height 24
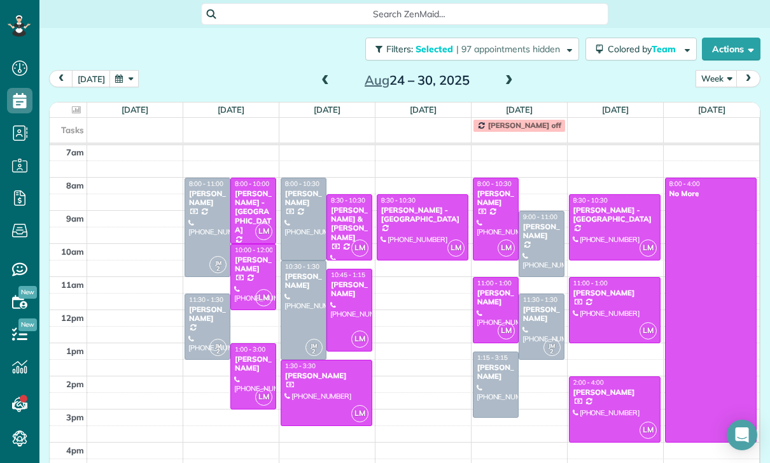
scroll to position [100, 0]
click at [537, 236] on div "[PERSON_NAME]" at bounding box center [542, 231] width 38 height 18
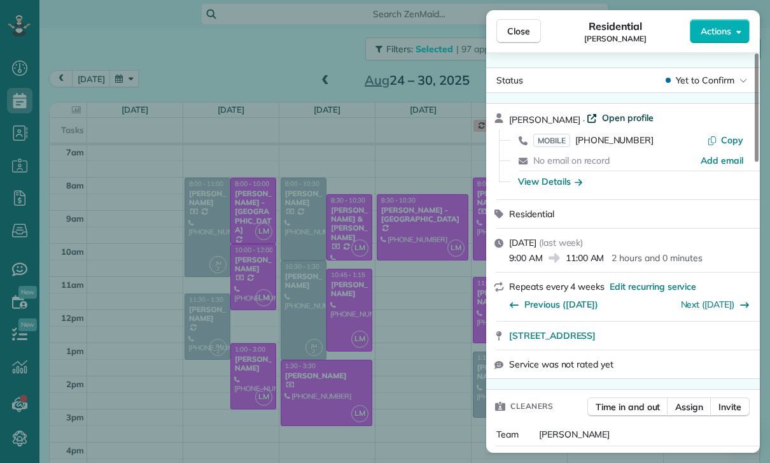
click at [612, 122] on span "Open profile" at bounding box center [628, 117] width 52 height 13
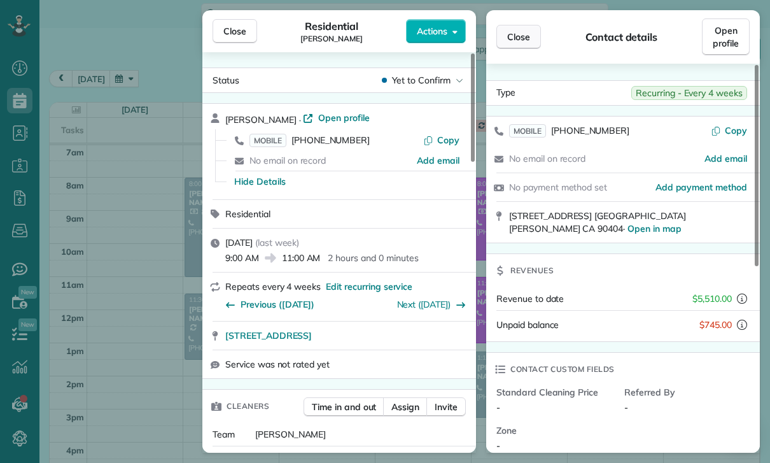
click at [524, 46] on button "Close" at bounding box center [518, 37] width 45 height 24
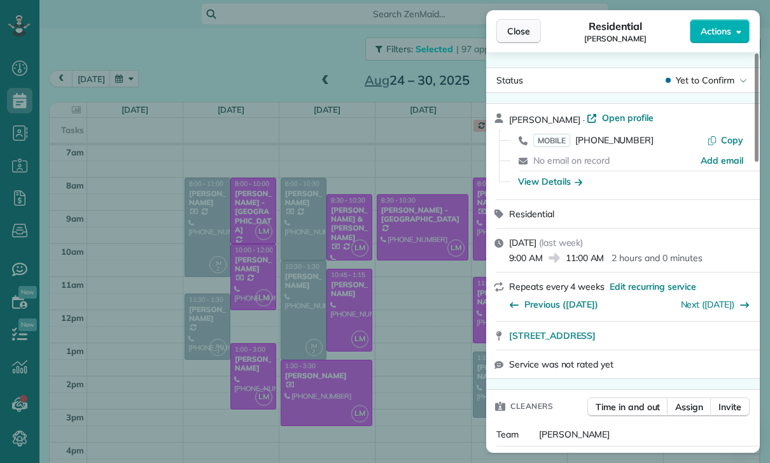
click at [505, 30] on button "Close" at bounding box center [518, 31] width 45 height 24
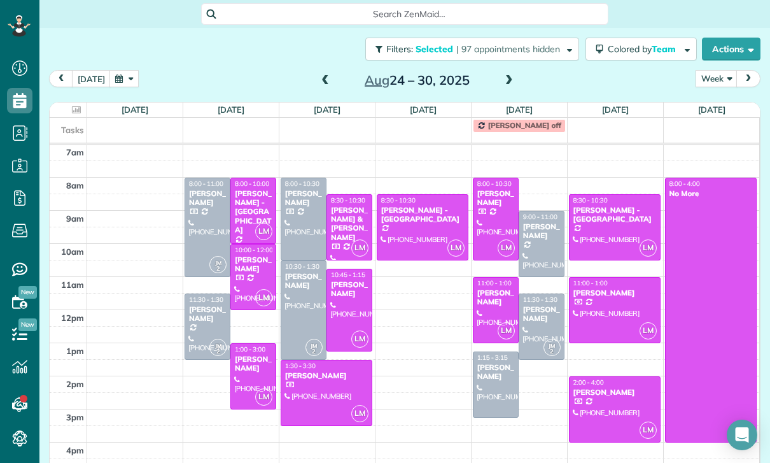
click at [323, 73] on span at bounding box center [325, 80] width 14 height 19
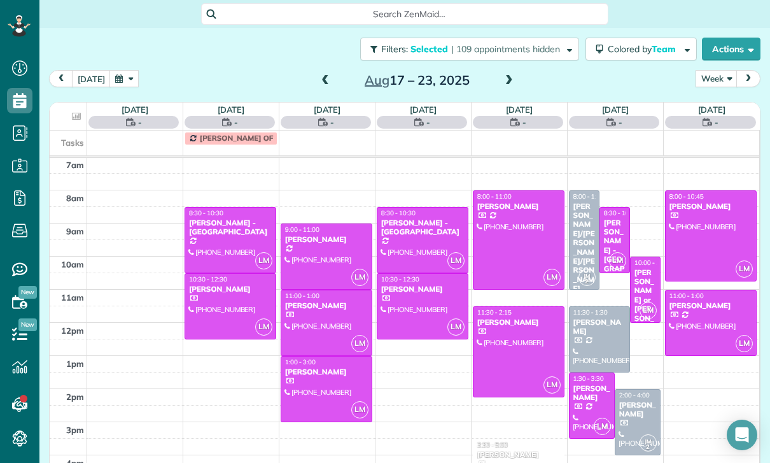
scroll to position [100, 0]
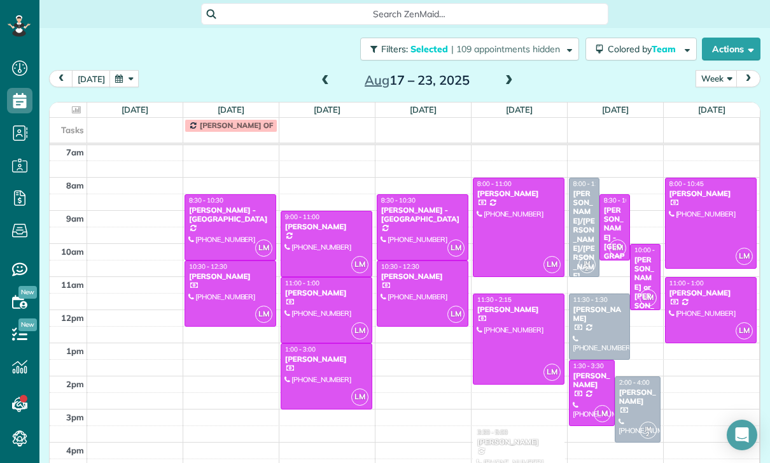
click at [307, 306] on div at bounding box center [326, 309] width 90 height 65
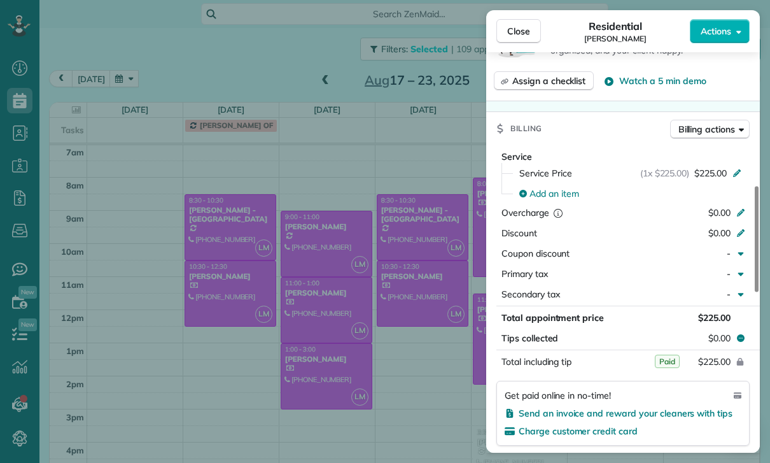
scroll to position [633, 0]
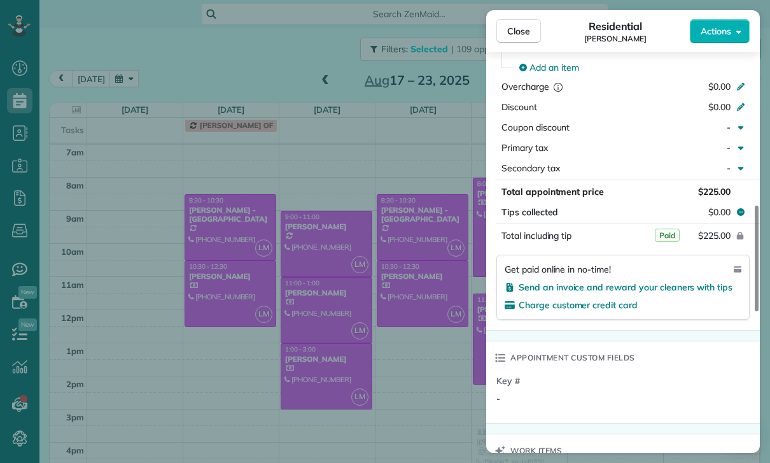
click at [428, 410] on div "Close Residential Sergii Popovych Actions Status Confirmed Sergii Popovych · Op…" at bounding box center [385, 231] width 770 height 463
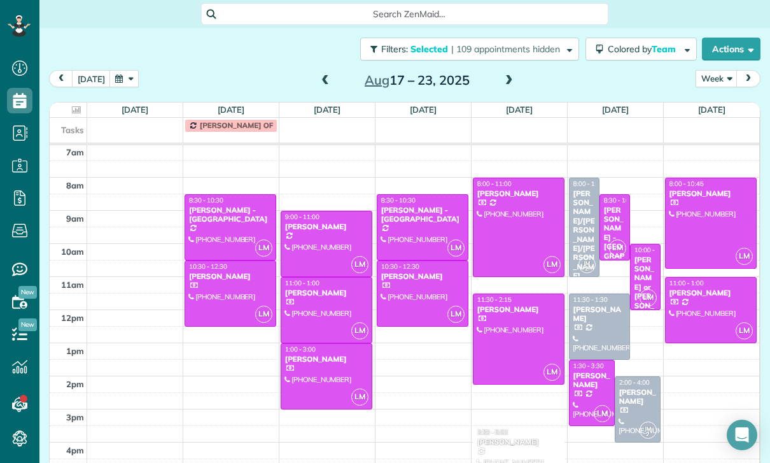
click at [586, 389] on div "Cristina Ciminelli" at bounding box center [592, 380] width 38 height 18
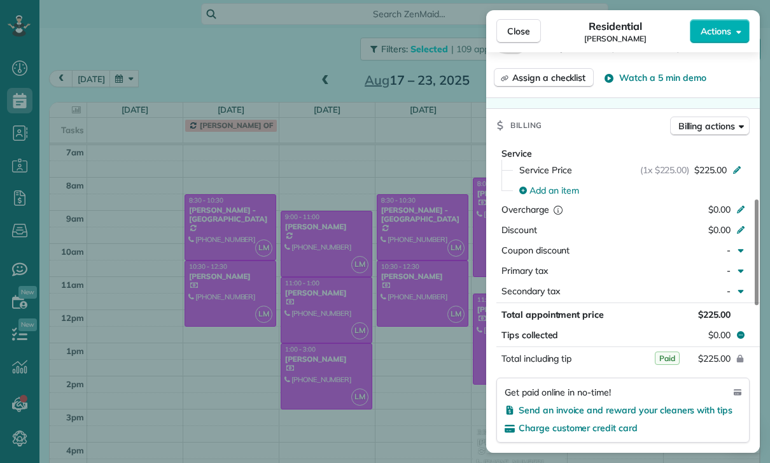
scroll to position [688, 0]
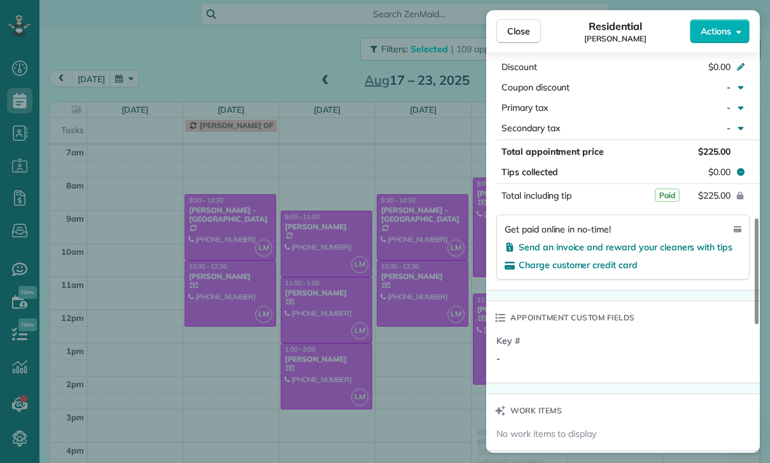
click at [442, 377] on div "Close Residential Cristina Ciminelli Actions Status Yet to Confirm Cristina Cim…" at bounding box center [385, 231] width 770 height 463
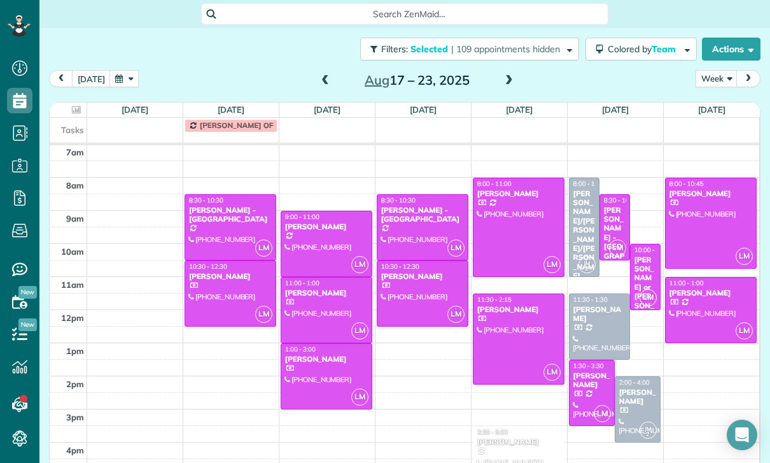
click at [578, 215] on div "Susanne/Hanne Passantino/Povlsen" at bounding box center [584, 235] width 23 height 92
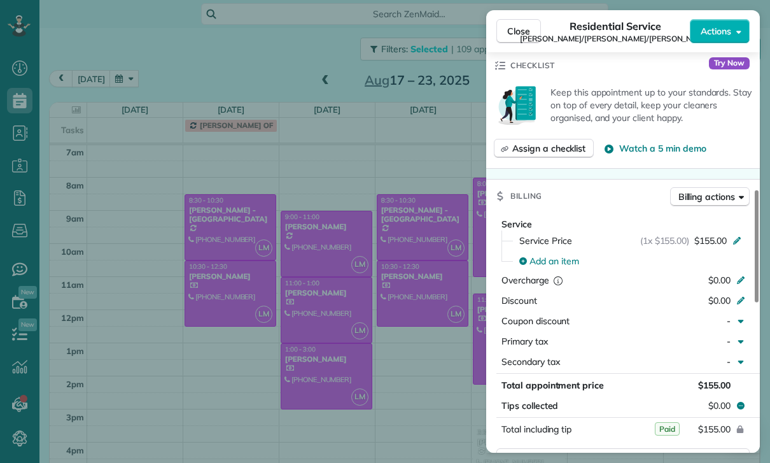
scroll to position [599, 0]
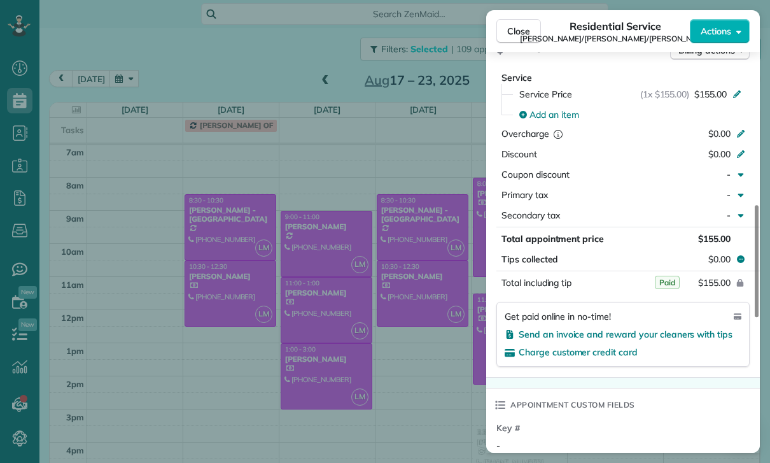
click at [428, 369] on div "Close Residential Service Susanne/Hanne Passantino/Povlsen Actions Status Confi…" at bounding box center [385, 231] width 770 height 463
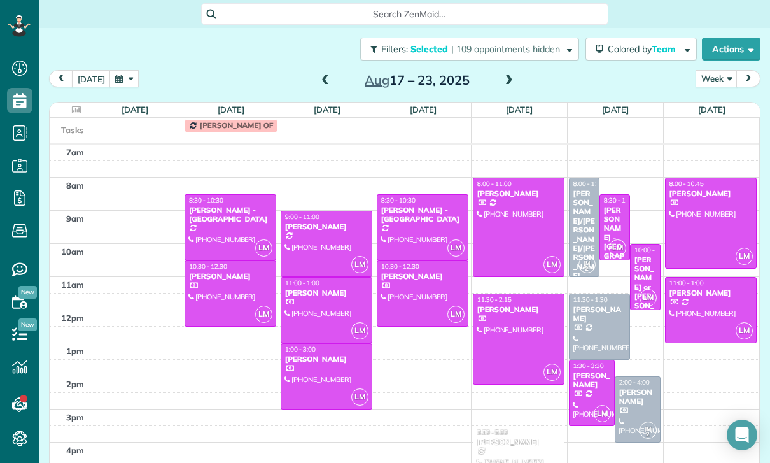
click at [590, 325] on div at bounding box center [600, 326] width 60 height 65
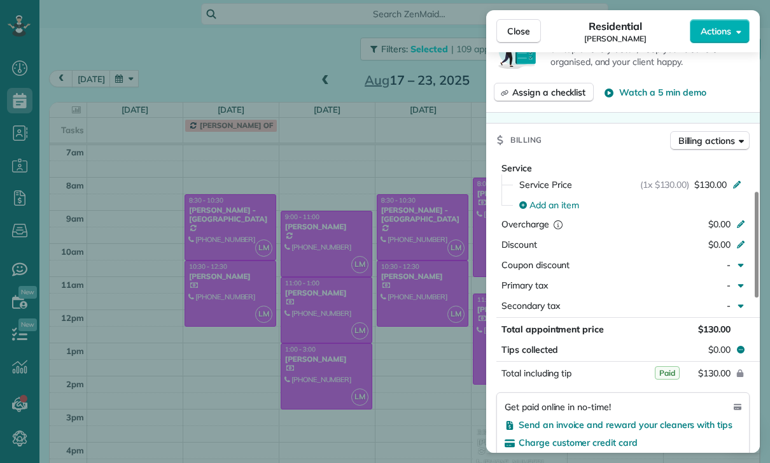
scroll to position [587, 0]
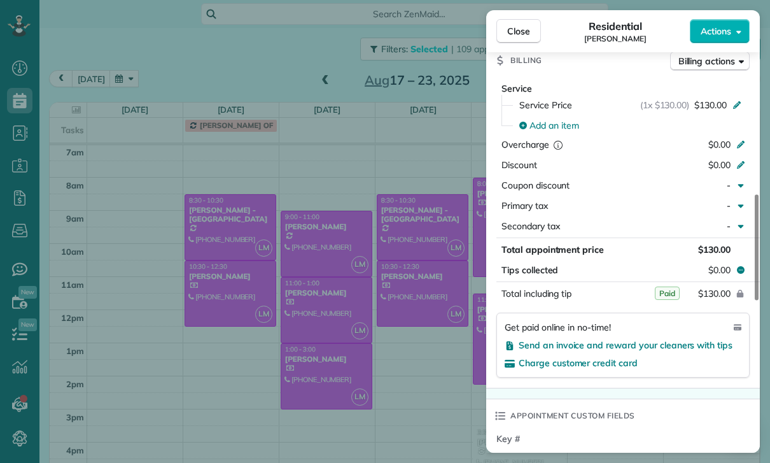
click at [378, 344] on div "Close Residential George Azpilcueta Actions Status Yet to Confirm George Azpilc…" at bounding box center [385, 231] width 770 height 463
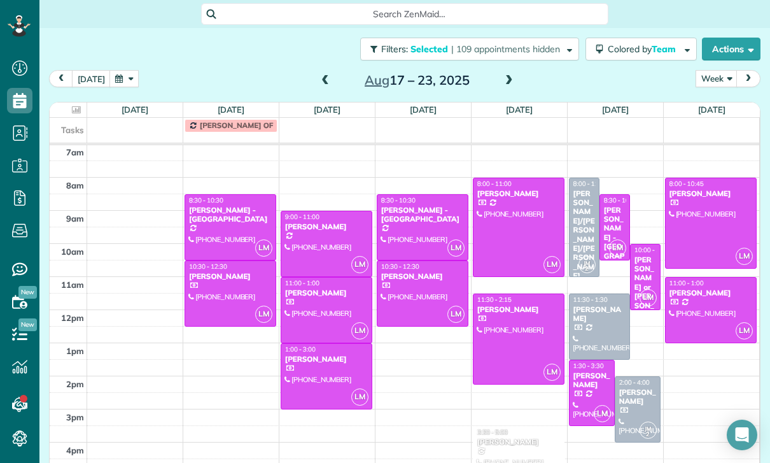
click at [325, 78] on span at bounding box center [325, 80] width 14 height 11
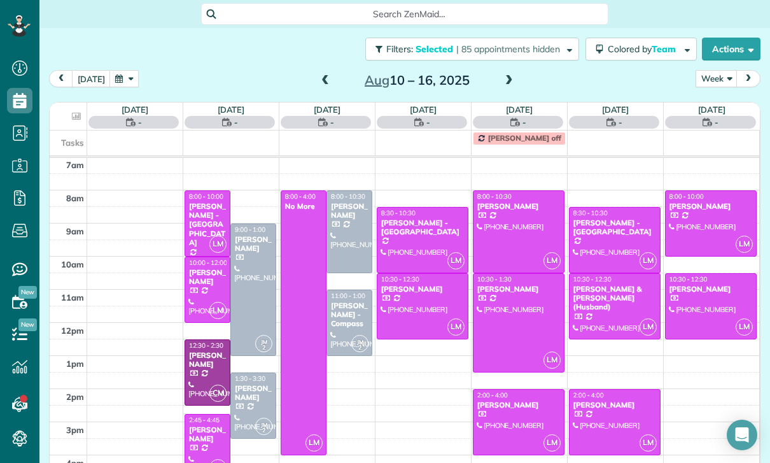
scroll to position [100, 0]
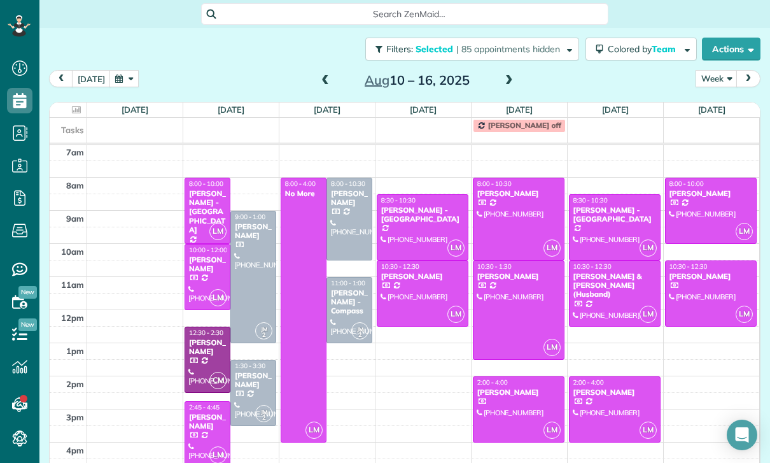
click at [209, 274] on div "Carlee Malemute" at bounding box center [207, 264] width 38 height 18
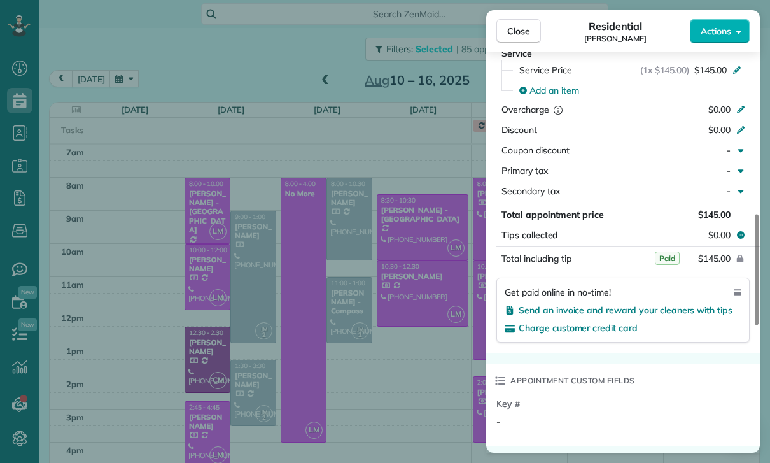
scroll to position [640, 0]
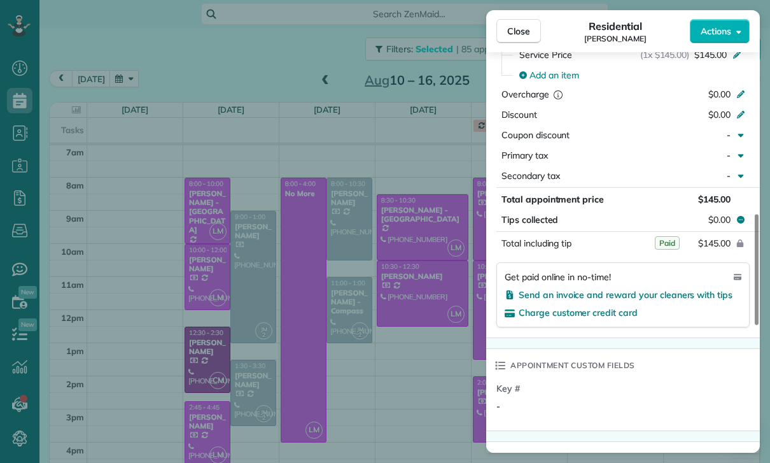
click at [395, 369] on div "Close Residential Carlee Malemute Actions Status Confirmed Carlee Malemute · Op…" at bounding box center [385, 231] width 770 height 463
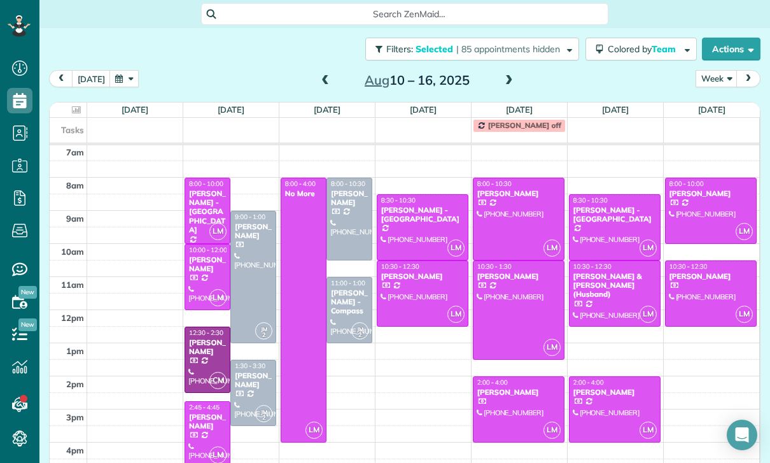
click at [519, 414] on div at bounding box center [519, 409] width 90 height 65
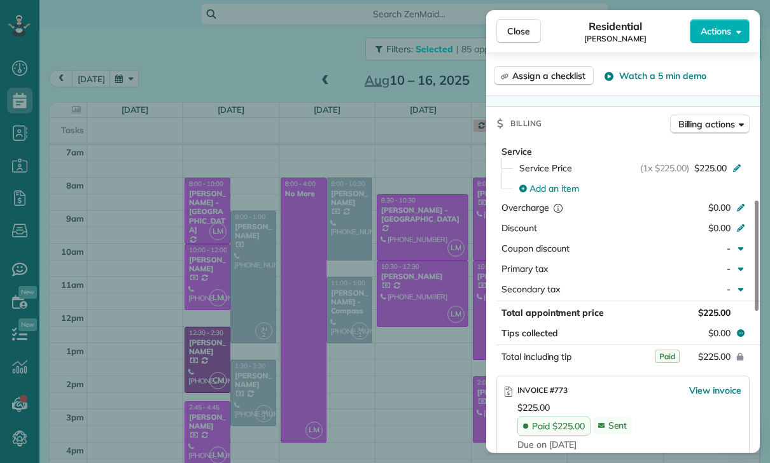
scroll to position [671, 0]
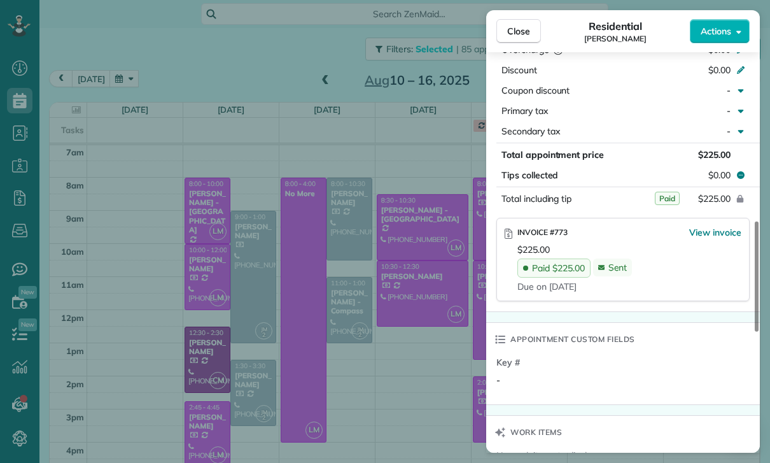
click at [422, 380] on div "Close Residential David Gervasi Actions Status Confirmed David Gervasi · Open p…" at bounding box center [385, 231] width 770 height 463
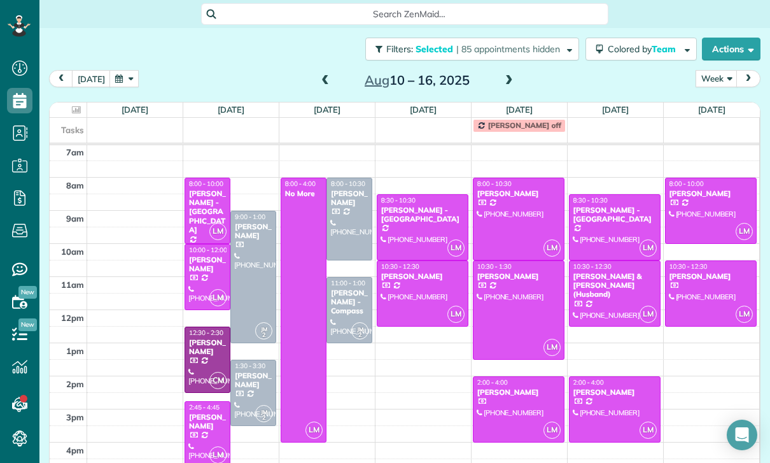
click at [579, 289] on div "Olivia power-Li & Cheng Li (Husband)" at bounding box center [615, 285] width 84 height 27
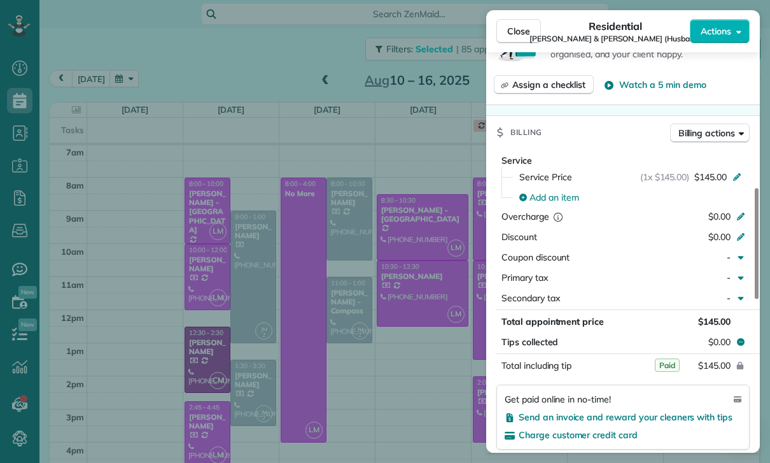
scroll to position [543, 0]
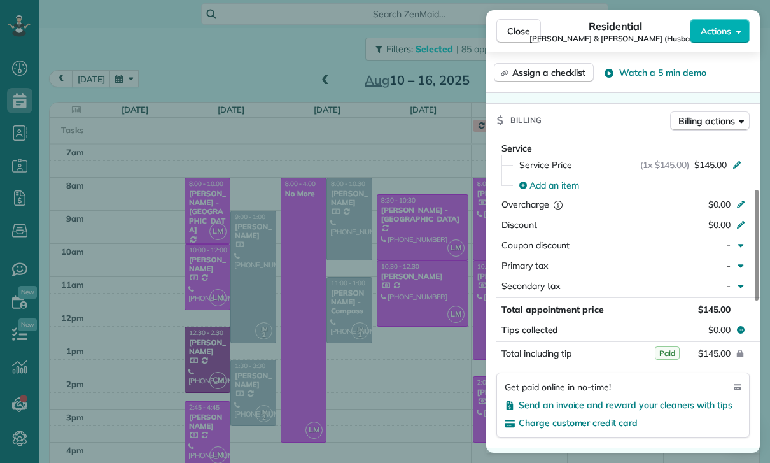
click at [431, 367] on div "Close Residential Olivia power-Li & Cheng Li (Husband) Actions Status Confirmed…" at bounding box center [385, 231] width 770 height 463
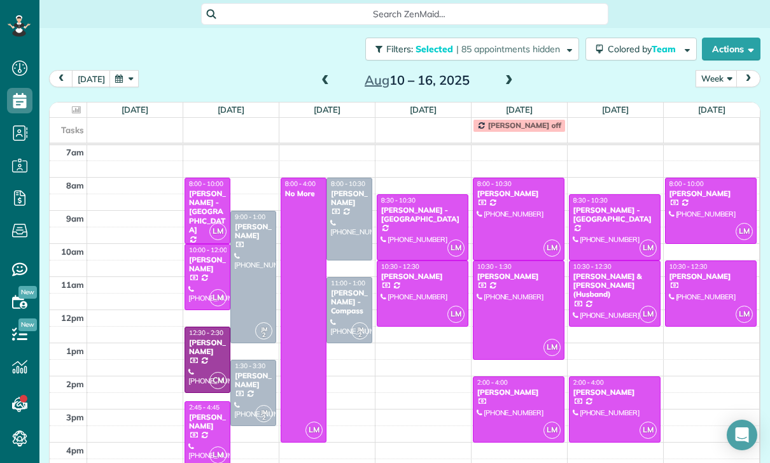
click at [703, 284] on div at bounding box center [711, 293] width 91 height 65
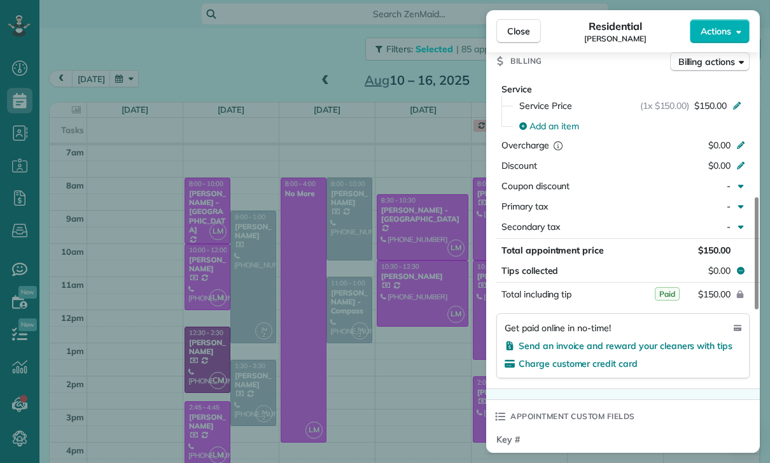
scroll to position [653, 0]
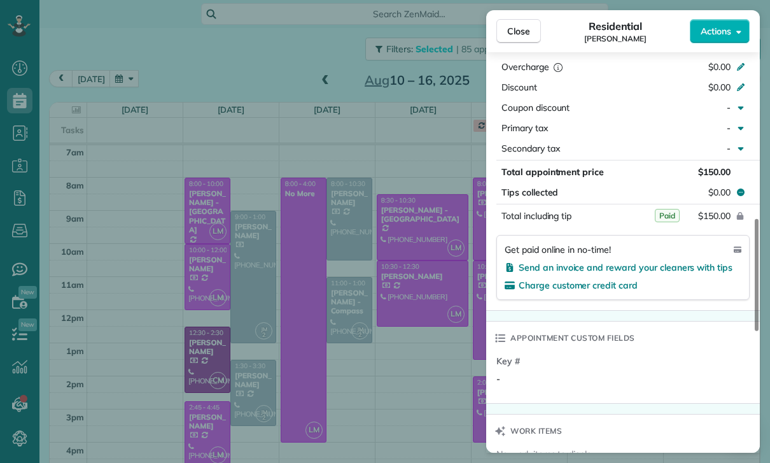
click at [409, 370] on div "Close Residential Gayane Gamil Actions Status Confirmed Gayane Gamil · Open pro…" at bounding box center [385, 231] width 770 height 463
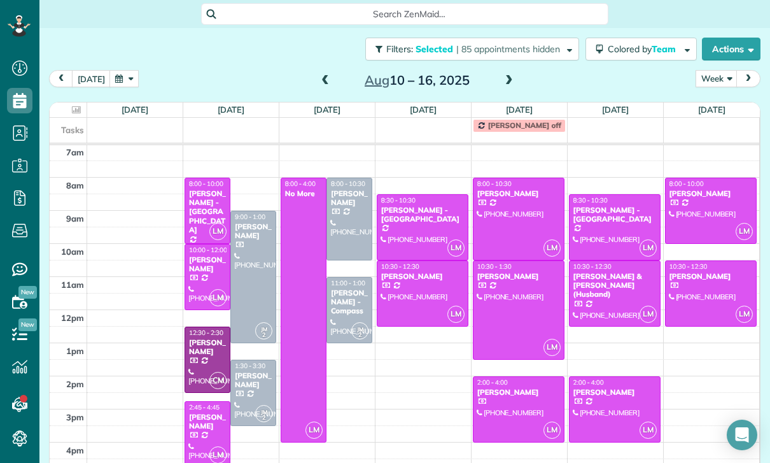
click at [344, 219] on div at bounding box center [349, 218] width 45 height 81
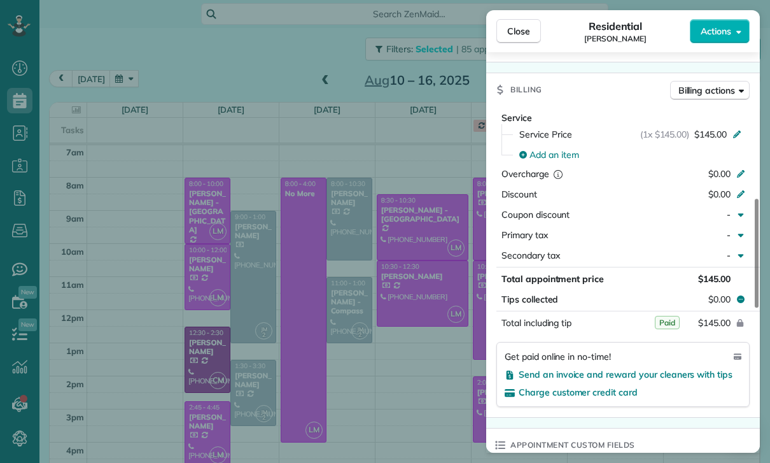
scroll to position [642, 0]
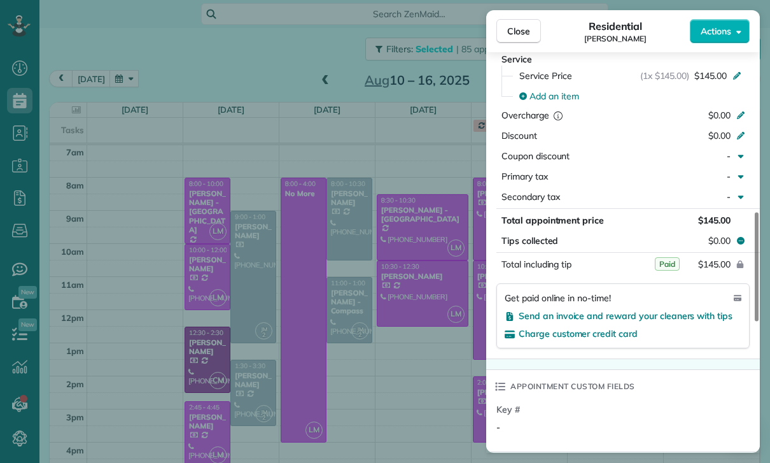
click at [265, 71] on div "Close Residential Megan Comisky Actions Status Confirmed Megan Comisky · Open p…" at bounding box center [385, 231] width 770 height 463
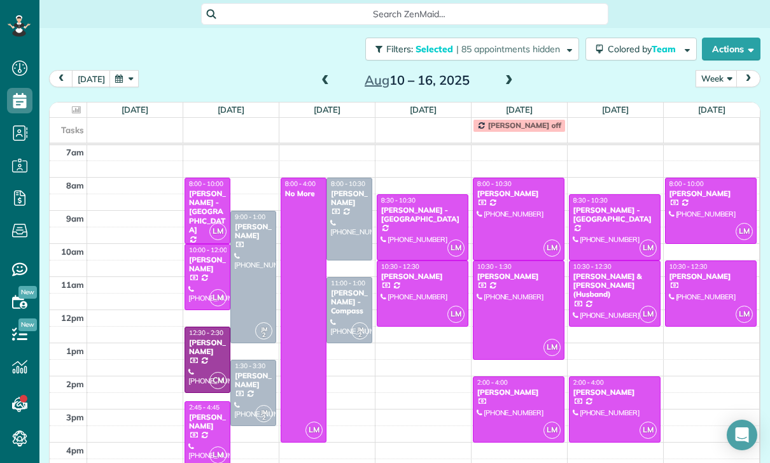
click at [318, 77] on span at bounding box center [325, 80] width 14 height 11
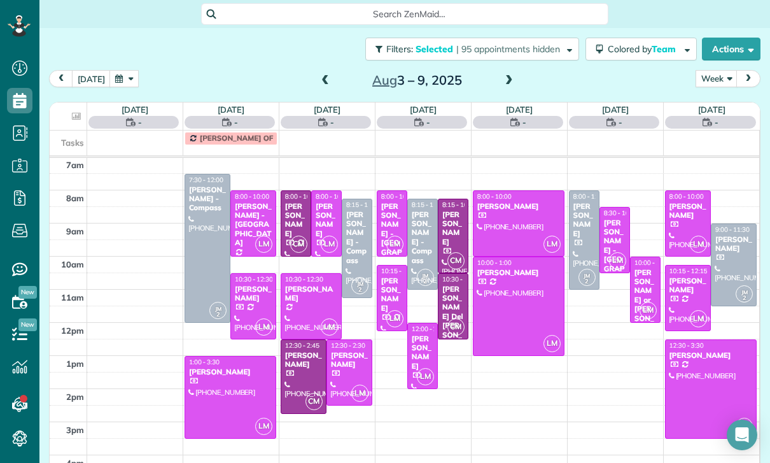
scroll to position [100, 0]
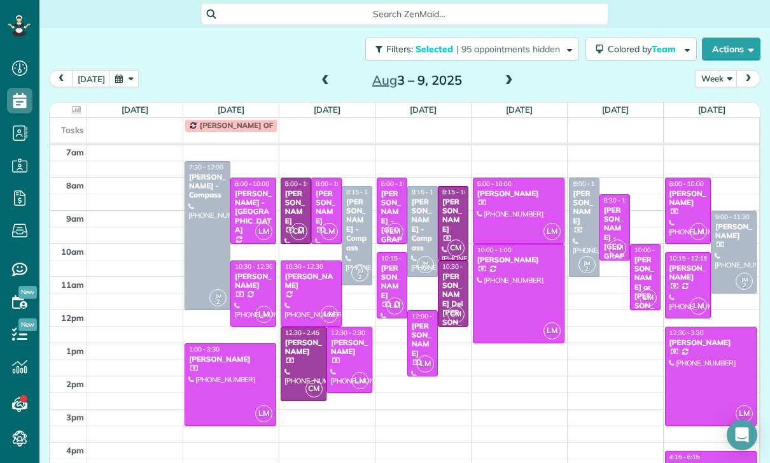
click at [513, 295] on div at bounding box center [519, 293] width 90 height 98
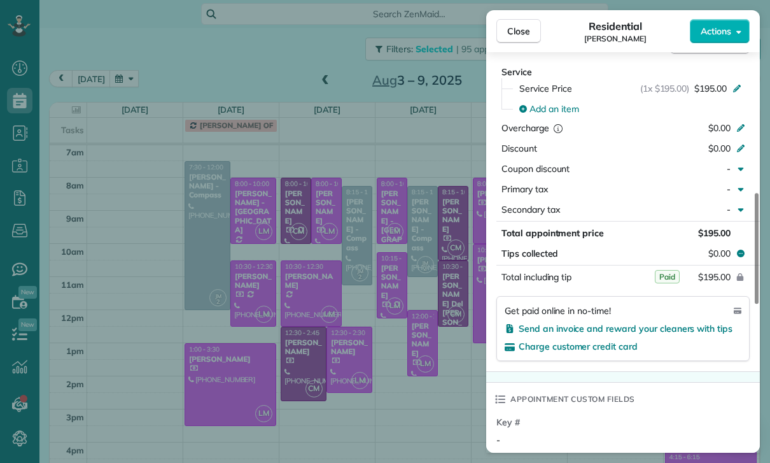
scroll to position [663, 0]
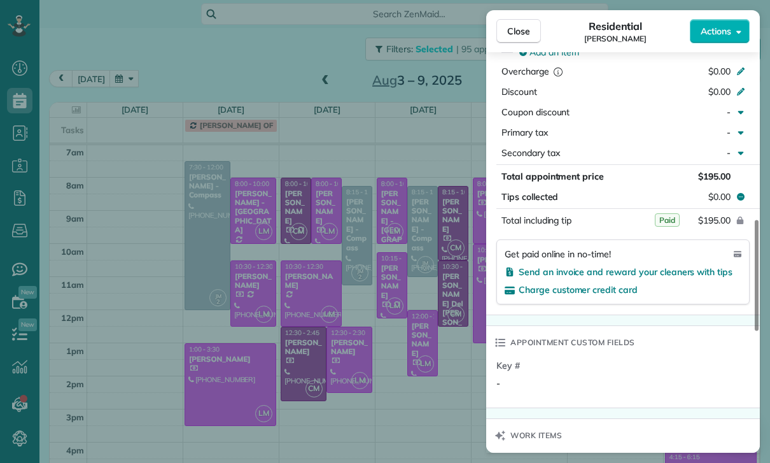
click at [425, 376] on div "Close Residential Erin Oremland Actions Status Confirmed Erin Oremland · Open p…" at bounding box center [385, 231] width 770 height 463
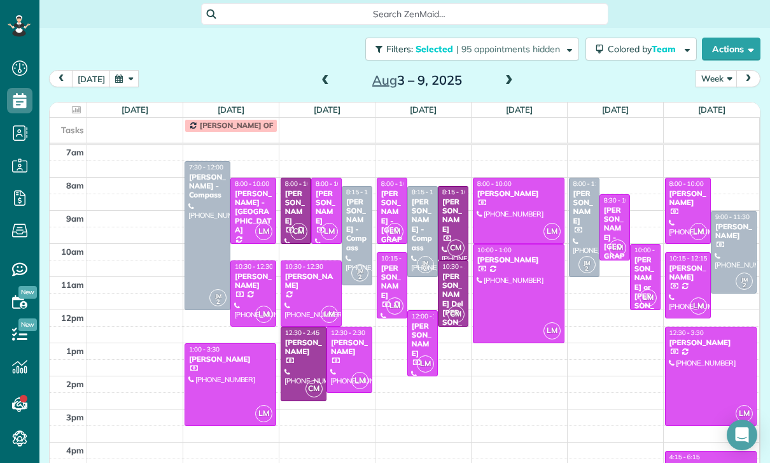
click at [296, 349] on div "Leslie Huber" at bounding box center [303, 347] width 38 height 18
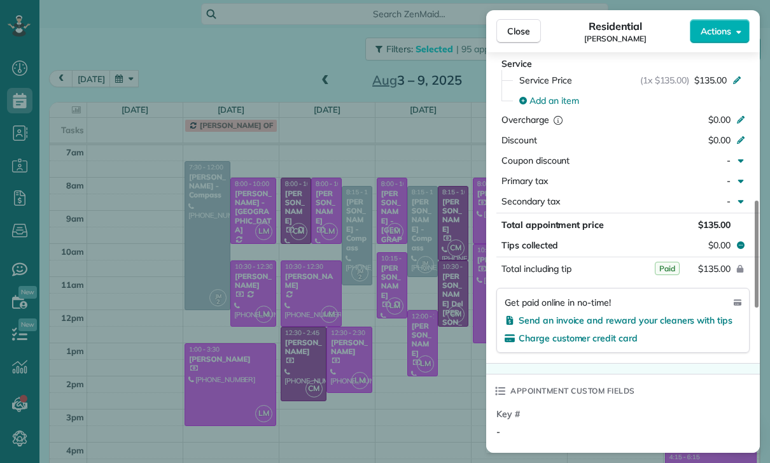
scroll to position [628, 0]
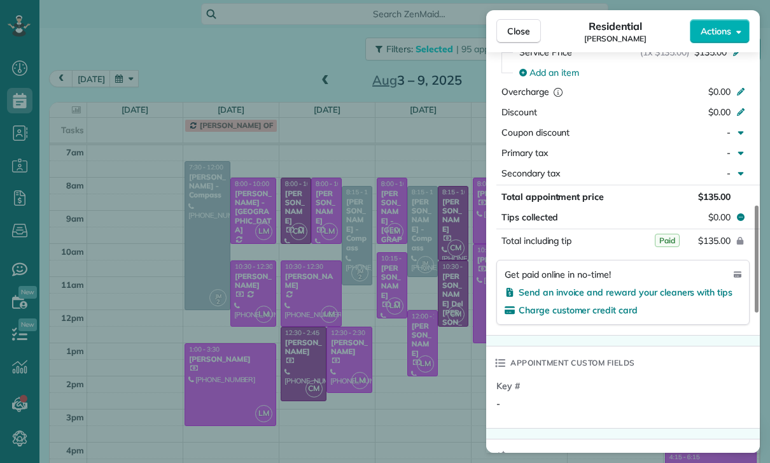
click at [272, 69] on div "Close Residential Leslie Huber Actions Status Confirmed Leslie Huber · Open pro…" at bounding box center [385, 231] width 770 height 463
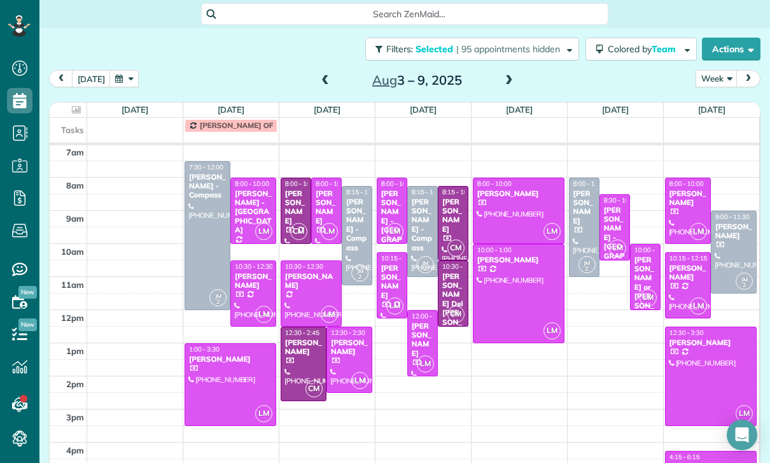
click at [327, 78] on span at bounding box center [325, 80] width 14 height 11
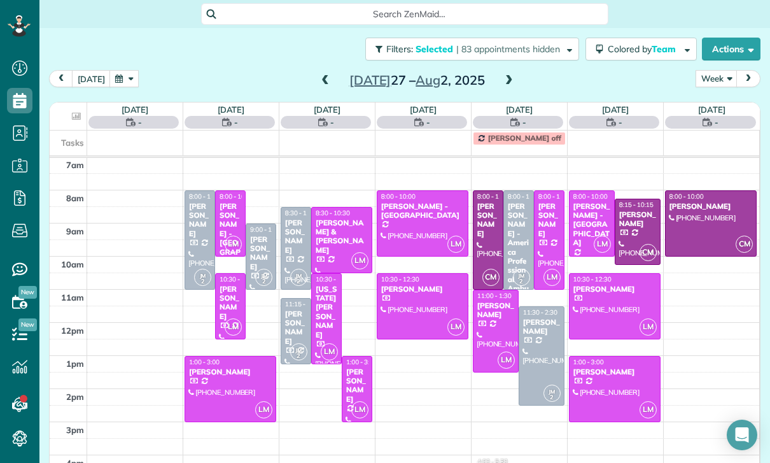
scroll to position [100, 0]
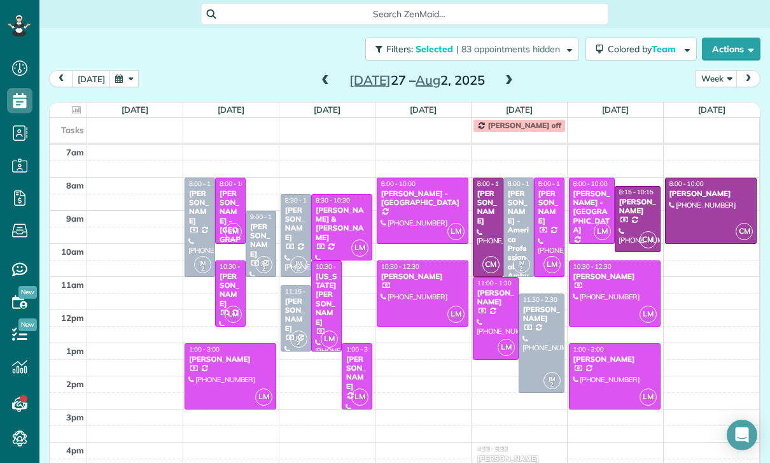
click at [234, 287] on div "Carlee Malemute" at bounding box center [230, 290] width 23 height 37
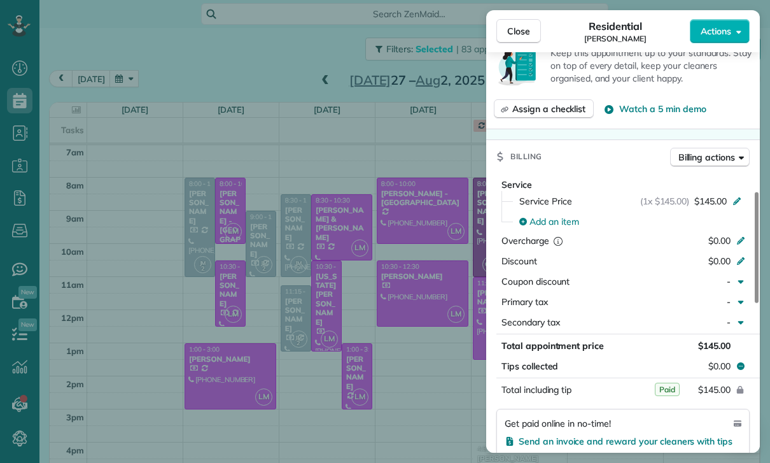
scroll to position [614, 0]
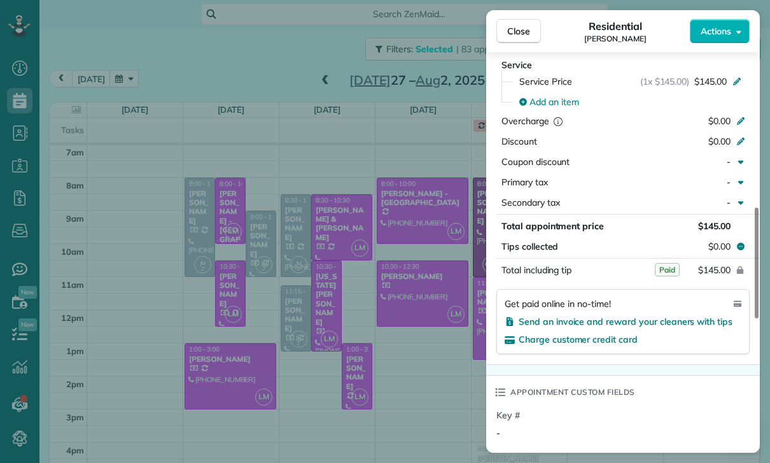
click at [422, 376] on div "Close Residential Carlee Malemute Actions Status Confirmed Carlee Malemute · Op…" at bounding box center [385, 231] width 770 height 463
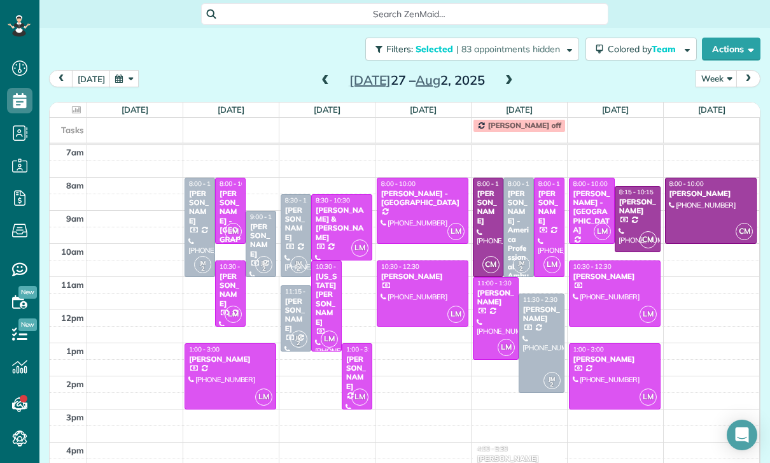
click at [327, 297] on div "Virginia Sommer" at bounding box center [326, 299] width 23 height 55
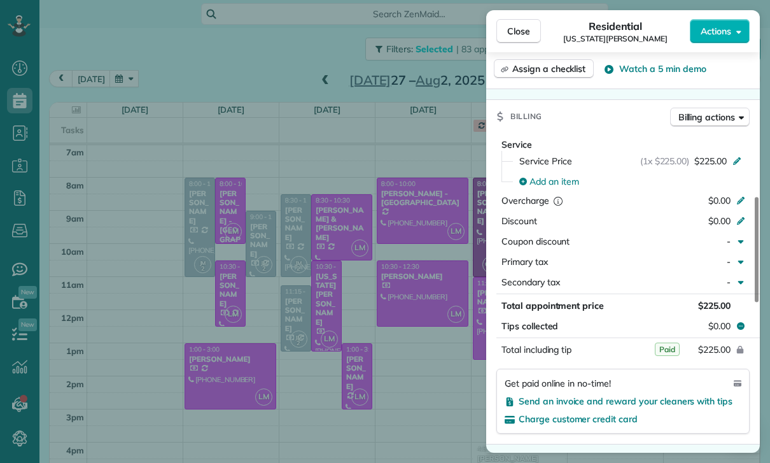
scroll to position [621, 0]
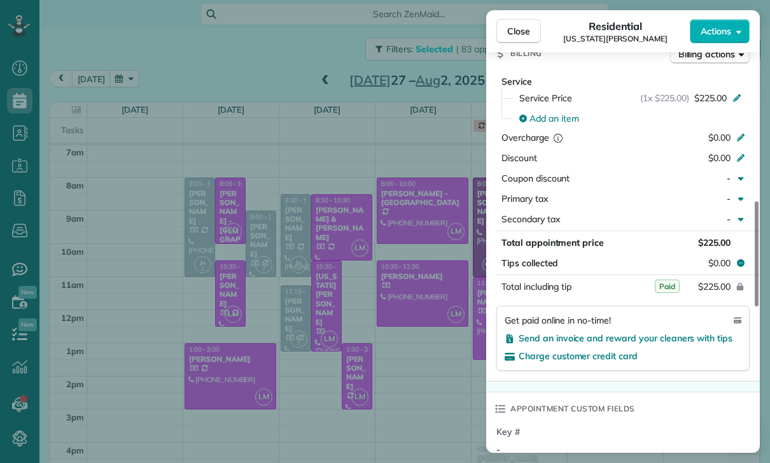
click at [406, 379] on div "Close Residential Virginia Sommer Actions Status Confirmed Virginia Sommer · Op…" at bounding box center [385, 231] width 770 height 463
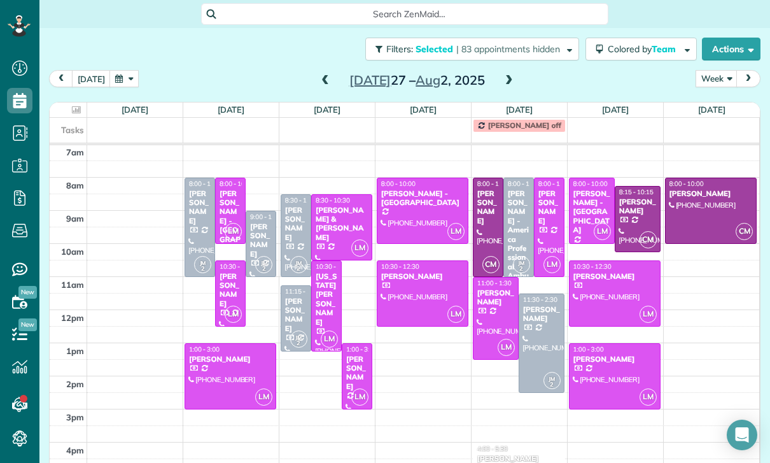
click at [482, 227] on div at bounding box center [488, 227] width 29 height 98
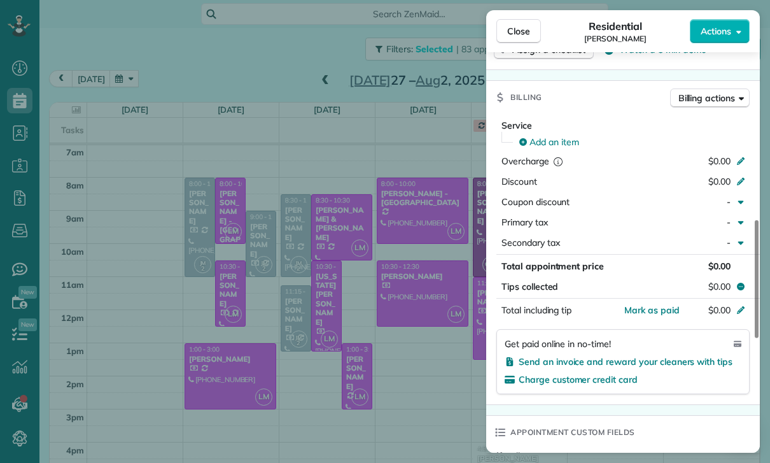
scroll to position [643, 0]
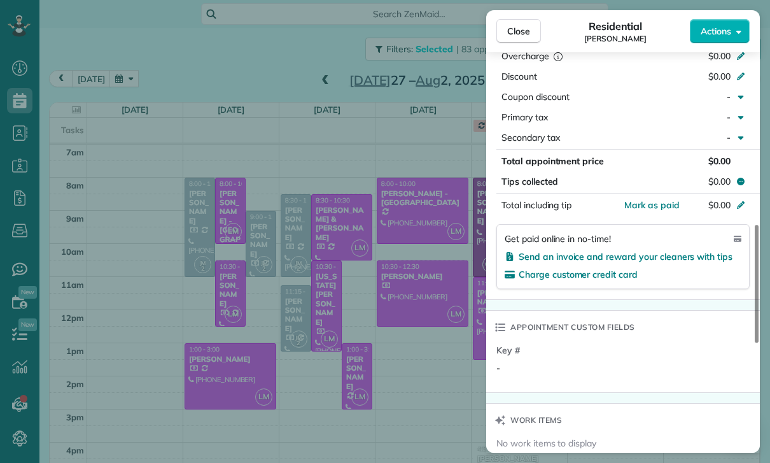
click at [432, 362] on div "Close Residential Connie Najah Actions Status Confirmed Connie Najah · Open pro…" at bounding box center [385, 231] width 770 height 463
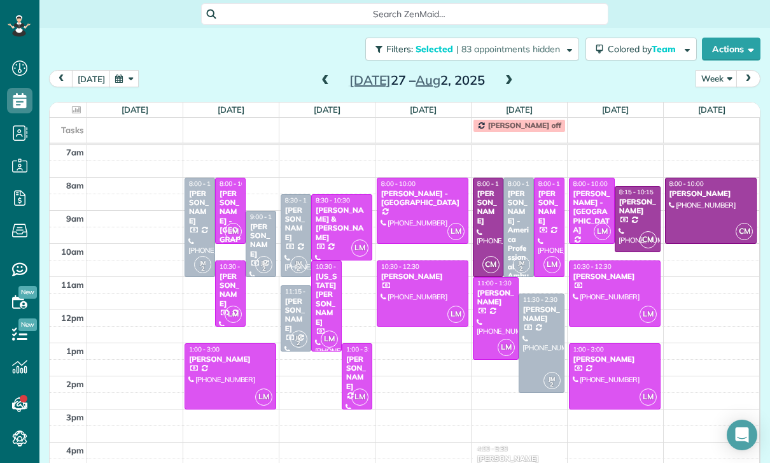
click at [610, 373] on div at bounding box center [615, 376] width 90 height 65
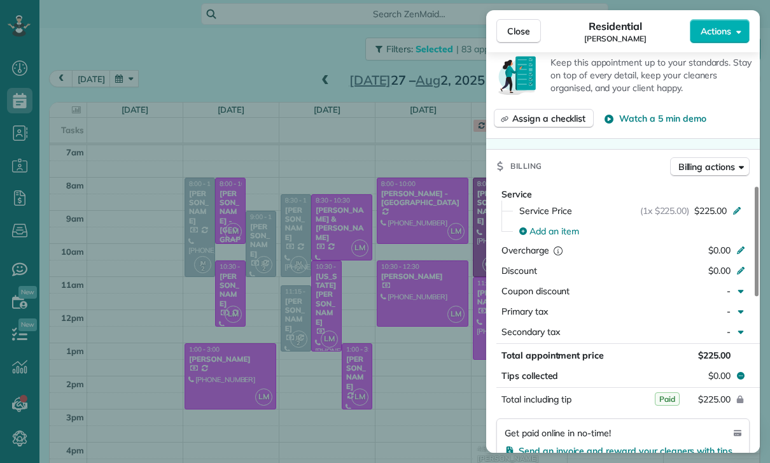
scroll to position [586, 0]
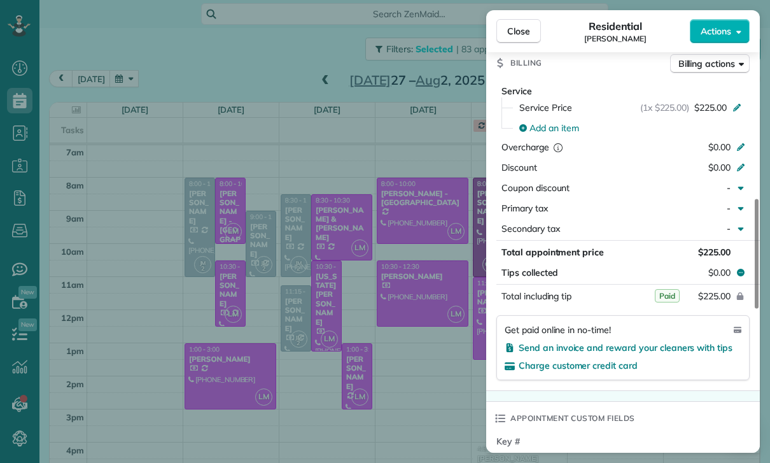
click at [448, 370] on div "Close Residential Cristina Ciminelli Actions Status Yet to Confirm Cristina Cim…" at bounding box center [385, 231] width 770 height 463
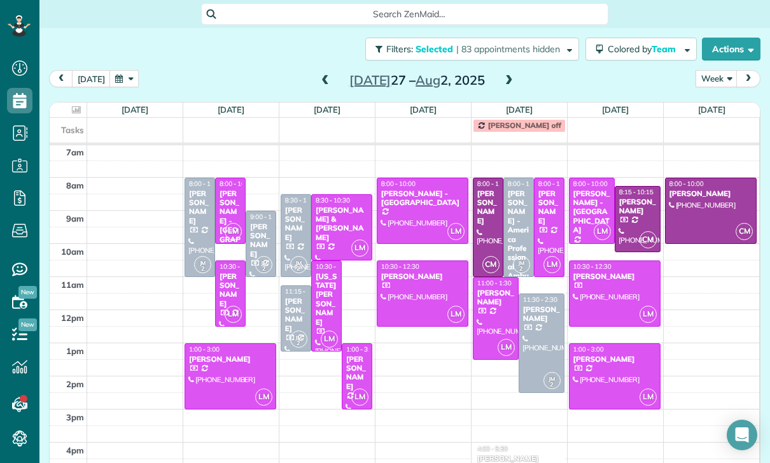
click at [323, 84] on span at bounding box center [325, 80] width 14 height 11
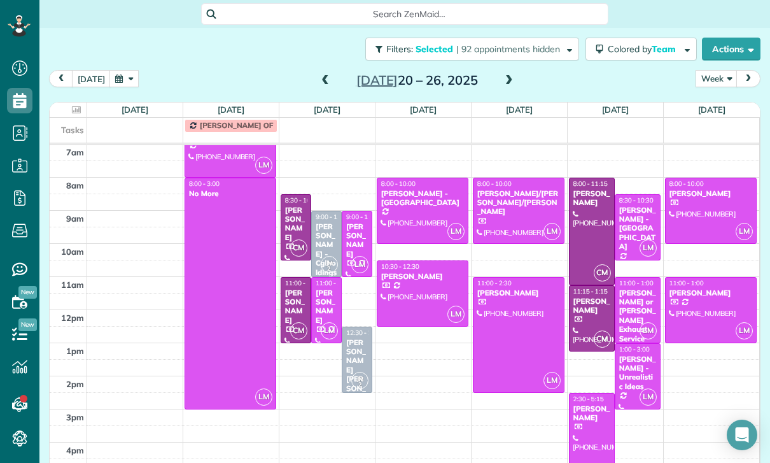
click at [324, 82] on span at bounding box center [325, 80] width 14 height 11
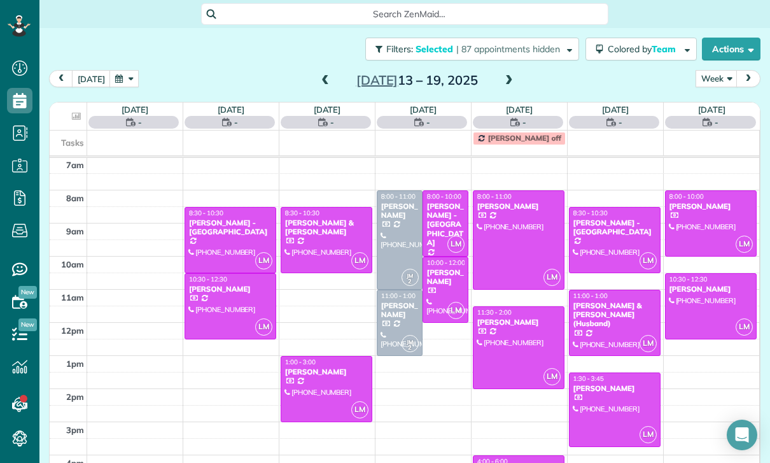
scroll to position [100, 0]
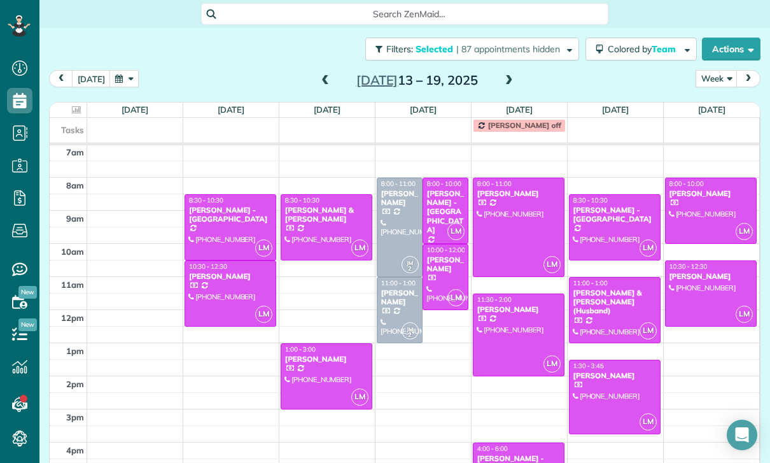
click at [431, 281] on div at bounding box center [445, 276] width 45 height 65
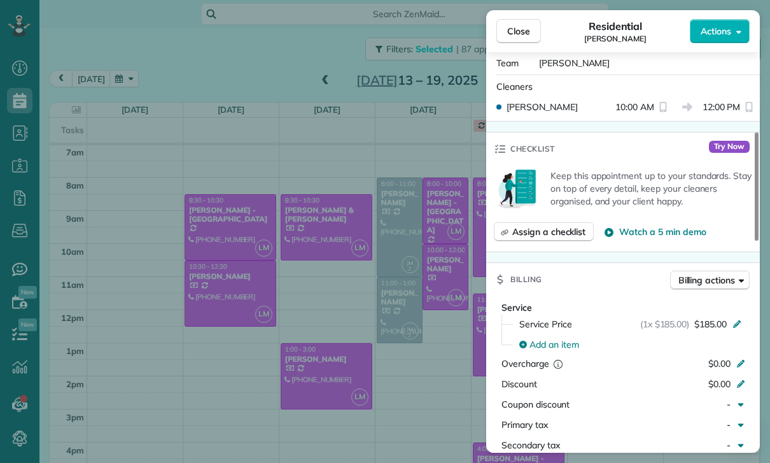
scroll to position [513, 0]
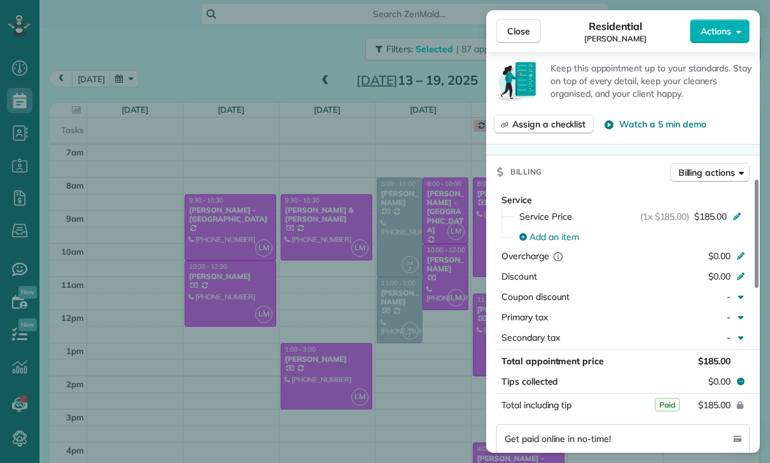
click at [430, 383] on div "Close Residential Alon Eida Actions Status Confirmed Alon Eida · Open profile M…" at bounding box center [385, 231] width 770 height 463
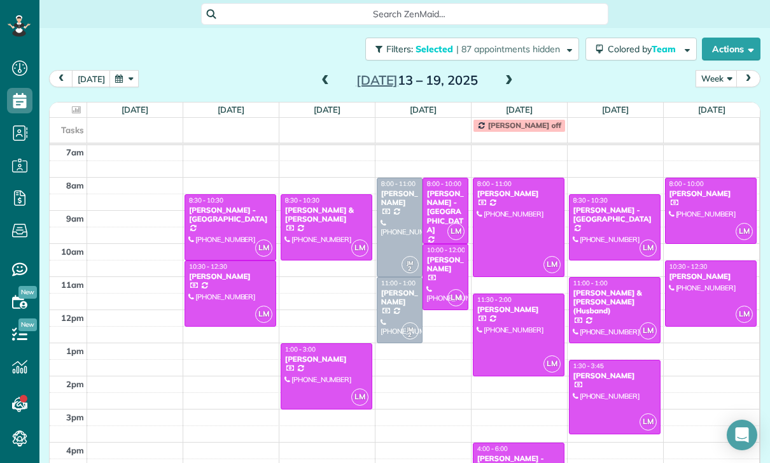
scroll to position [100, 0]
click at [123, 78] on button "button" at bounding box center [123, 78] width 29 height 17
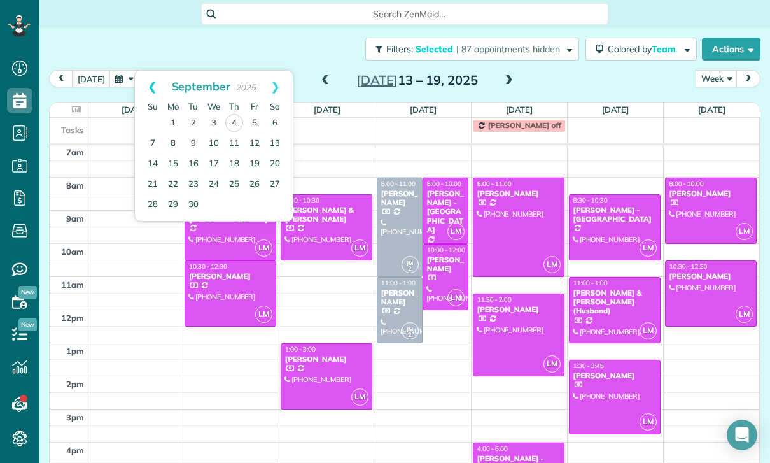
click at [147, 85] on link "Prev" at bounding box center [152, 87] width 35 height 32
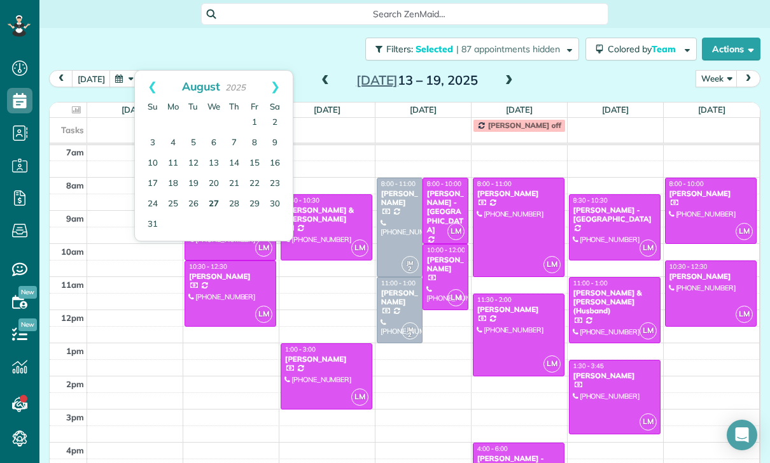
click at [215, 206] on link "27" at bounding box center [214, 204] width 20 height 20
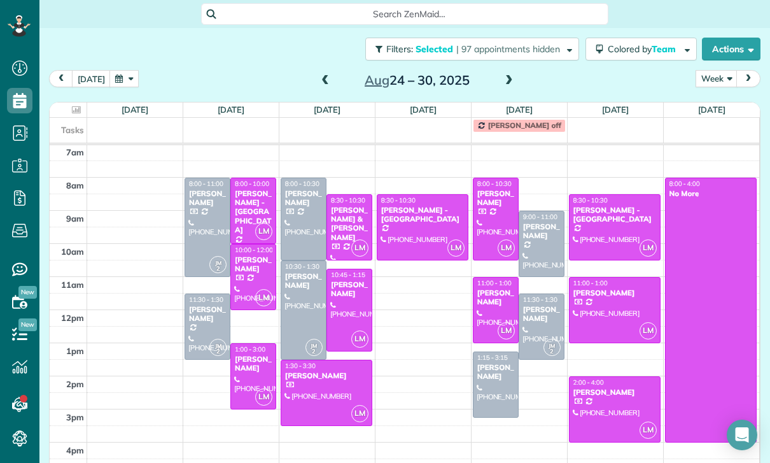
click at [542, 241] on div at bounding box center [541, 243] width 45 height 65
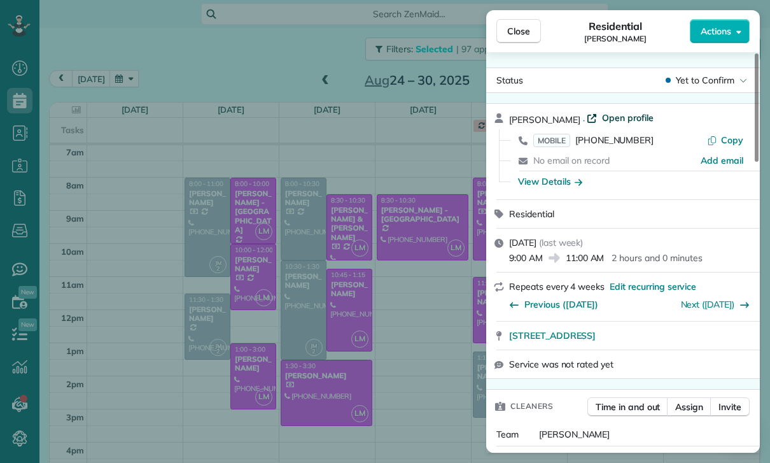
click at [611, 119] on span "Open profile" at bounding box center [628, 117] width 52 height 13
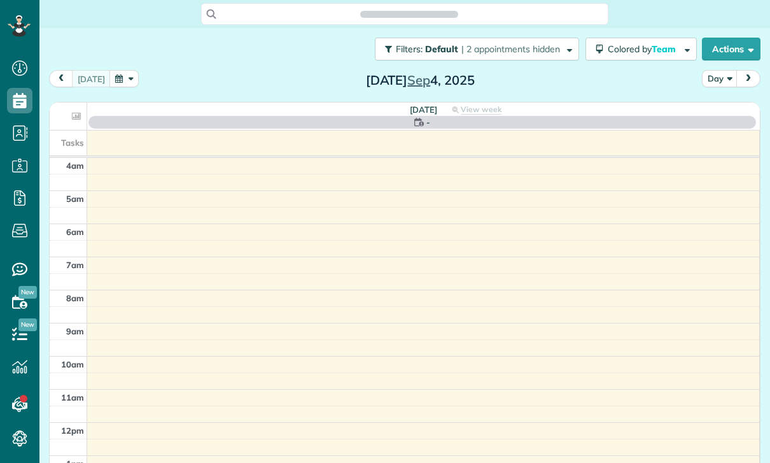
scroll to position [6, 6]
click at [120, 81] on button "button" at bounding box center [123, 78] width 29 height 17
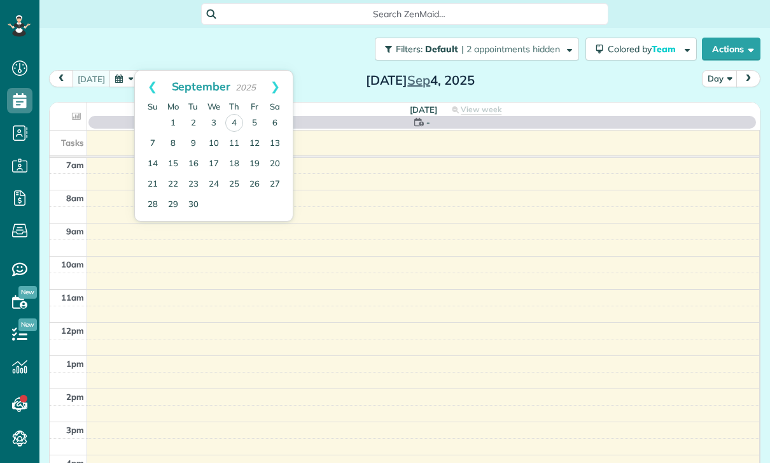
scroll to position [100, 0]
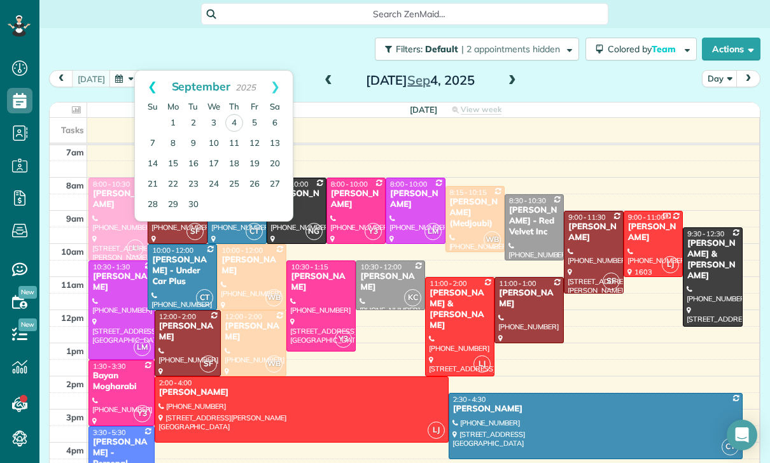
click at [150, 78] on link "Prev" at bounding box center [152, 87] width 35 height 32
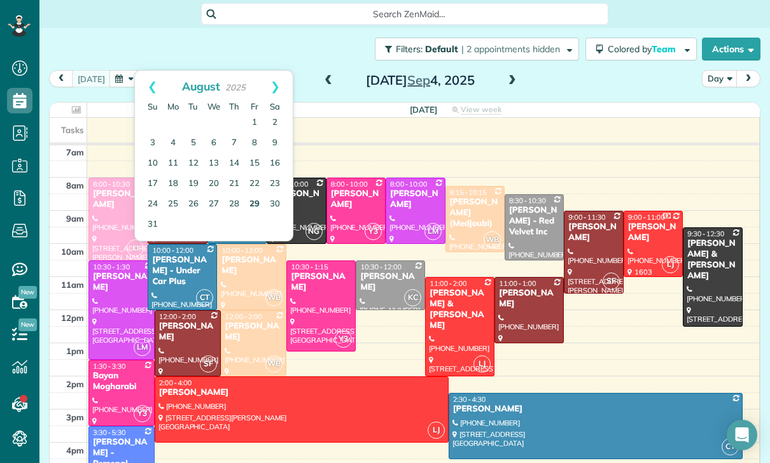
click at [254, 209] on link "29" at bounding box center [254, 204] width 20 height 20
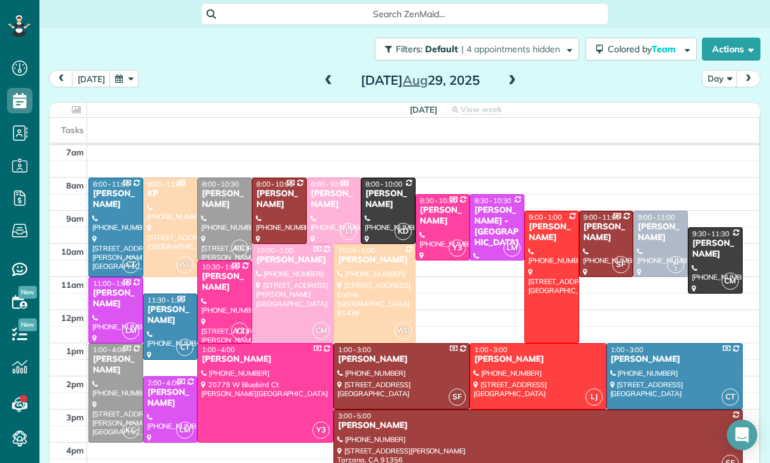
click at [388, 209] on div "[PERSON_NAME]" at bounding box center [388, 199] width 47 height 22
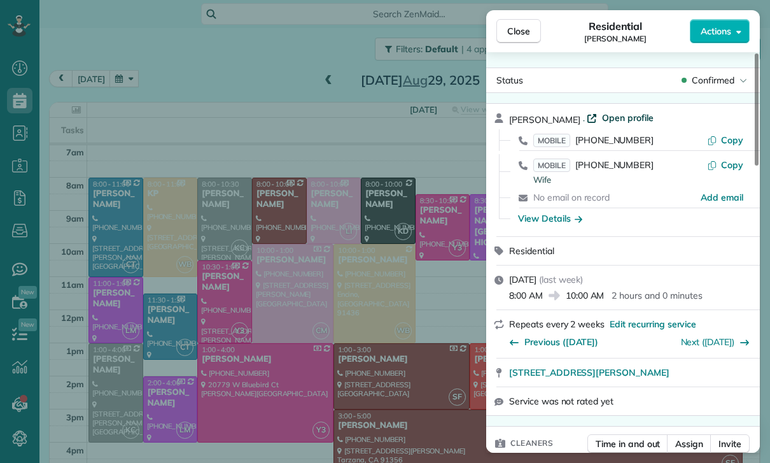
click at [619, 117] on span "Open profile" at bounding box center [628, 117] width 52 height 13
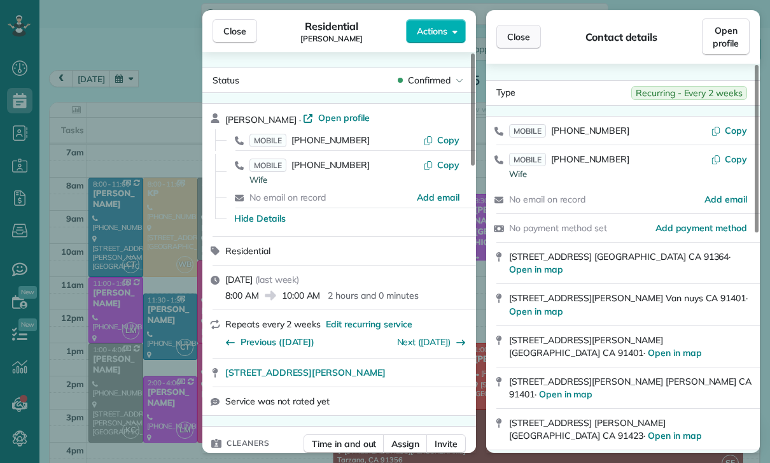
click at [519, 30] on button "Close" at bounding box center [518, 37] width 45 height 24
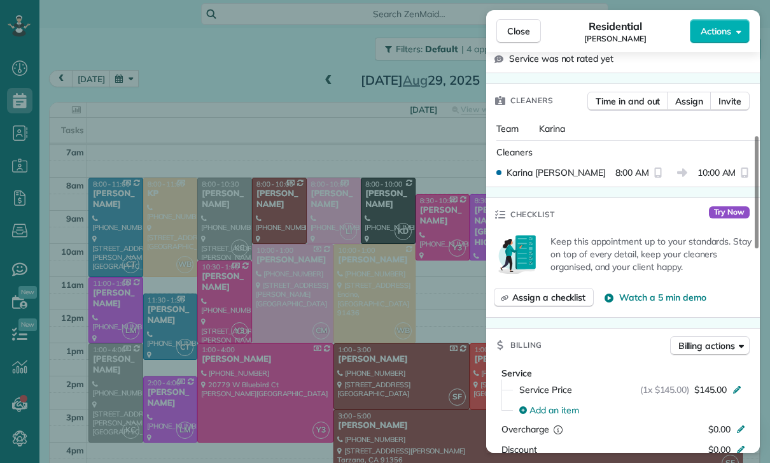
scroll to position [510, 0]
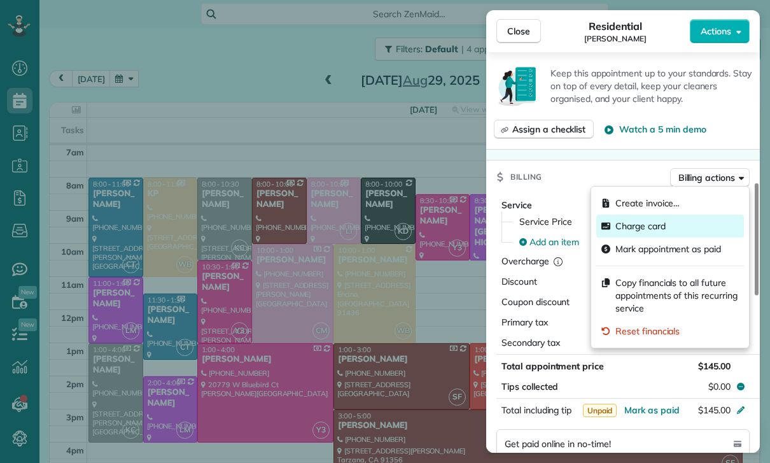
click at [638, 232] on span "Charge card" at bounding box center [640, 226] width 50 height 13
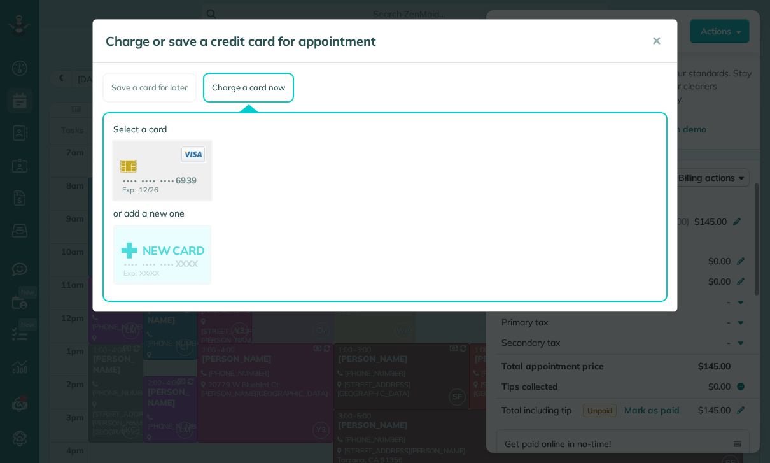
click at [158, 164] on use at bounding box center [162, 172] width 98 height 62
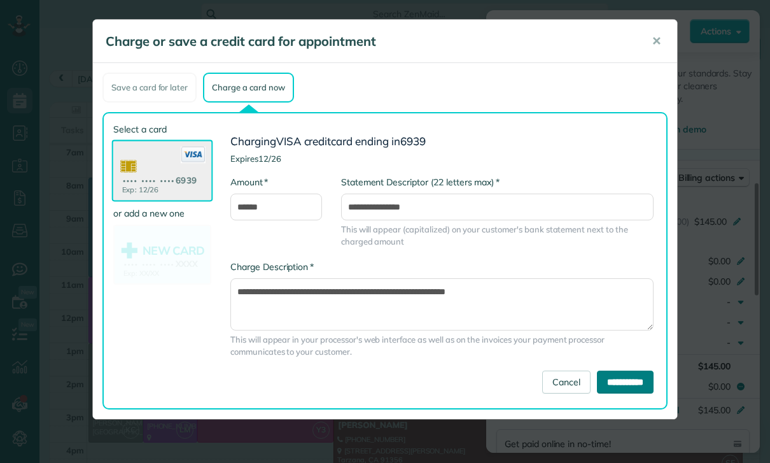
click at [614, 382] on input "**********" at bounding box center [625, 381] width 57 height 23
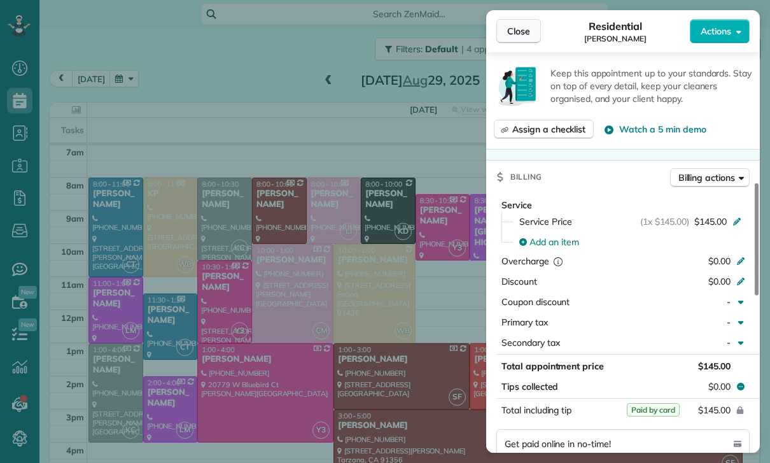
click at [523, 29] on span "Close" at bounding box center [518, 31] width 23 height 13
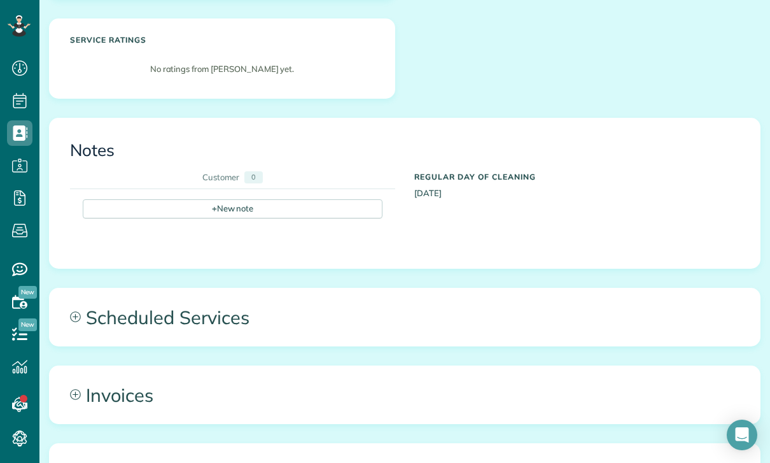
scroll to position [420, 0]
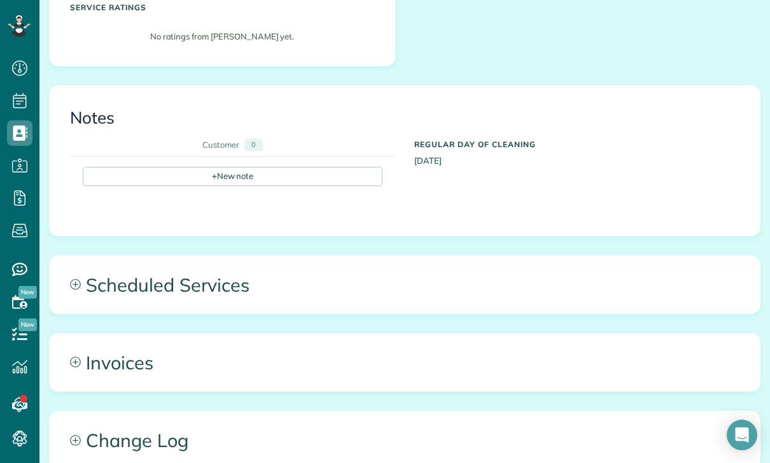
click at [178, 283] on span "Scheduled Services" at bounding box center [405, 284] width 710 height 57
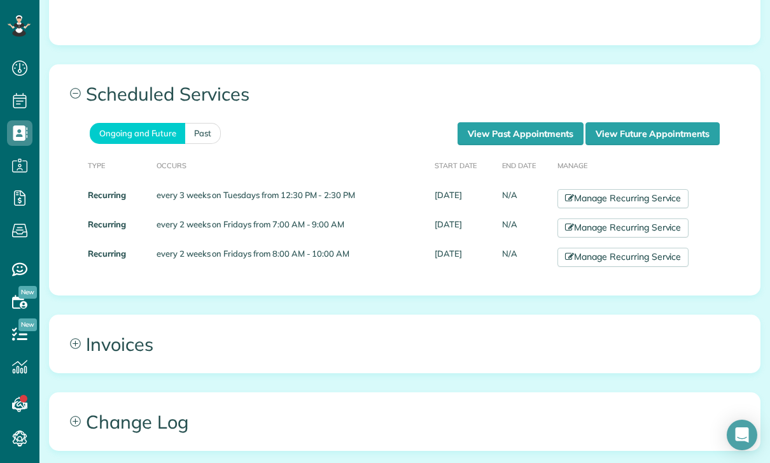
scroll to position [615, 0]
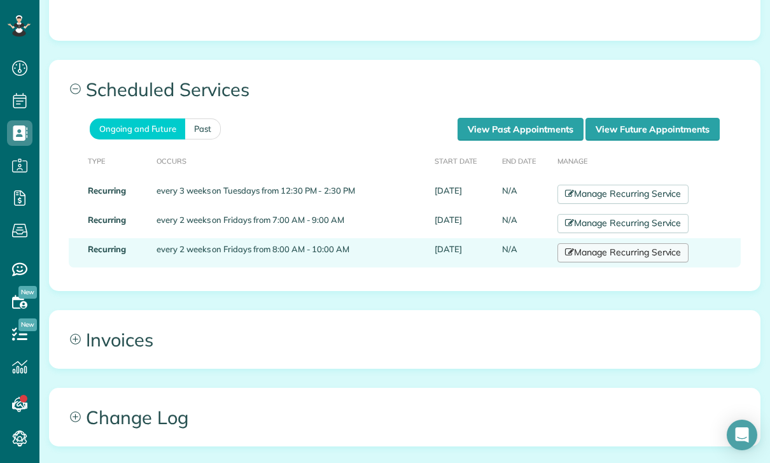
click at [612, 249] on link "Manage Recurring Service" at bounding box center [623, 252] width 131 height 19
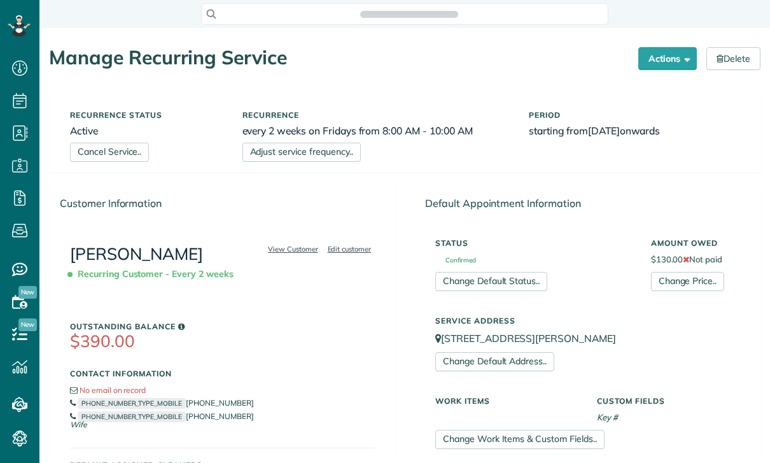
scroll to position [6, 6]
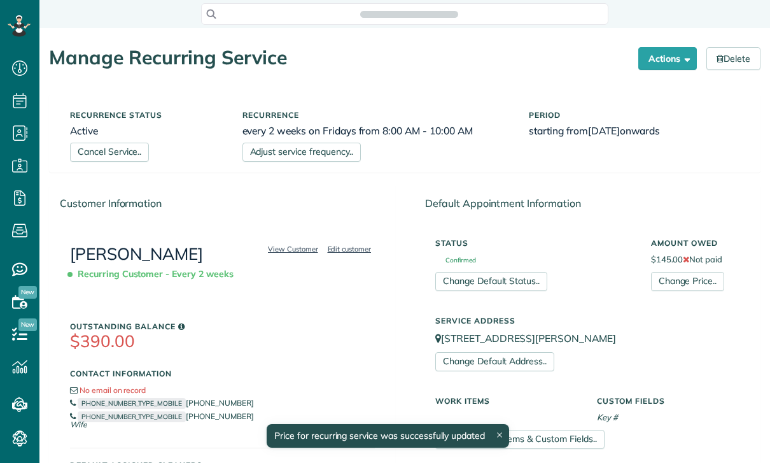
scroll to position [6, 6]
click at [143, 260] on link "[PERSON_NAME]" at bounding box center [136, 253] width 133 height 21
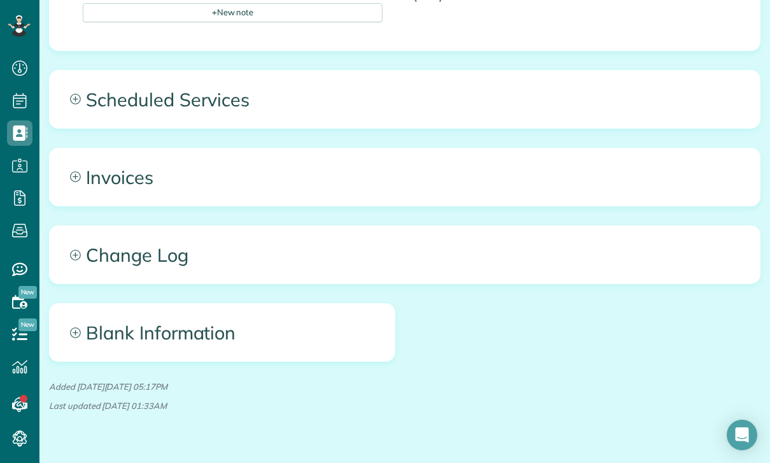
scroll to position [583, 0]
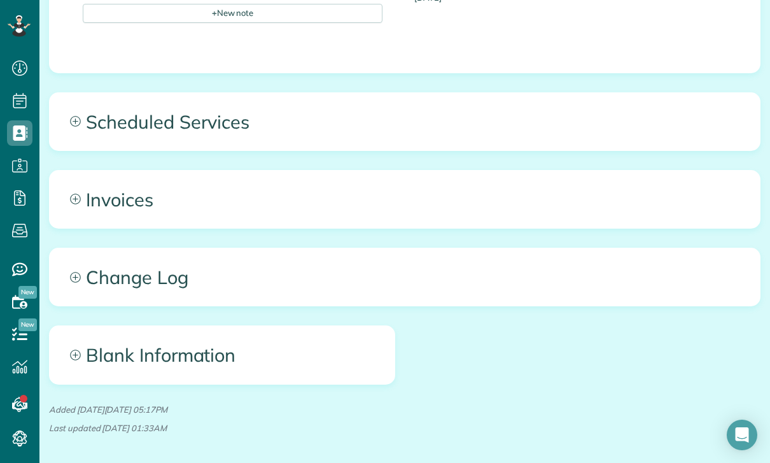
click at [189, 122] on span "Scheduled Services" at bounding box center [405, 121] width 710 height 57
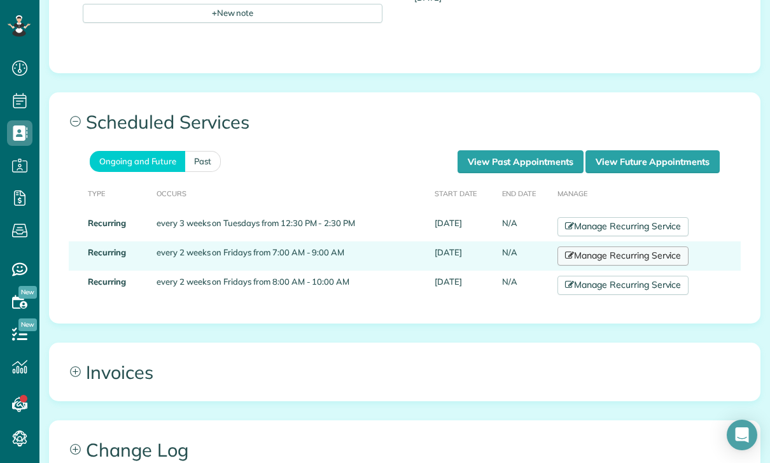
click at [605, 253] on link "Manage Recurring Service" at bounding box center [623, 255] width 131 height 19
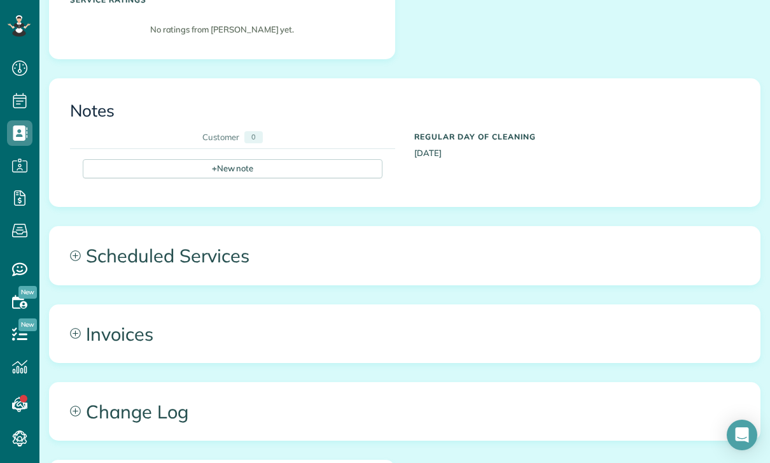
scroll to position [458, 0]
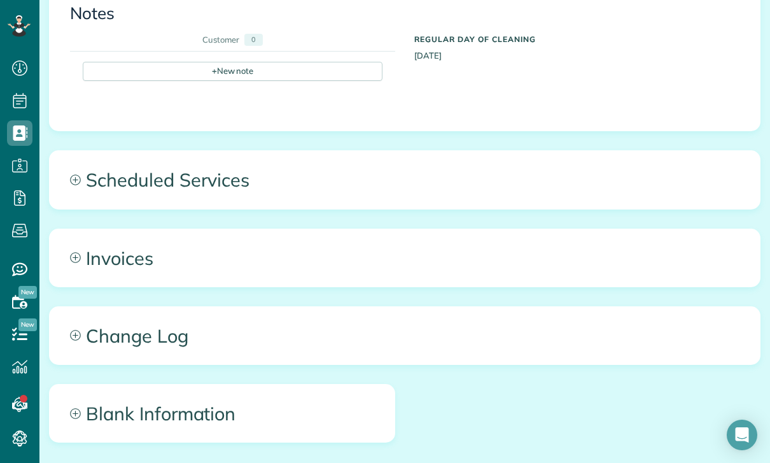
click at [186, 171] on span "Scheduled Services" at bounding box center [405, 179] width 710 height 57
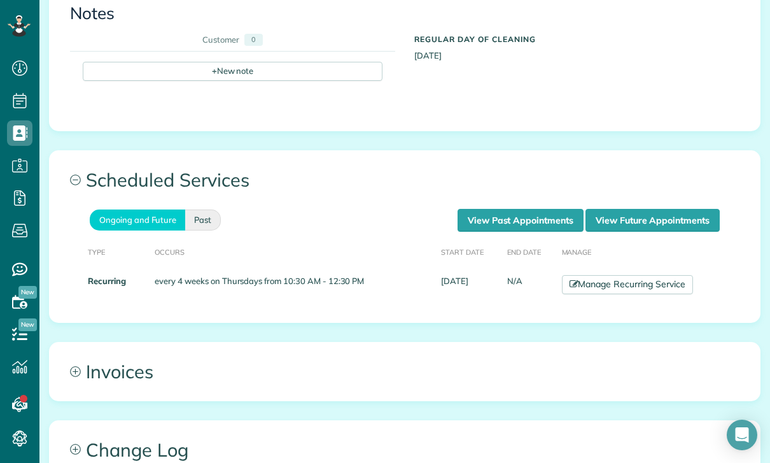
click at [207, 222] on link "Past" at bounding box center [203, 219] width 36 height 21
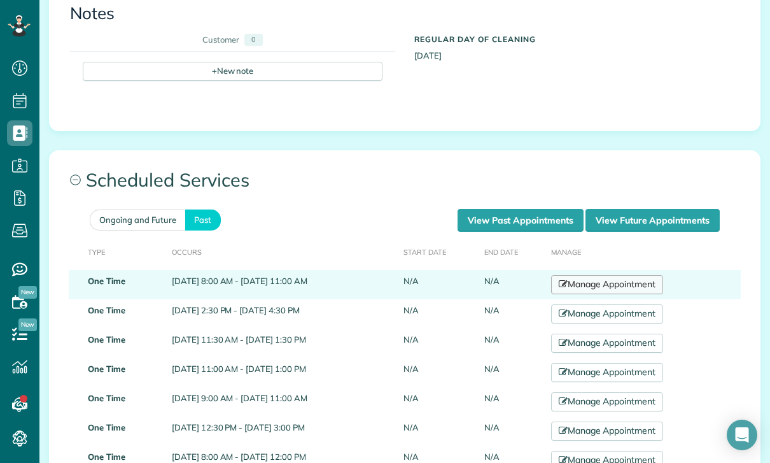
click at [619, 285] on link "Manage Appointment" at bounding box center [607, 284] width 112 height 19
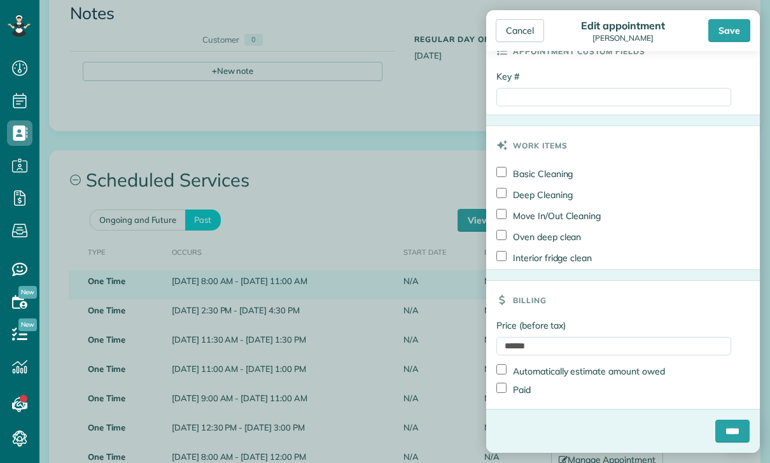
scroll to position [691, 0]
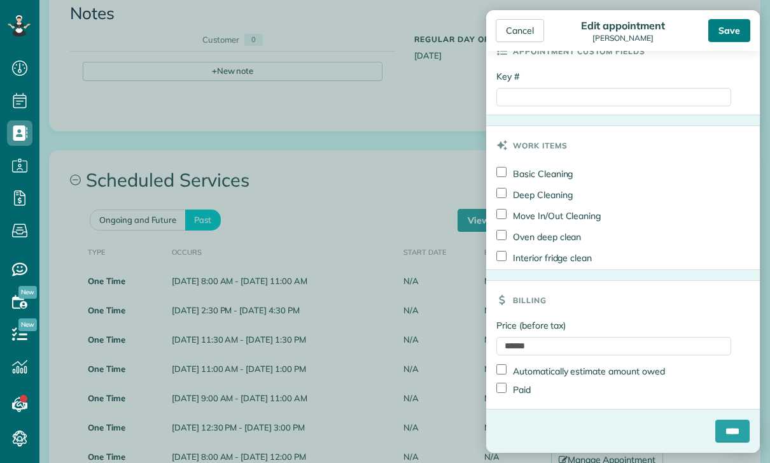
click at [734, 24] on div "Save" at bounding box center [729, 30] width 42 height 23
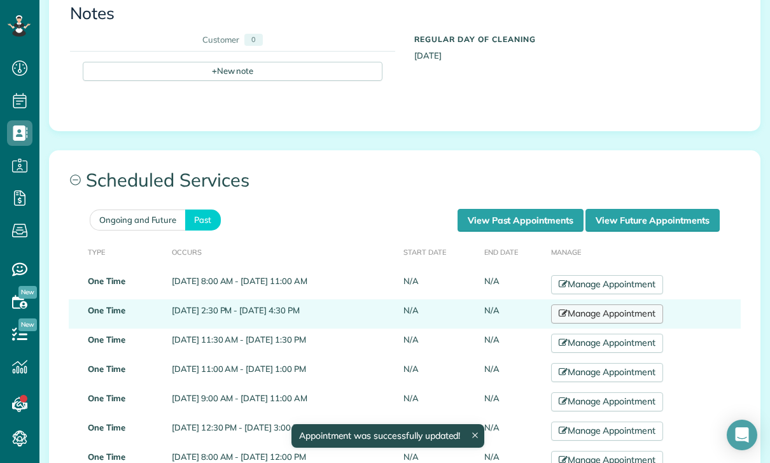
click at [628, 309] on link "Manage Appointment" at bounding box center [607, 313] width 112 height 19
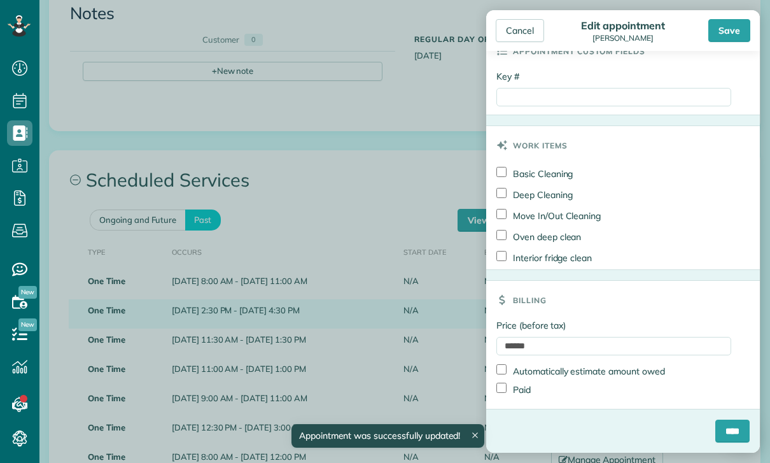
scroll to position [691, 0]
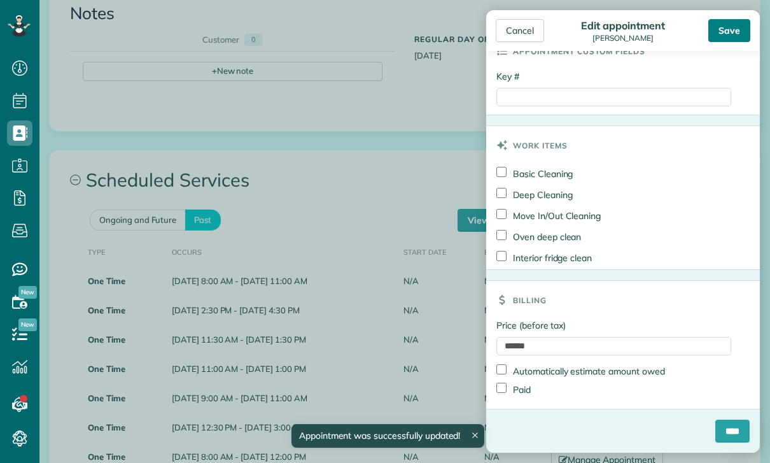
click at [731, 34] on div "Save" at bounding box center [729, 30] width 42 height 23
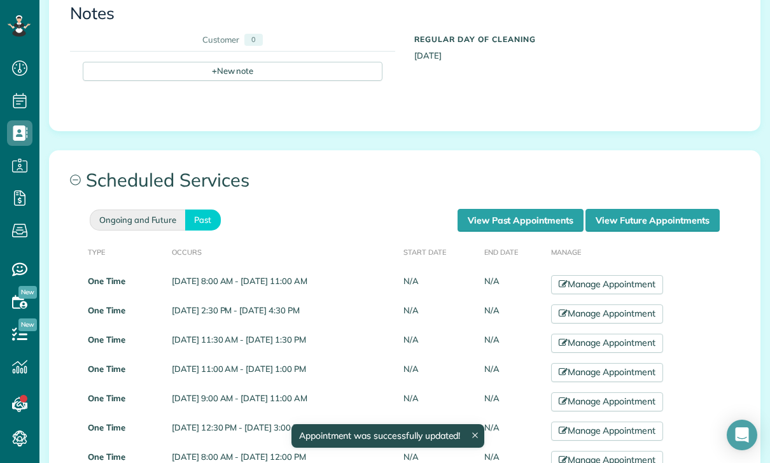
click at [154, 214] on link "Ongoing and Future" at bounding box center [137, 219] width 95 height 21
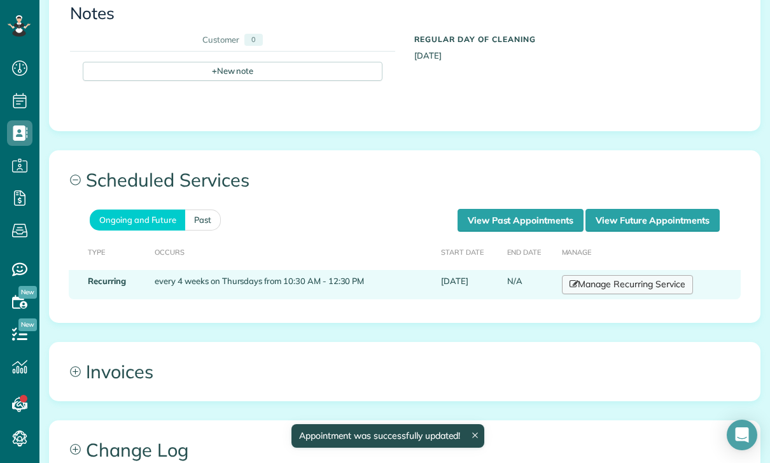
click at [626, 277] on link "Manage Recurring Service" at bounding box center [627, 284] width 131 height 19
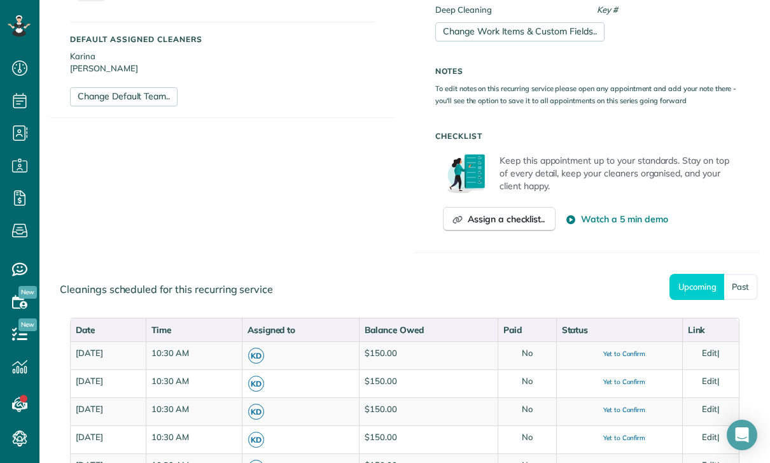
scroll to position [407, 0]
click at [745, 292] on link "Past" at bounding box center [741, 287] width 34 height 26
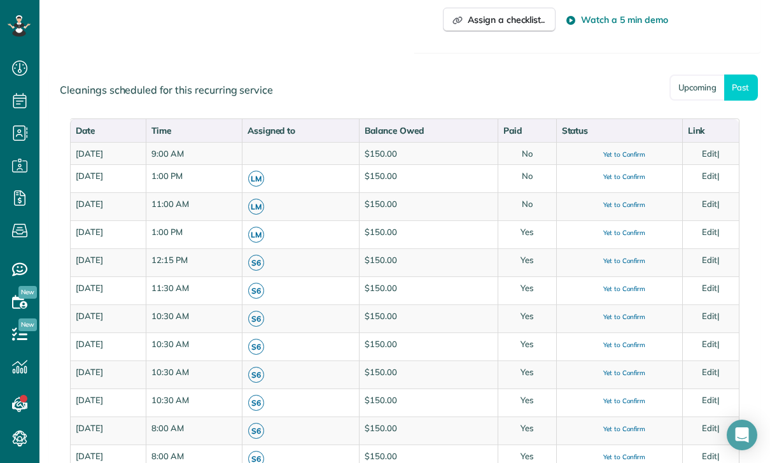
scroll to position [642, 0]
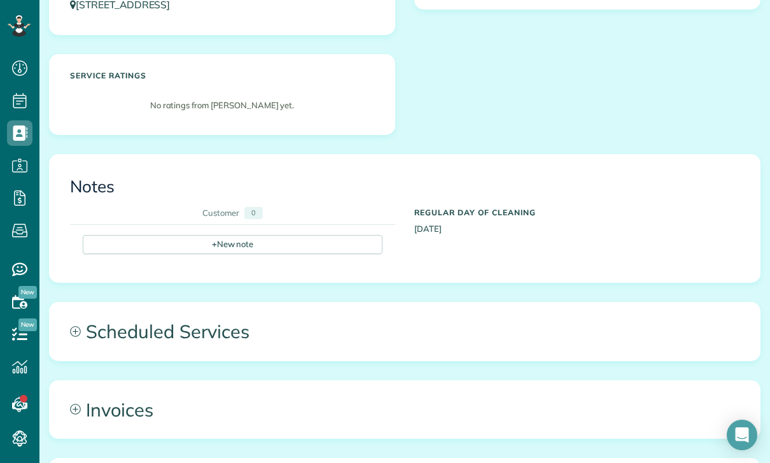
scroll to position [397, 0]
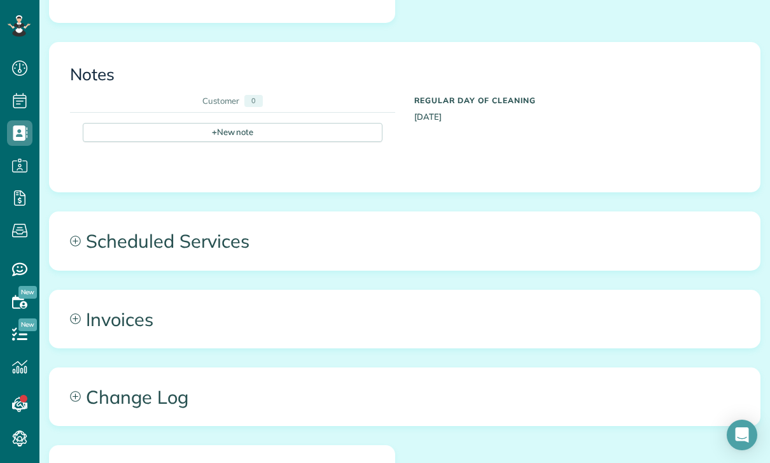
click at [174, 236] on span "Scheduled Services" at bounding box center [405, 240] width 710 height 57
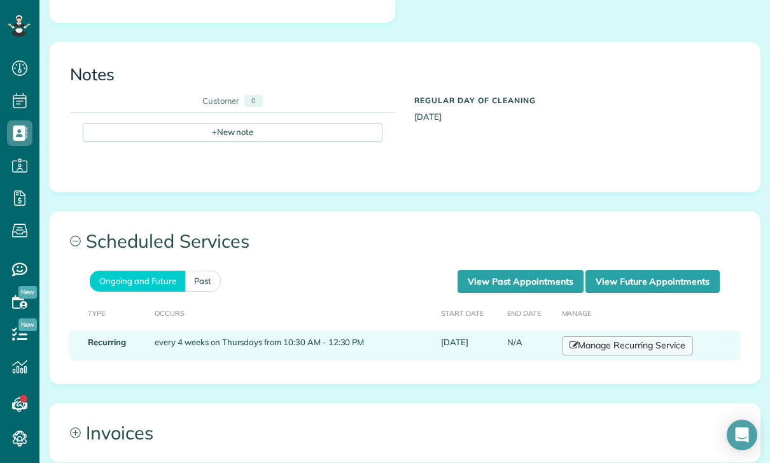
click at [622, 343] on link "Manage Recurring Service" at bounding box center [627, 345] width 131 height 19
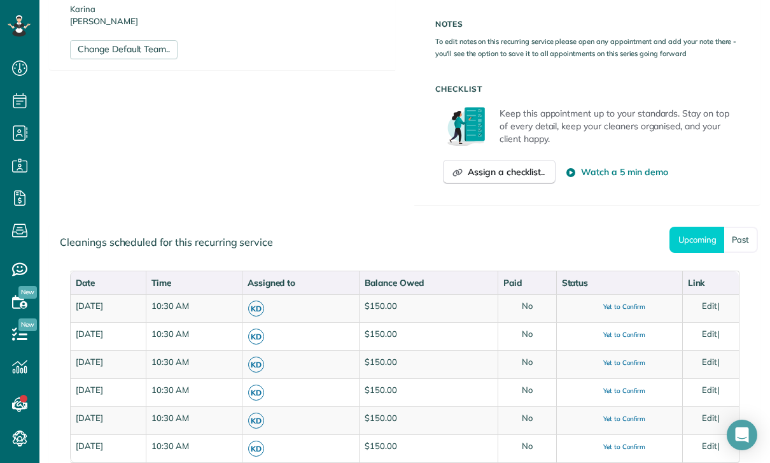
scroll to position [515, 0]
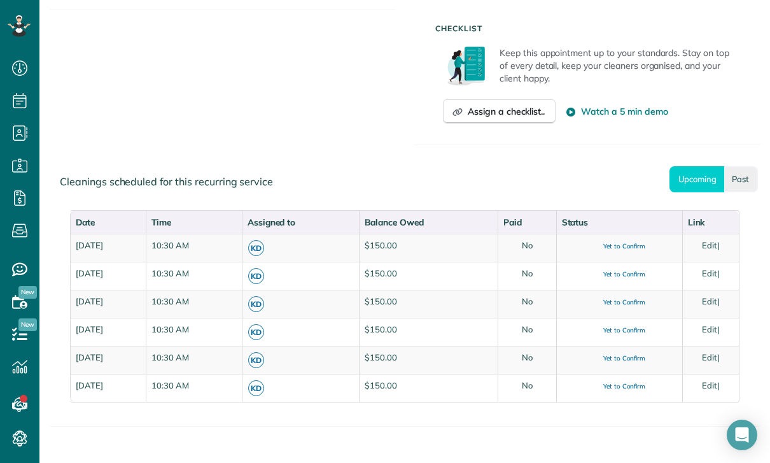
click at [741, 179] on link "Past" at bounding box center [741, 179] width 34 height 26
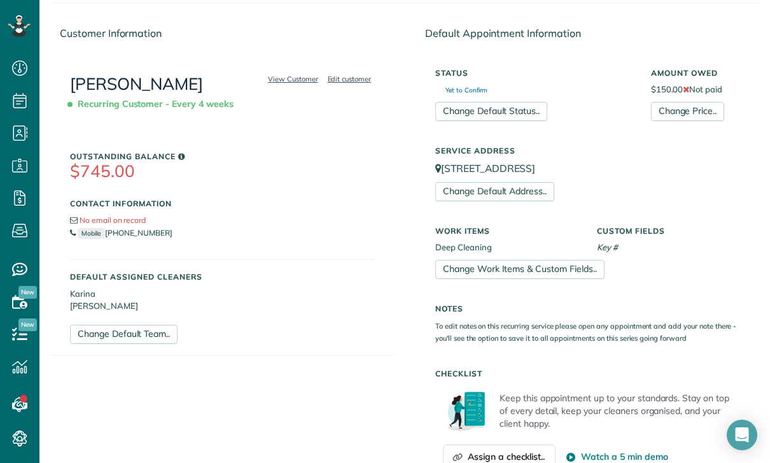
scroll to position [164, 0]
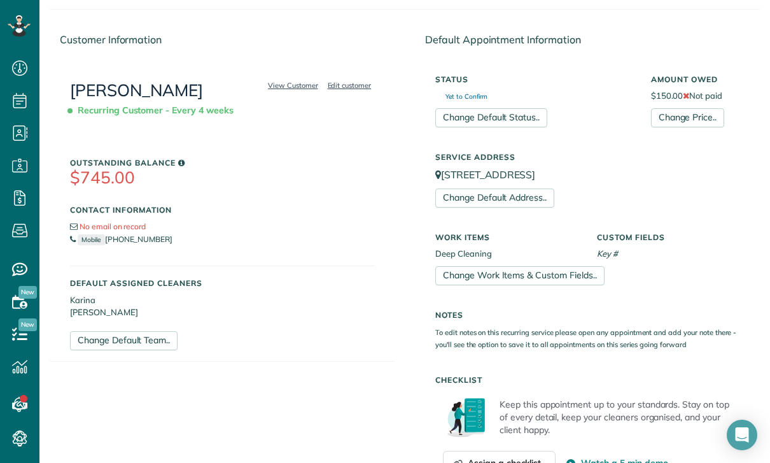
click at [123, 93] on link "[PERSON_NAME]" at bounding box center [136, 90] width 133 height 21
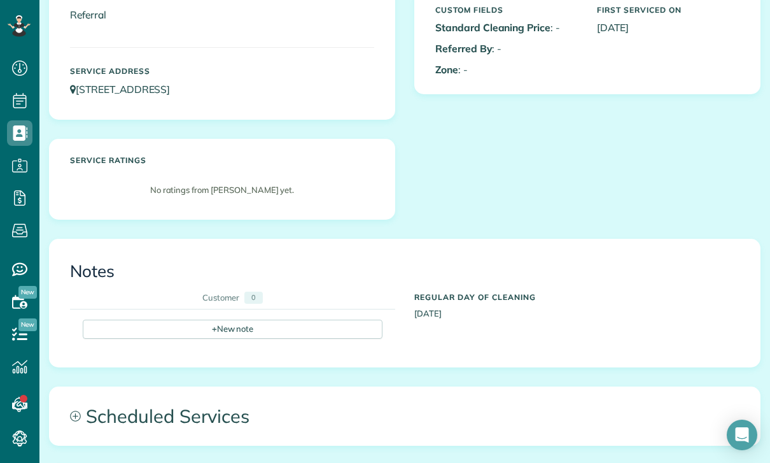
scroll to position [474, 0]
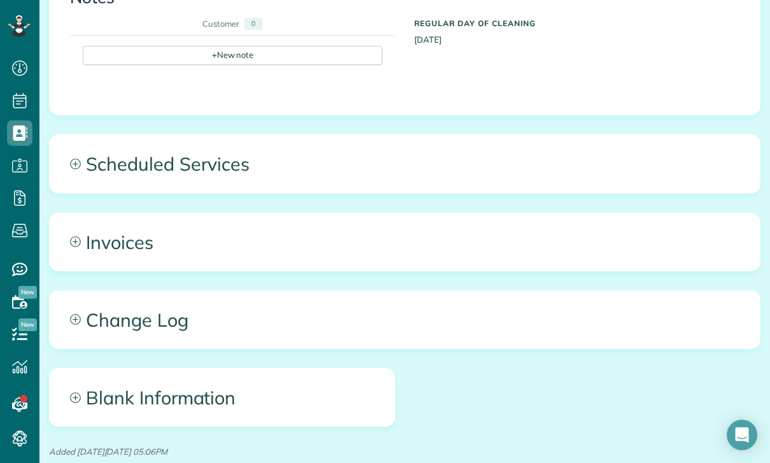
click at [183, 155] on span "Scheduled Services" at bounding box center [405, 163] width 710 height 57
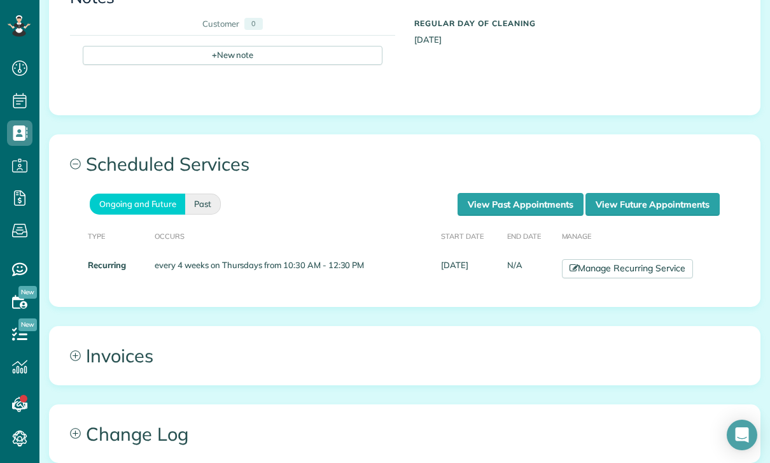
click at [199, 197] on link "Past" at bounding box center [203, 203] width 36 height 21
